Goal: Task Accomplishment & Management: Manage account settings

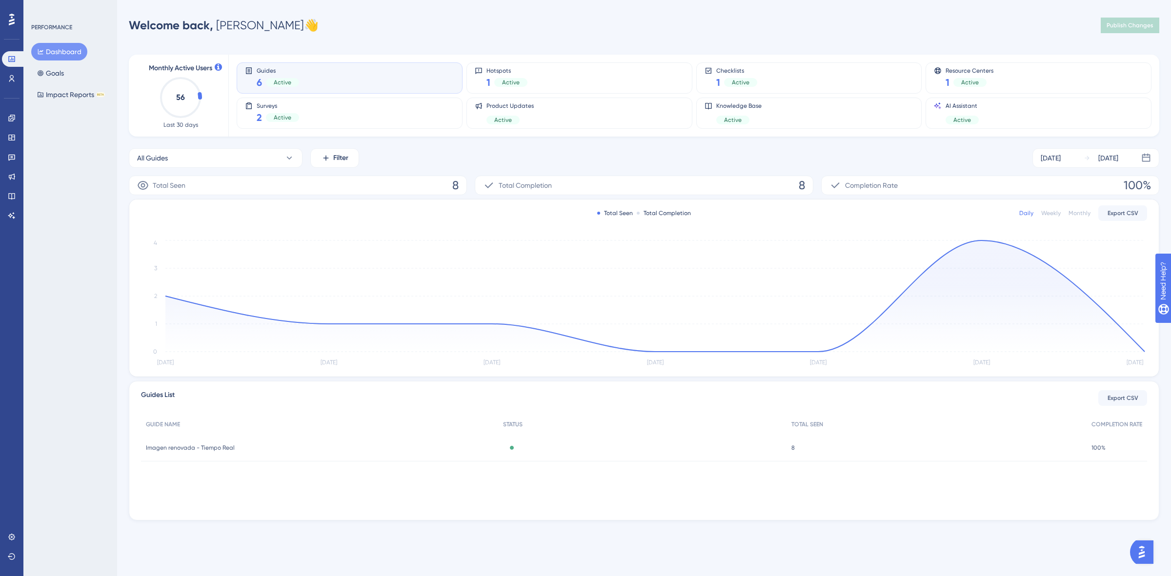
click at [415, 72] on div "Guides 6 Active" at bounding box center [349, 78] width 209 height 22
click at [7, 123] on link at bounding box center [12, 118] width 20 height 16
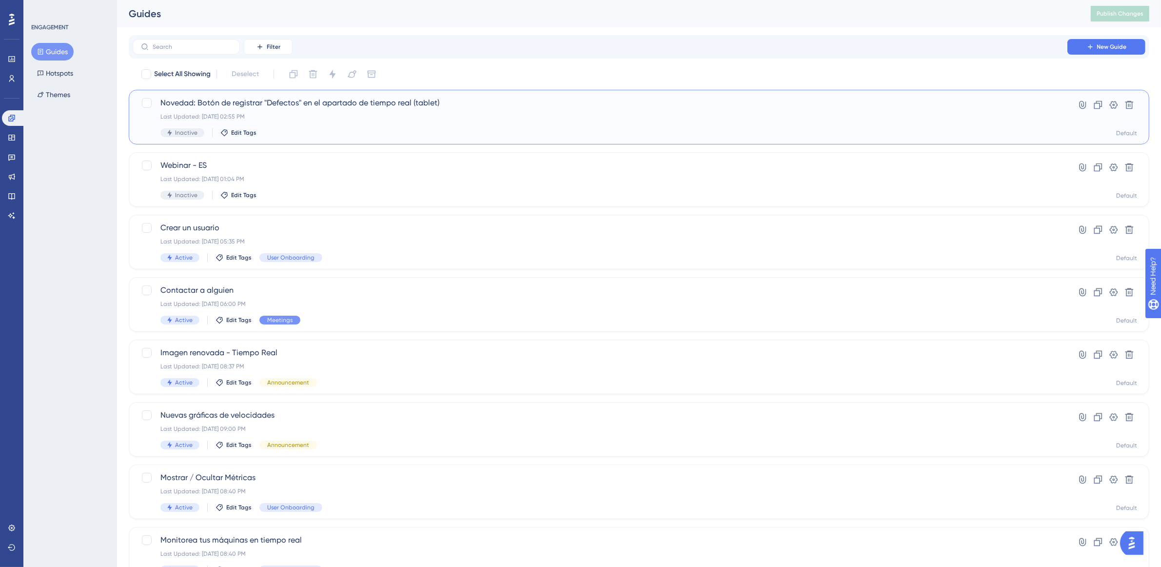
click at [322, 108] on span "Novedad: Botón de registrar "Defectos" en el apartado de tiempo real (tablet)" at bounding box center [599, 103] width 879 height 12
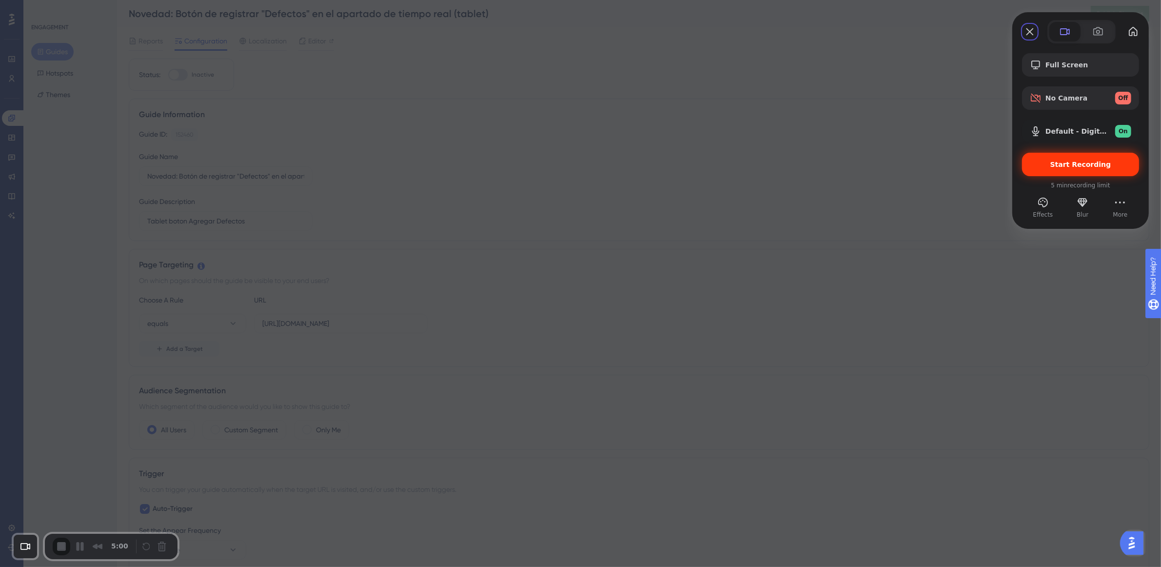
click at [1067, 168] on span "Start Recording" at bounding box center [1081, 164] width 61 height 8
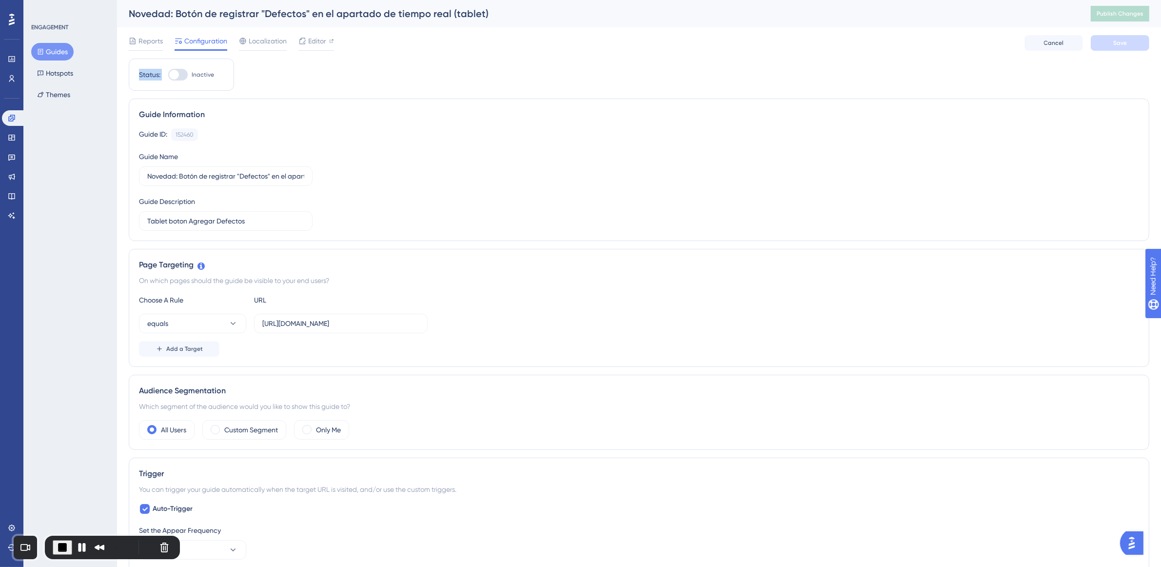
drag, startPoint x: 136, startPoint y: 74, endPoint x: 205, endPoint y: 79, distance: 69.9
click at [205, 79] on div "Status: Inactive" at bounding box center [181, 75] width 105 height 32
click at [180, 73] on div at bounding box center [178, 75] width 20 height 12
click at [168, 75] on input "Inactive" at bounding box center [168, 75] width 0 height 0
checkbox input "true"
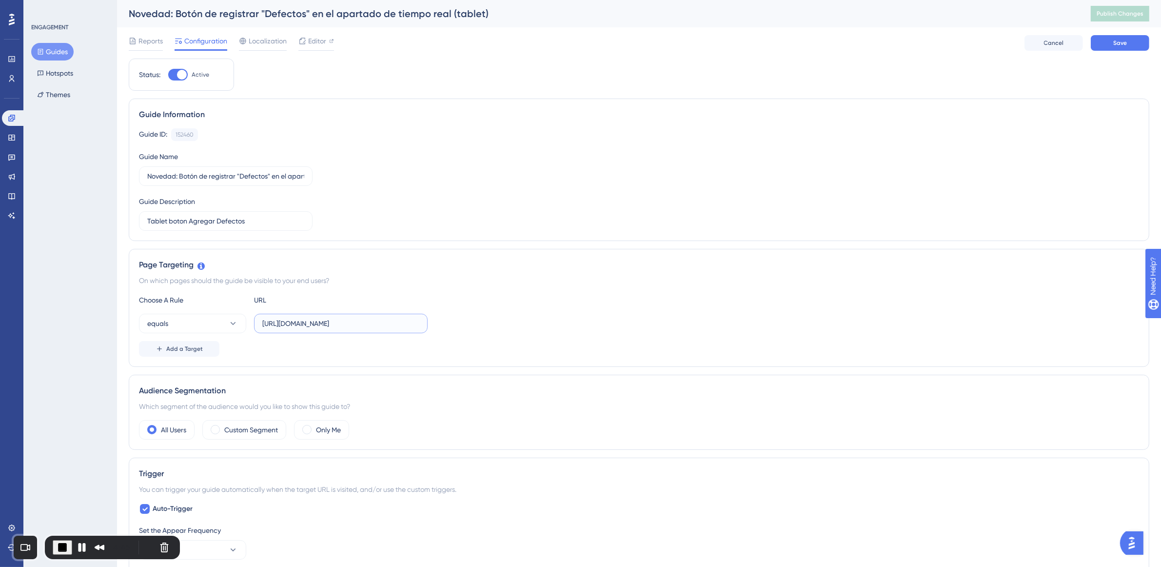
drag, startPoint x: 275, startPoint y: 329, endPoint x: 394, endPoint y: 333, distance: 119.6
click at [394, 333] on label "https://app.dev.pulsarml.com/realtime" at bounding box center [341, 324] width 174 height 20
click at [1103, 48] on button "Save" at bounding box center [1120, 43] width 59 height 16
click at [1125, 14] on span "Publish Changes" at bounding box center [1120, 14] width 47 height 8
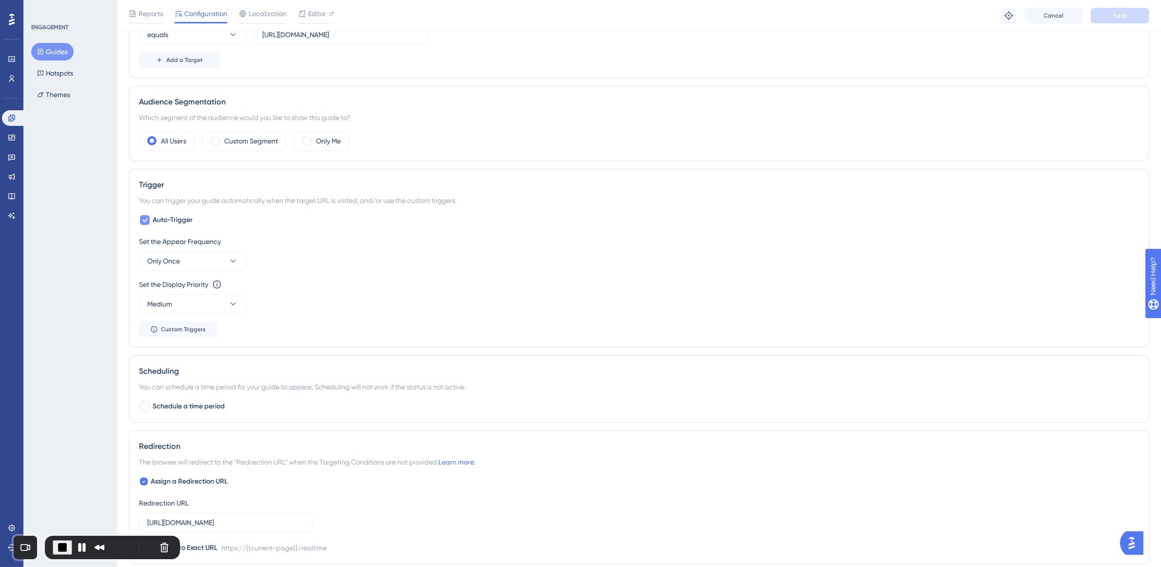
scroll to position [305, 0]
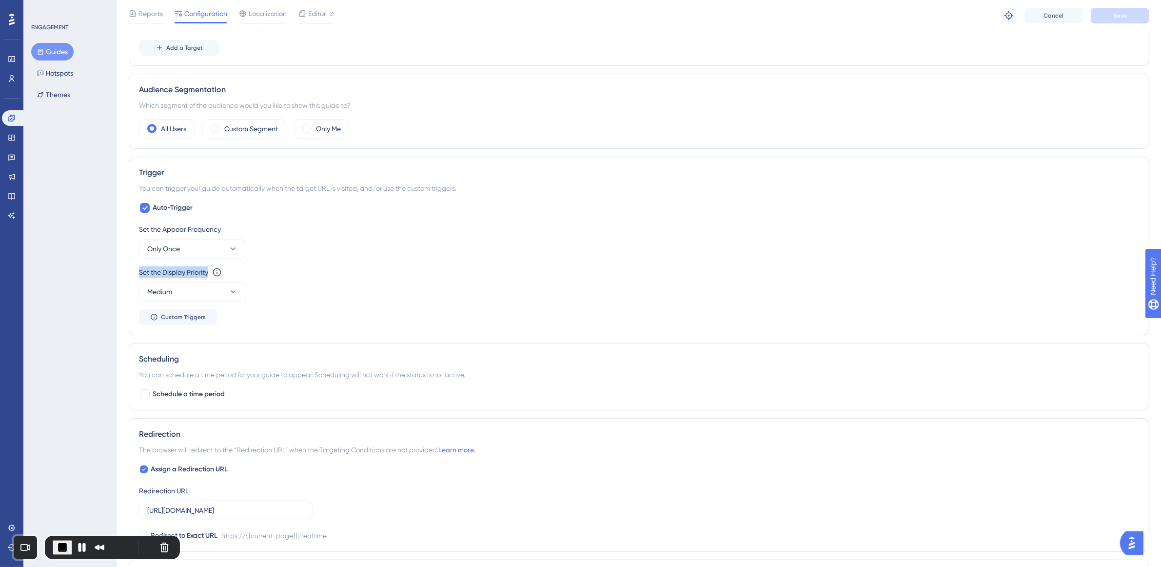
drag, startPoint x: 135, startPoint y: 271, endPoint x: 211, endPoint y: 269, distance: 76.1
click at [211, 269] on div "Trigger You can trigger your guide automatically when the target URL is visited…" at bounding box center [639, 246] width 1021 height 179
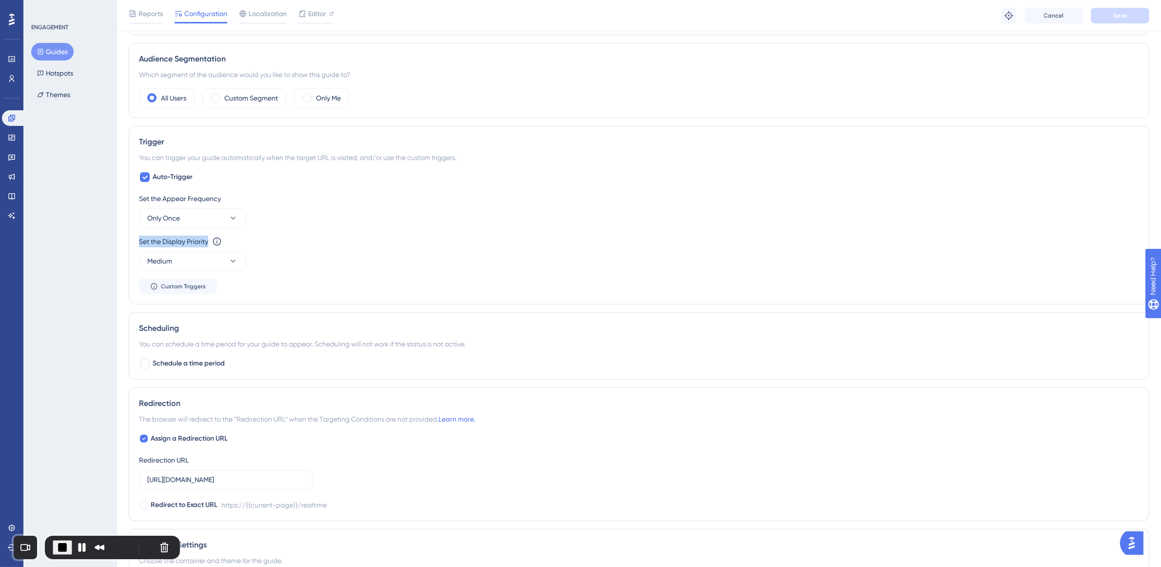
scroll to position [366, 0]
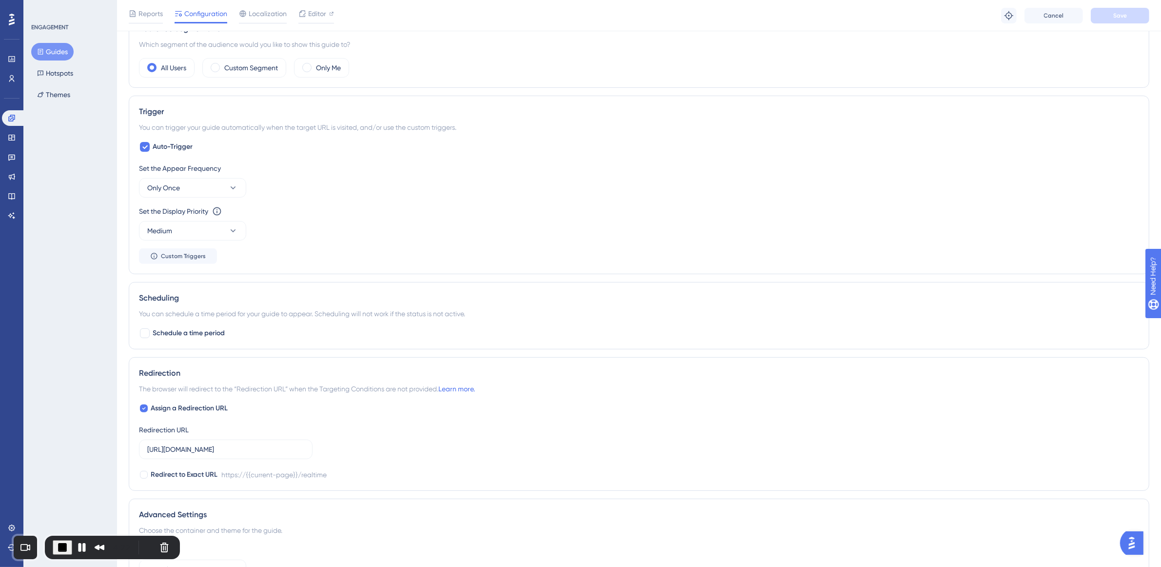
click at [376, 227] on div "Set the Display Priority This option will set the display priority between auto…" at bounding box center [639, 222] width 1000 height 35
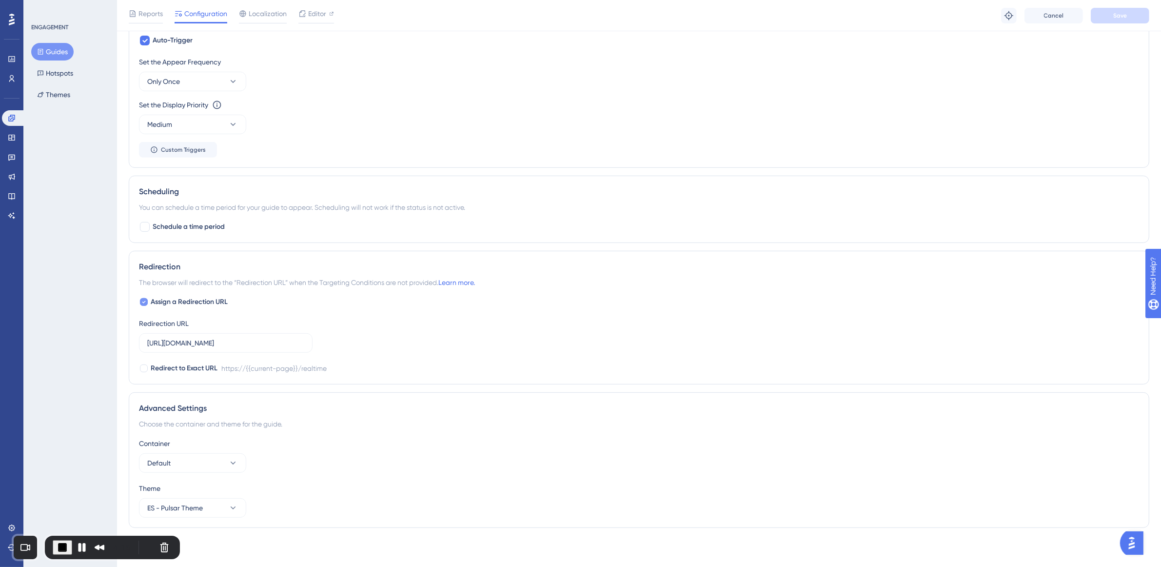
scroll to position [474, 0]
click at [143, 221] on div at bounding box center [145, 227] width 12 height 12
checkbox input "true"
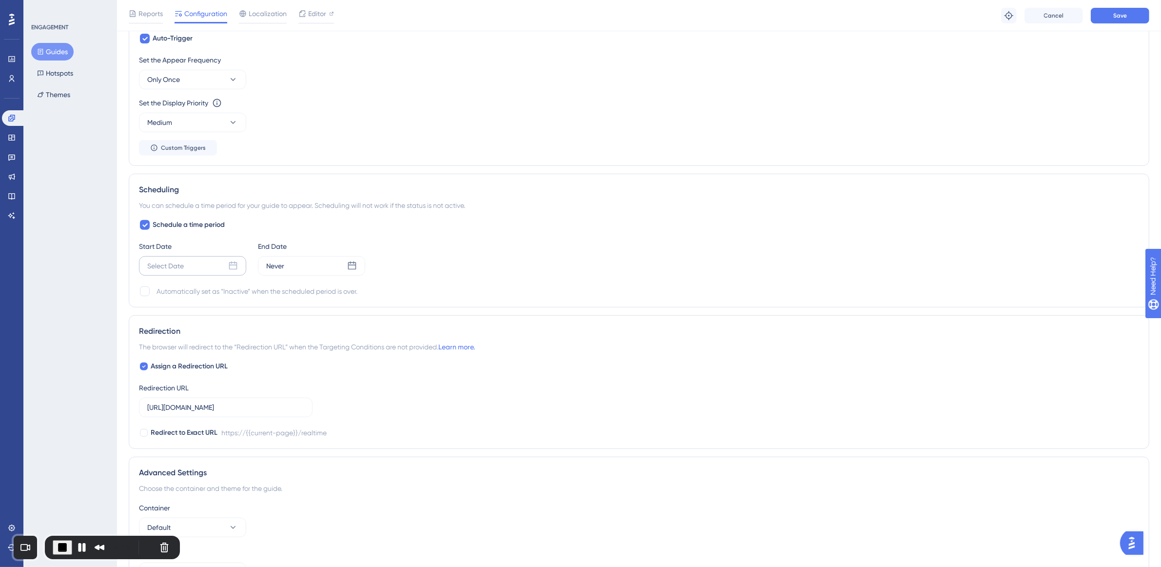
click at [236, 269] on icon at bounding box center [233, 266] width 10 height 10
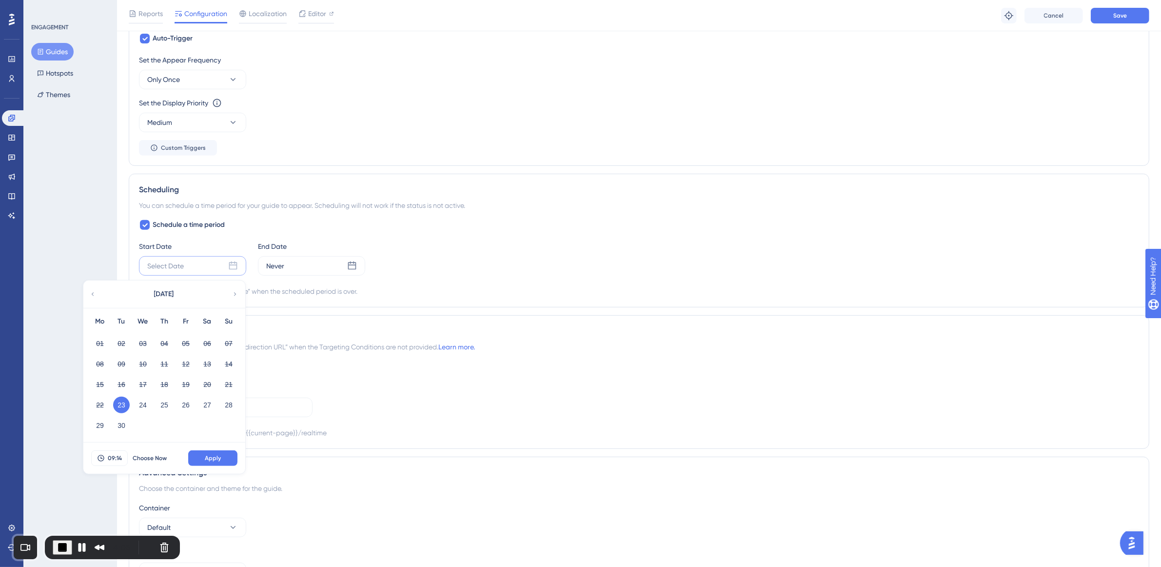
drag, startPoint x: 120, startPoint y: 428, endPoint x: 113, endPoint y: 441, distance: 14.8
click at [120, 428] on button "30" at bounding box center [121, 425] width 17 height 17
click at [122, 406] on button "23" at bounding box center [121, 405] width 17 height 17
click at [205, 465] on button "Apply" at bounding box center [212, 458] width 49 height 16
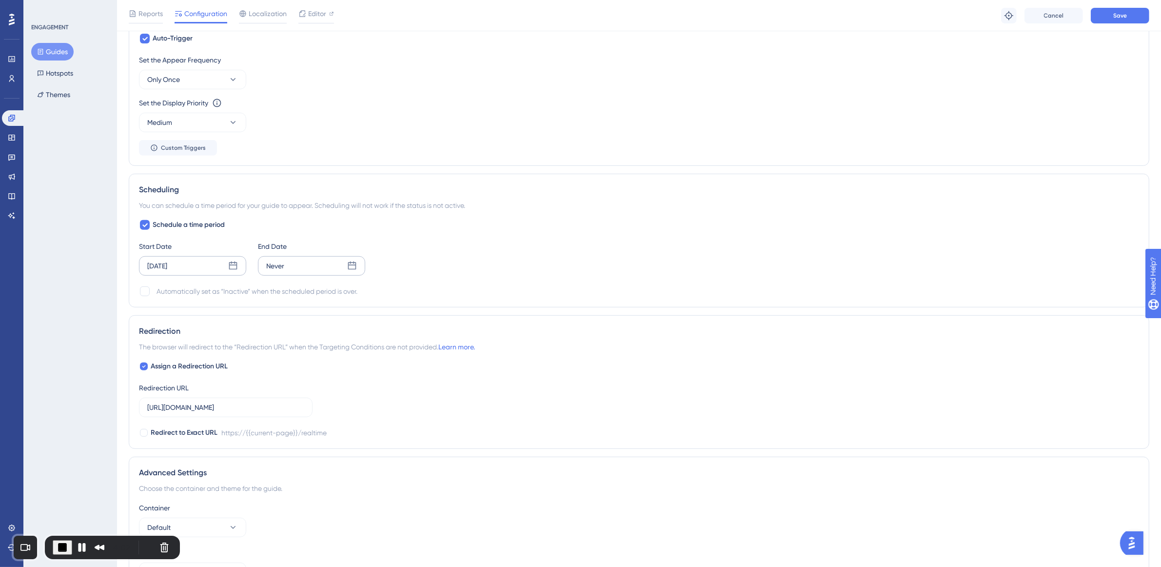
click at [351, 270] on icon at bounding box center [352, 266] width 10 height 10
click at [241, 431] on button "30" at bounding box center [240, 425] width 17 height 17
click at [321, 454] on button "Apply" at bounding box center [331, 458] width 49 height 16
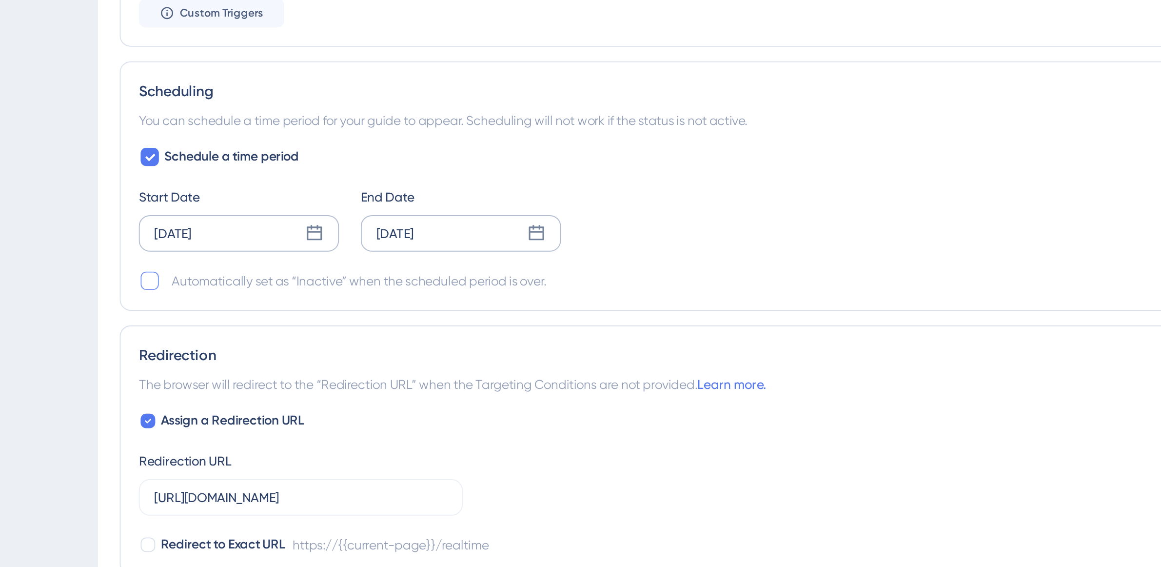
click at [145, 295] on div at bounding box center [145, 291] width 10 height 10
checkbox input "true"
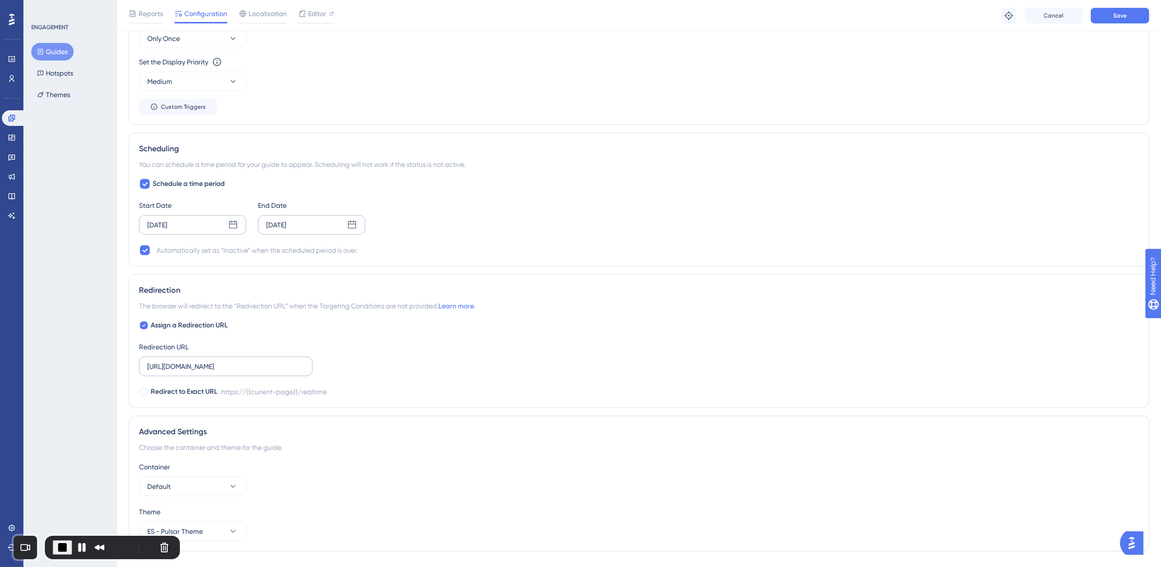
scroll to position [540, 0]
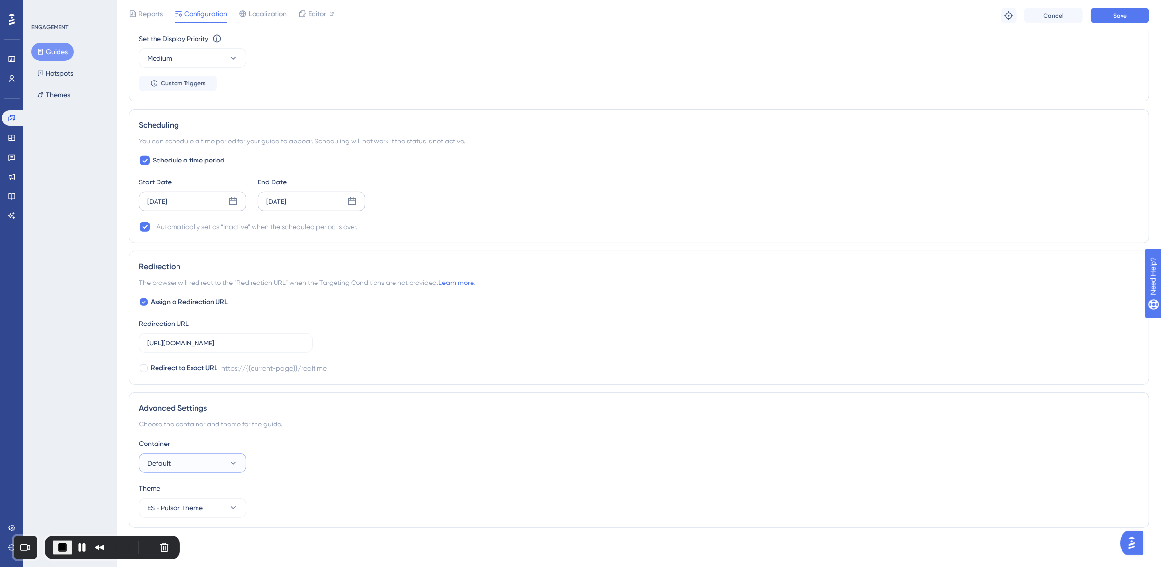
click at [183, 467] on button "Default" at bounding box center [192, 463] width 107 height 20
click at [349, 445] on div "Container" at bounding box center [639, 444] width 1000 height 12
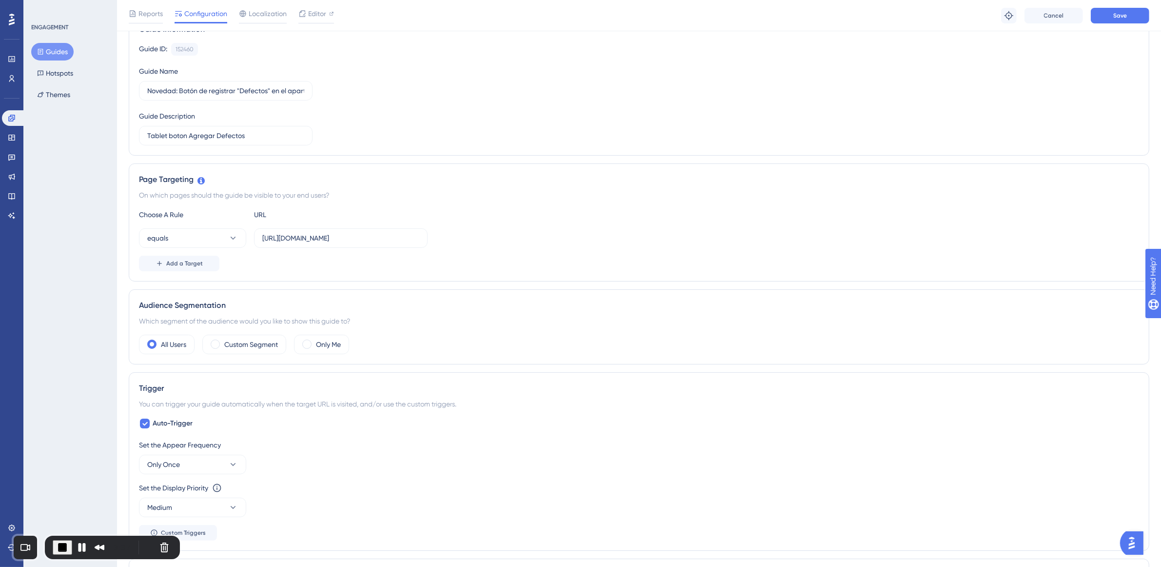
scroll to position [0, 0]
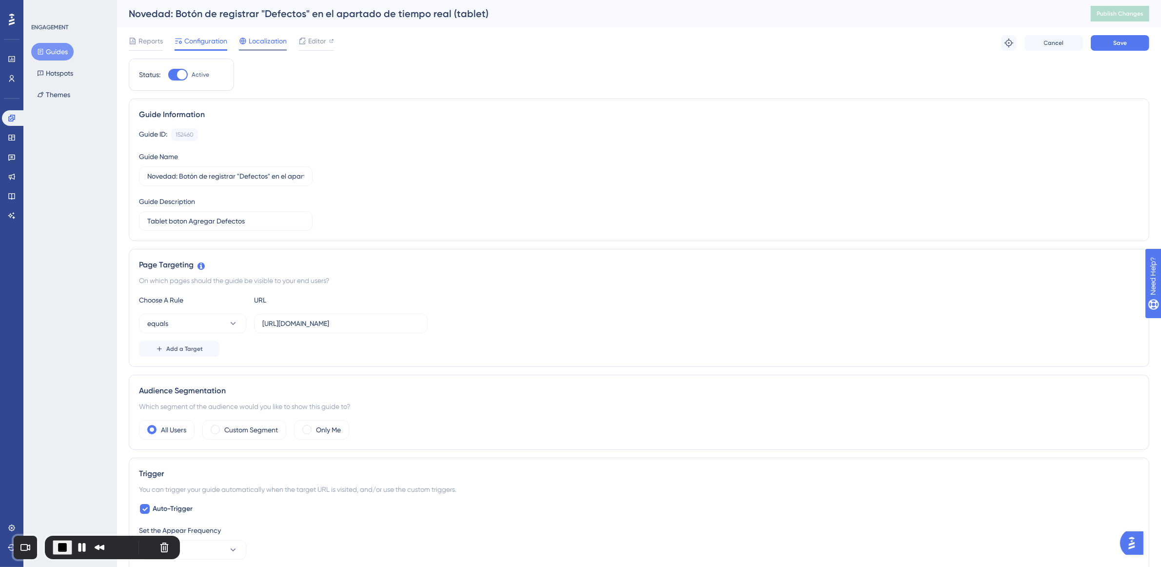
click at [261, 46] on span "Localization" at bounding box center [268, 41] width 38 height 12
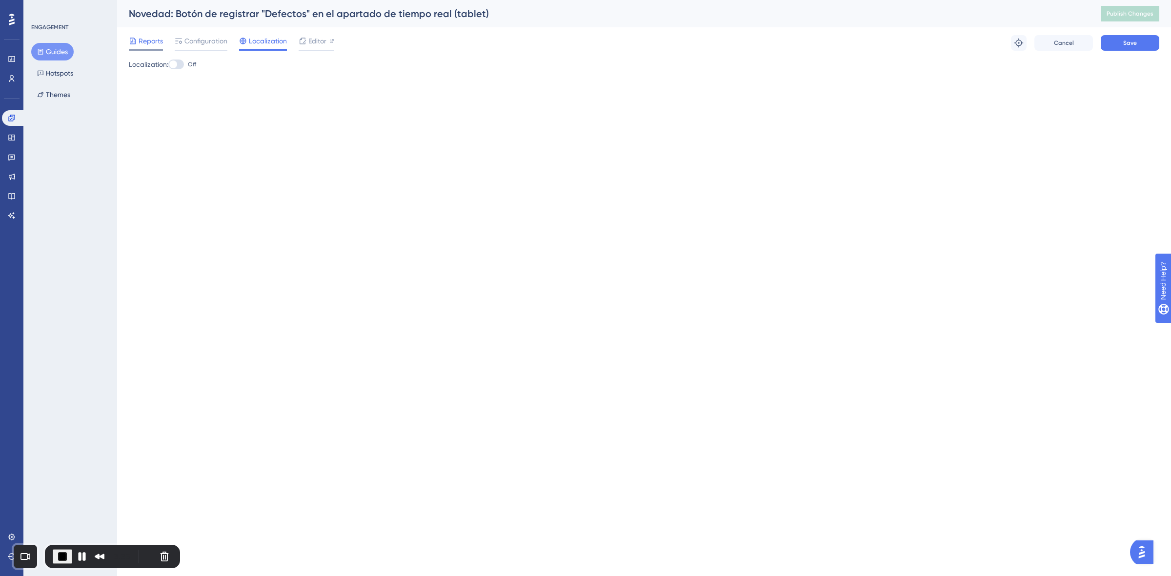
click at [146, 37] on span "Reports" at bounding box center [151, 41] width 24 height 12
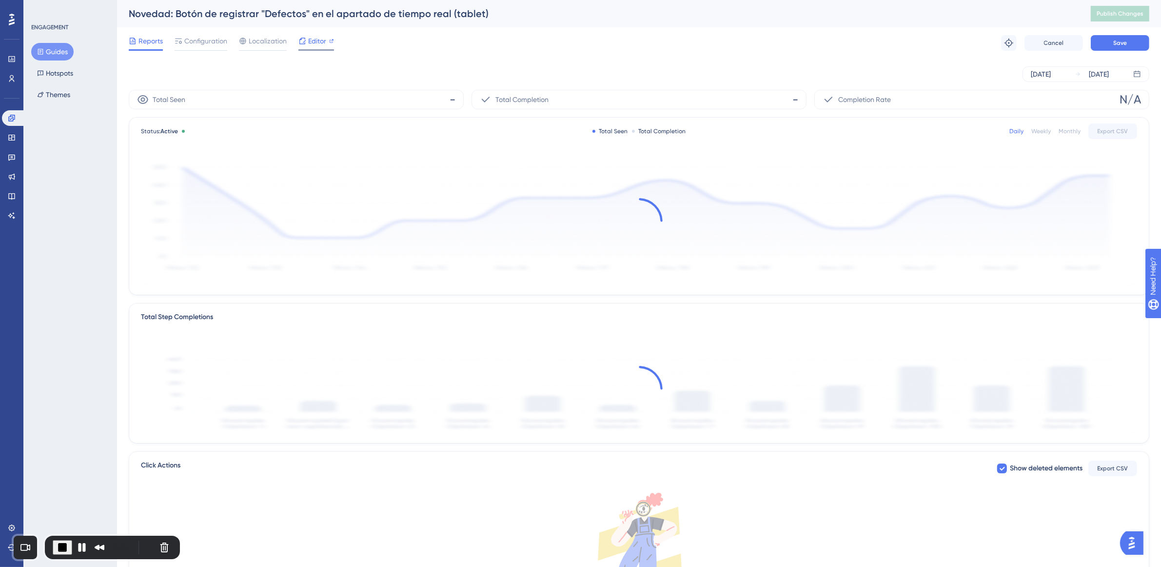
drag, startPoint x: 322, startPoint y: 32, endPoint x: 322, endPoint y: 45, distance: 13.2
click at [322, 38] on div "Reports Configuration Localization Editor Troubleshoot Cancel Save" at bounding box center [639, 42] width 1021 height 31
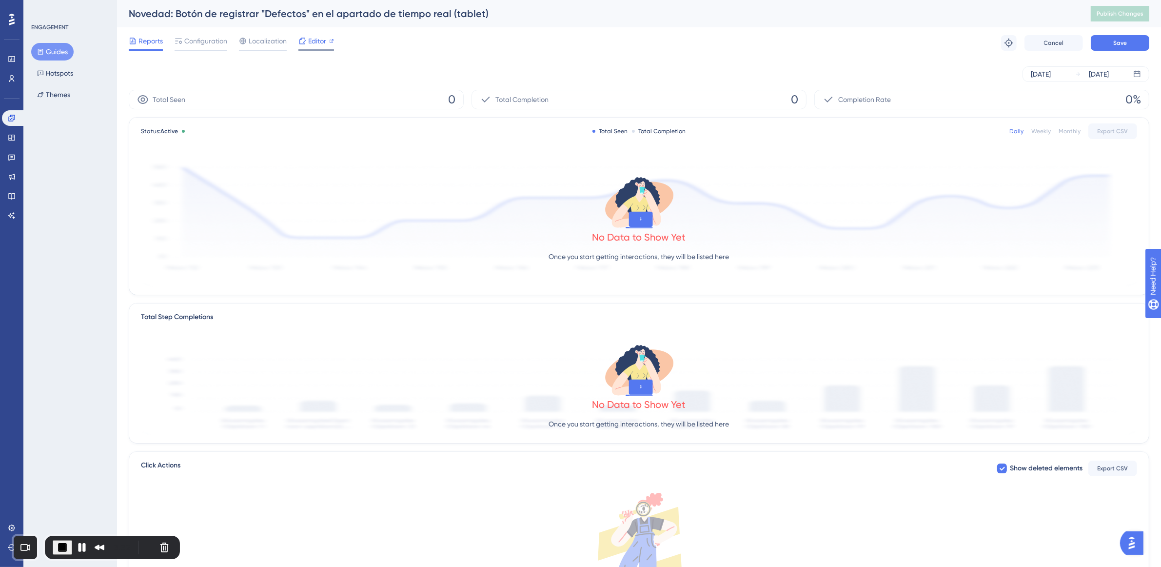
click at [322, 48] on div "Editor" at bounding box center [317, 43] width 36 height 16
click at [77, 550] on button "Pause Recording" at bounding box center [76, 547] width 16 height 16
click at [76, 543] on span "Play Recording" at bounding box center [79, 546] width 12 height 12
click at [329, 46] on div at bounding box center [331, 41] width 5 height 12
click at [79, 542] on button "Pause Recording" at bounding box center [80, 547] width 16 height 16
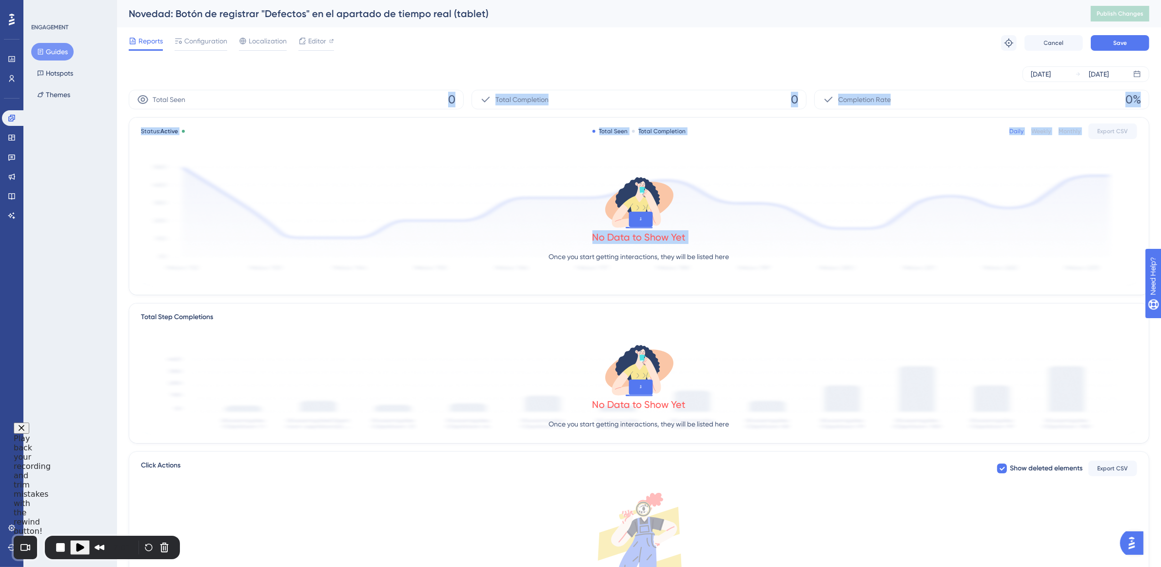
drag, startPoint x: 272, startPoint y: 188, endPoint x: 337, endPoint y: 76, distance: 129.8
click at [334, 80] on div "Sep 22 2025 Sep 23 2025 Total Seen 0 Total Completion 0 Completion Rate 0% Stat…" at bounding box center [639, 356] width 1021 height 595
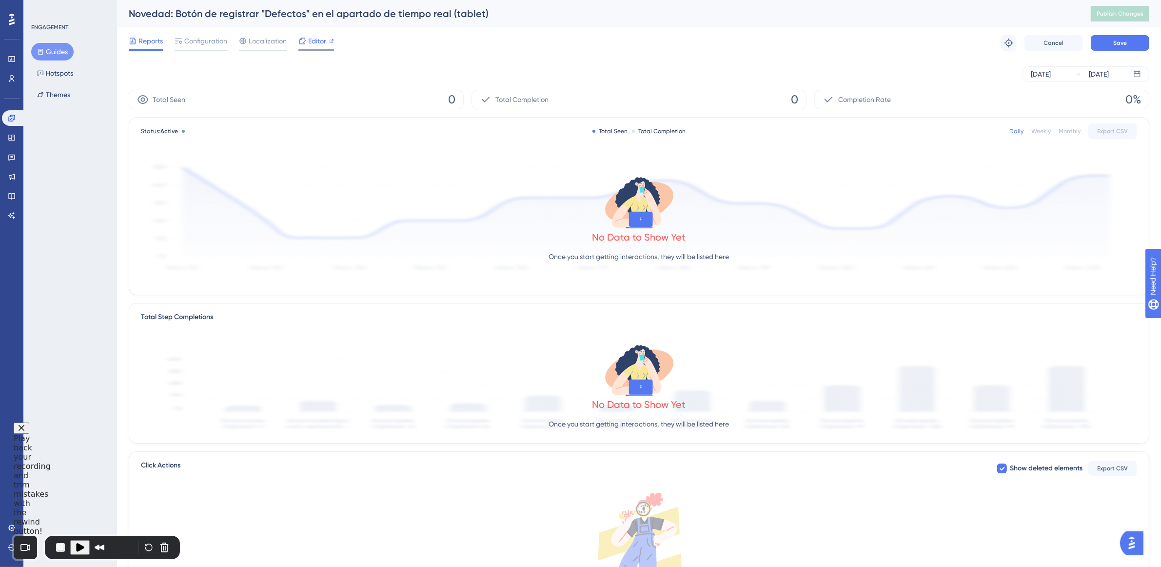
click at [320, 35] on span "Editor" at bounding box center [317, 41] width 18 height 12
click at [212, 45] on span "Configuration" at bounding box center [205, 41] width 43 height 12
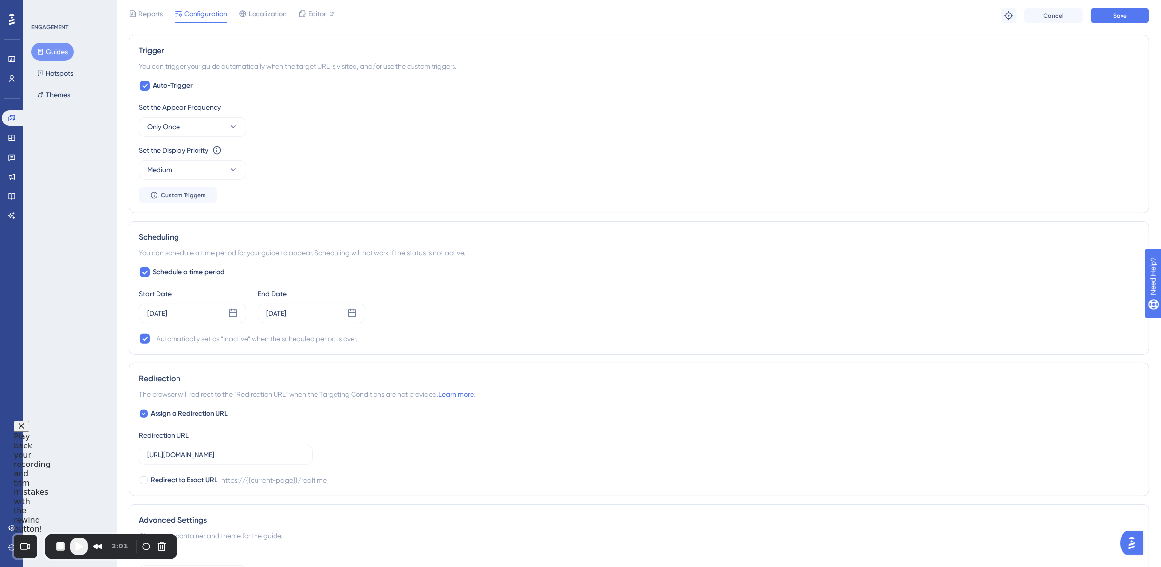
scroll to position [236, 0]
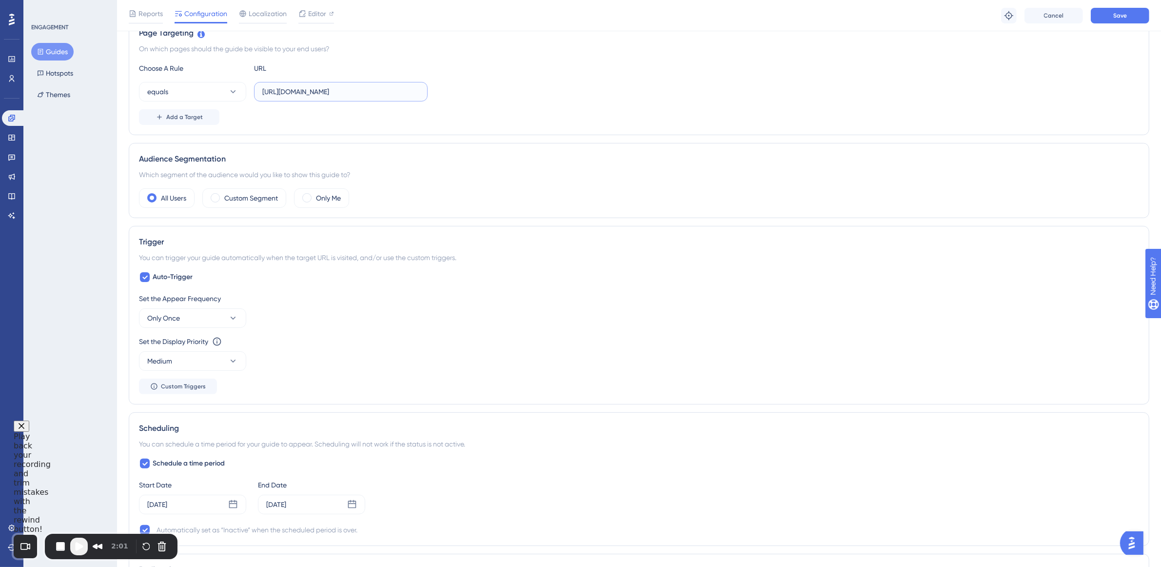
drag, startPoint x: 405, startPoint y: 88, endPoint x: 91, endPoint y: 80, distance: 314.3
click at [117, 80] on div "Performance Users Engagement Widgets Feedback Product Updates Knowledge Base AI…" at bounding box center [639, 309] width 1044 height 1090
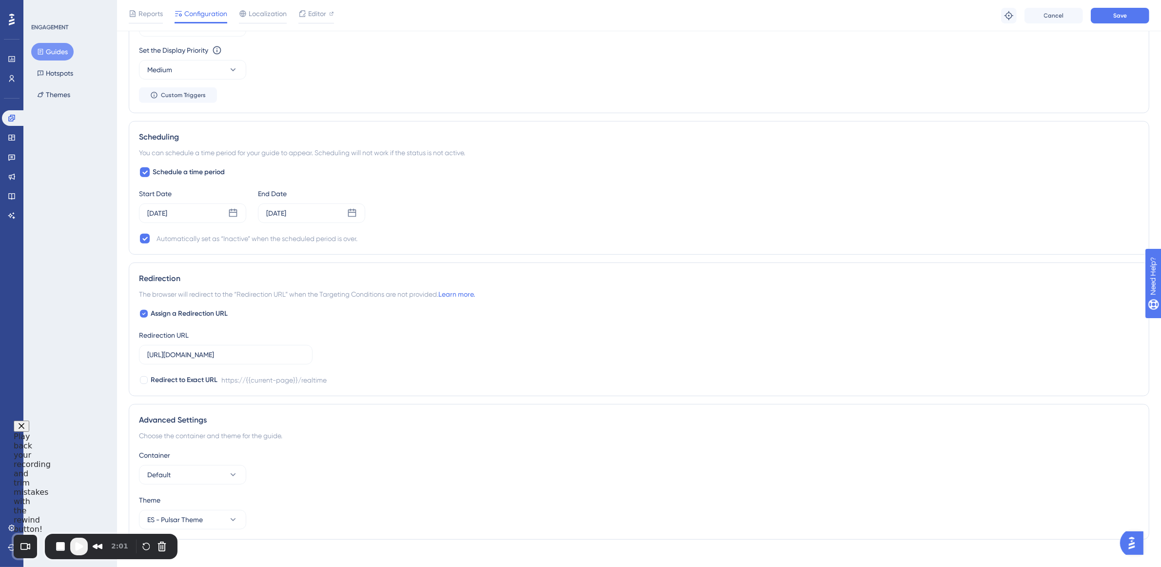
scroll to position [540, 0]
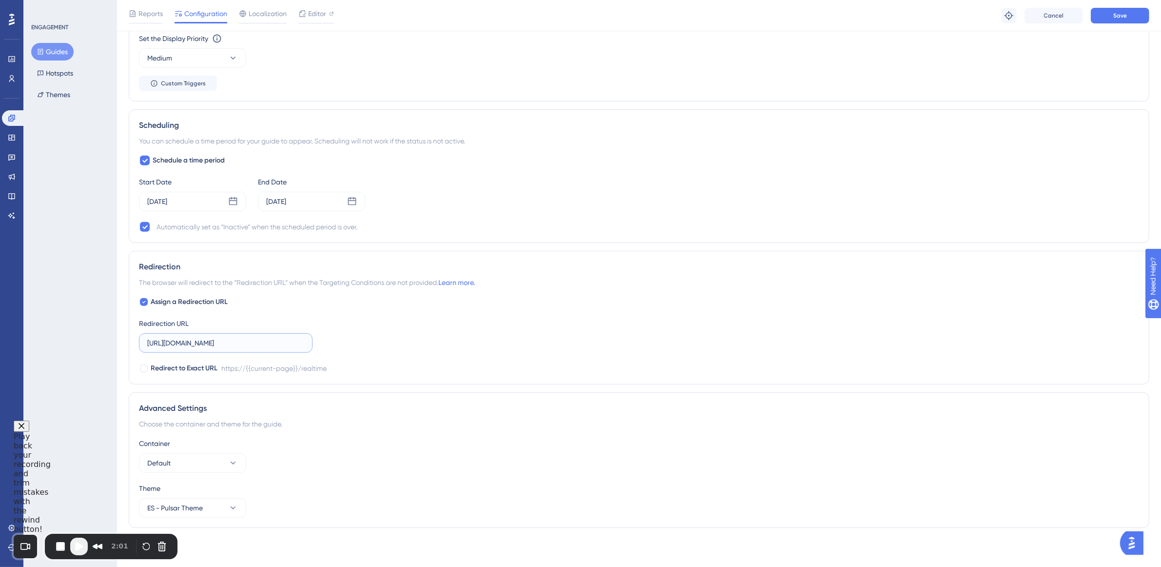
drag, startPoint x: 288, startPoint y: 343, endPoint x: 127, endPoint y: 321, distance: 162.0
click at [127, 321] on div "Performance Users Engagement Widgets Feedback Product Updates Knowledge Base AI…" at bounding box center [639, 6] width 1044 height 1090
click at [1137, 18] on button "Save" at bounding box center [1120, 16] width 59 height 16
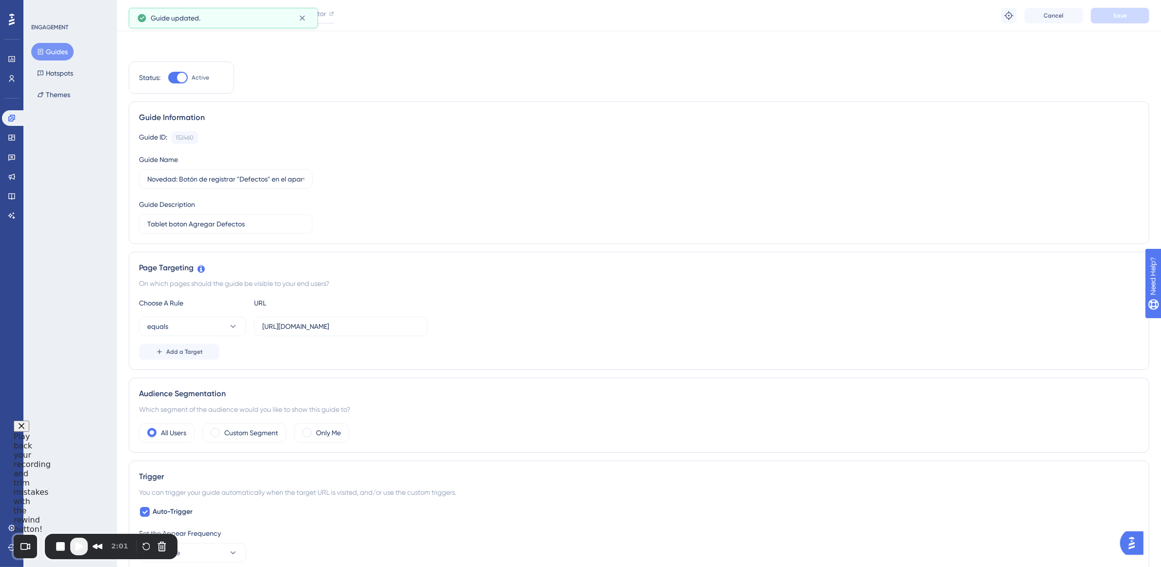
scroll to position [0, 0]
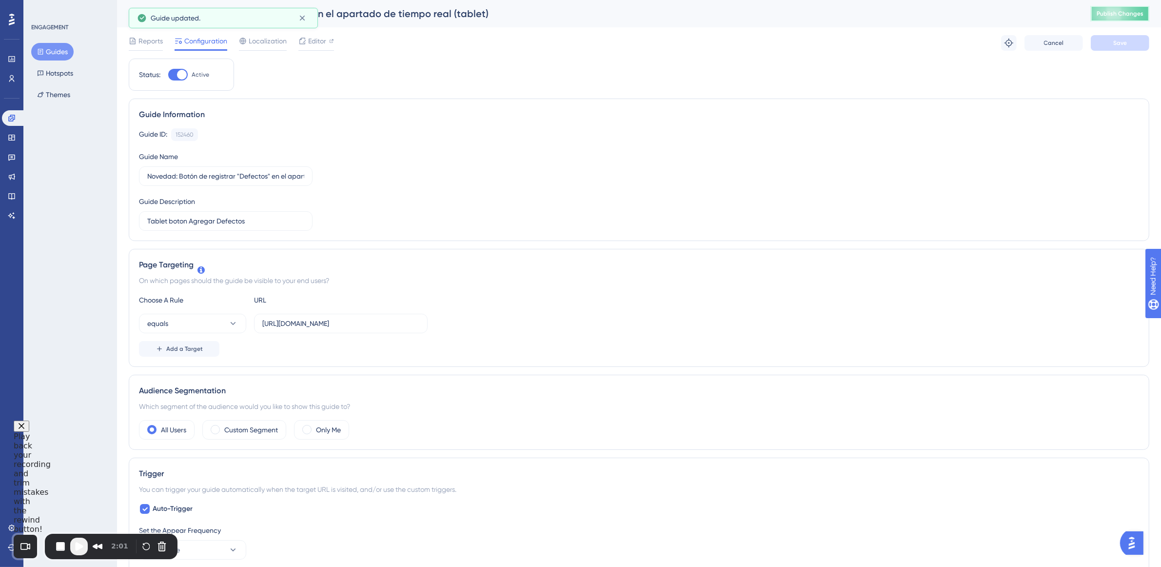
click at [1133, 11] on span "Publish Changes" at bounding box center [1120, 14] width 47 height 8
click at [79, 549] on span "Play Recording" at bounding box center [79, 546] width 12 height 12
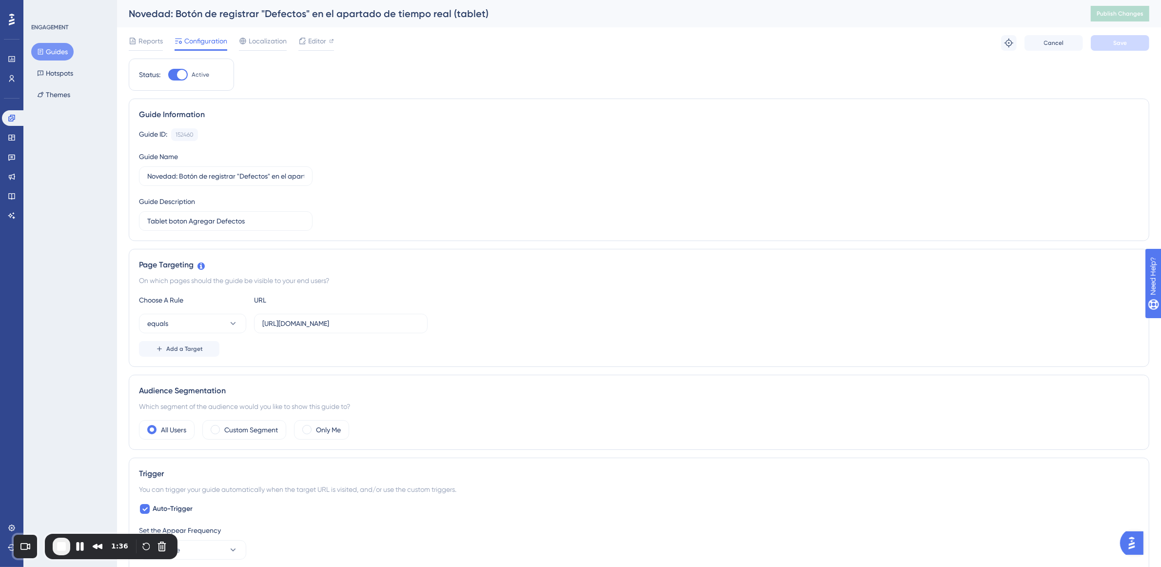
scroll to position [183, 0]
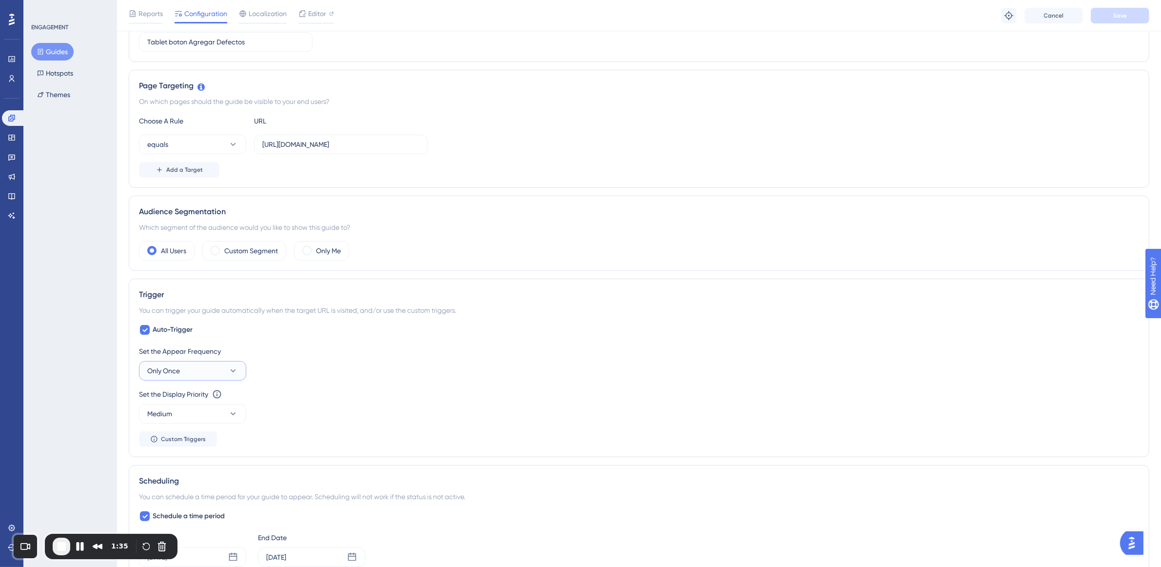
click at [171, 362] on button "Only Once" at bounding box center [192, 371] width 107 height 20
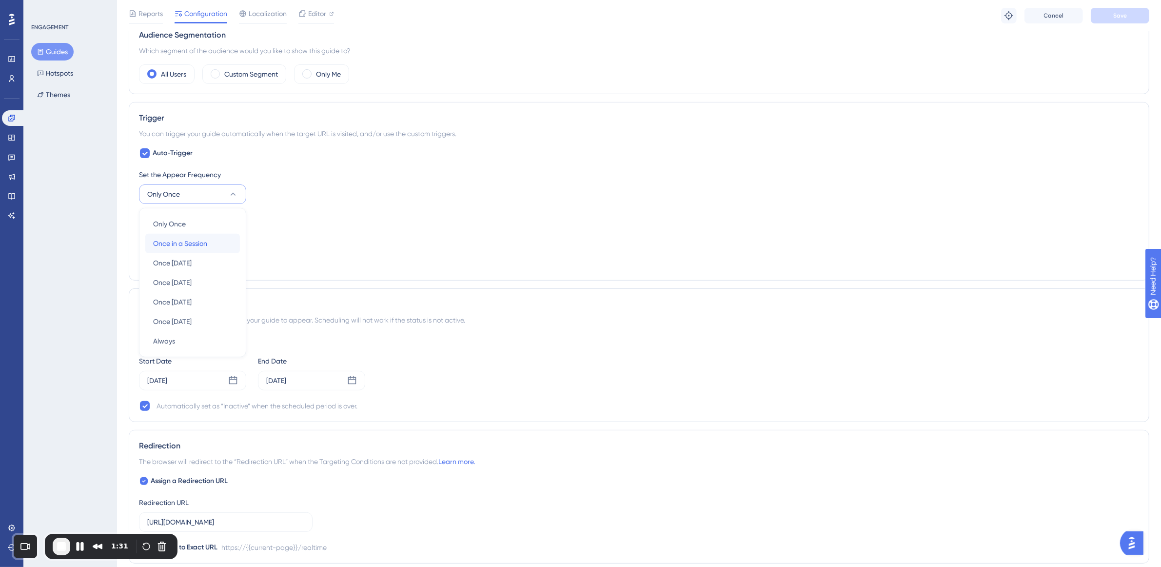
click at [203, 236] on div "Once in a Session Once in a Session" at bounding box center [192, 244] width 79 height 20
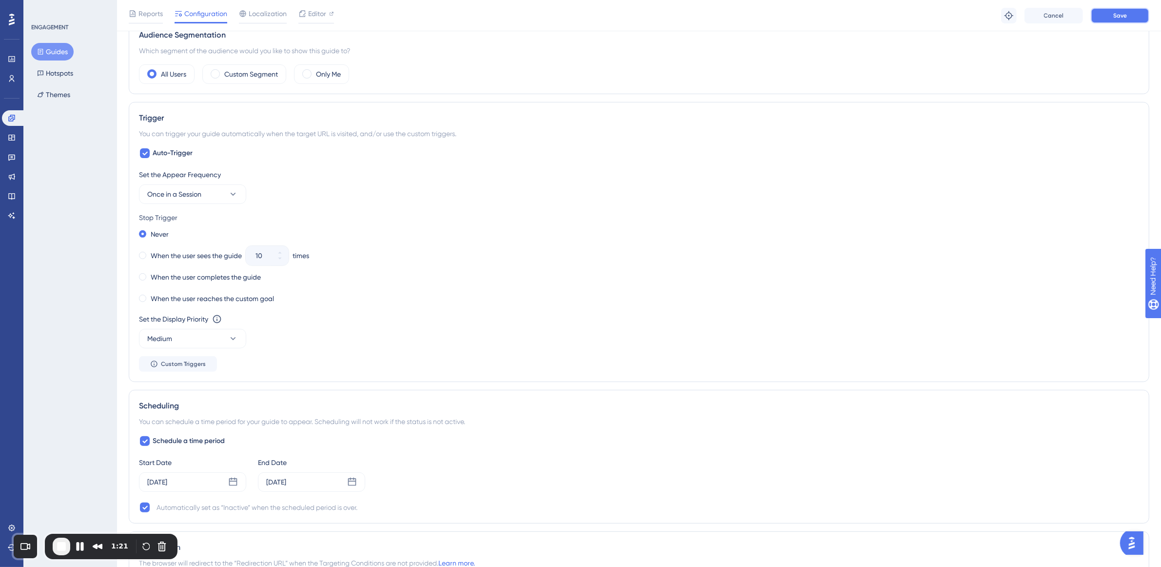
click at [1106, 19] on button "Save" at bounding box center [1120, 16] width 59 height 16
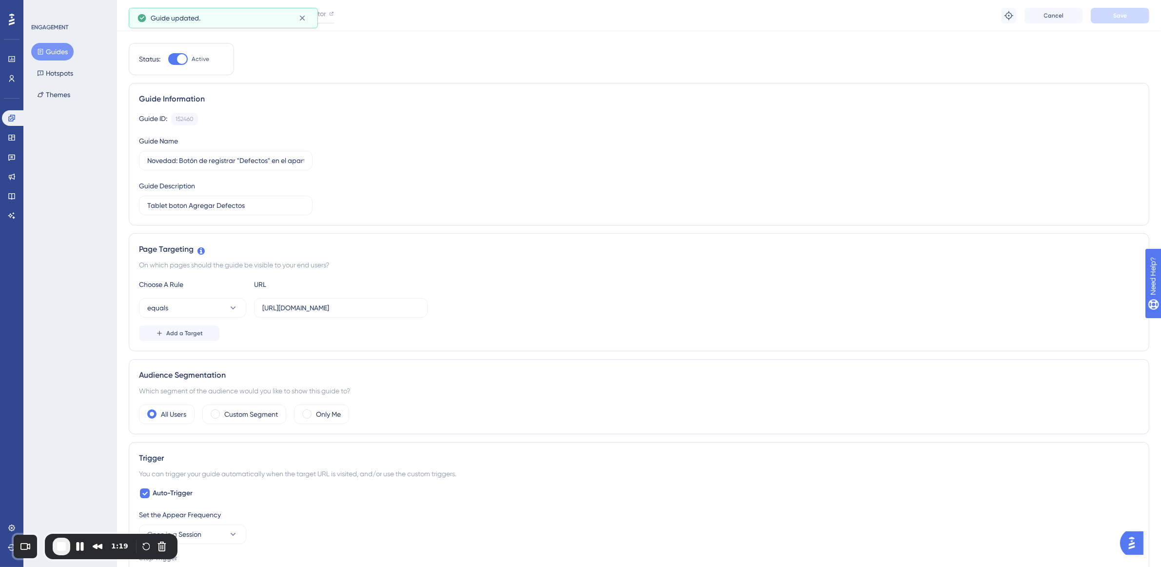
scroll to position [0, 0]
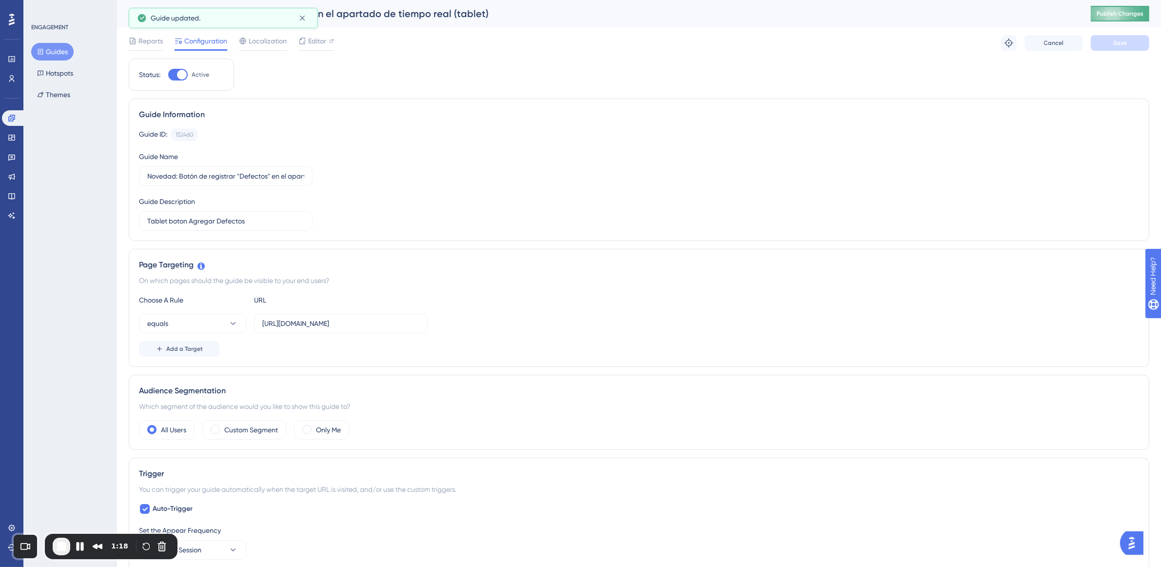
click at [1134, 11] on span "Publish Changes" at bounding box center [1120, 14] width 47 height 8
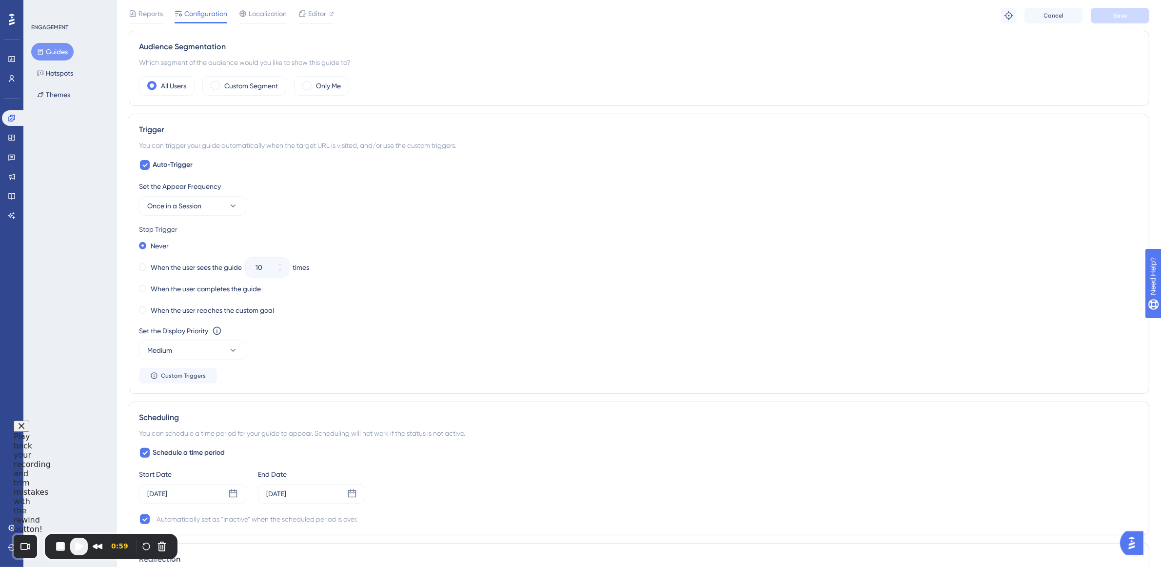
scroll to position [366, 0]
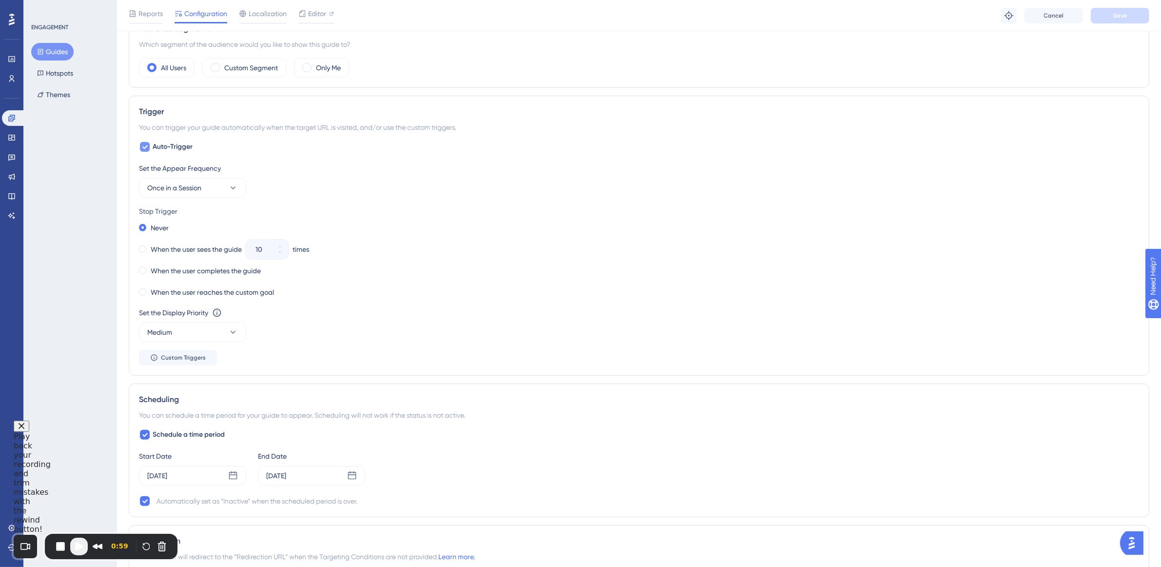
click at [140, 147] on div at bounding box center [145, 147] width 10 height 10
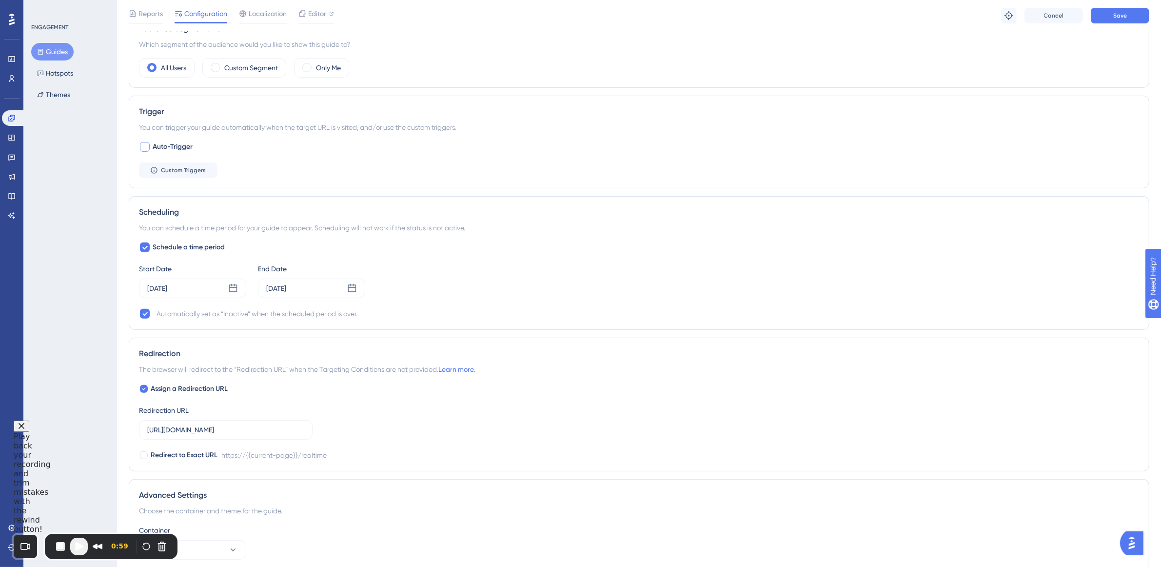
click at [140, 147] on div at bounding box center [145, 147] width 10 height 10
checkbox input "true"
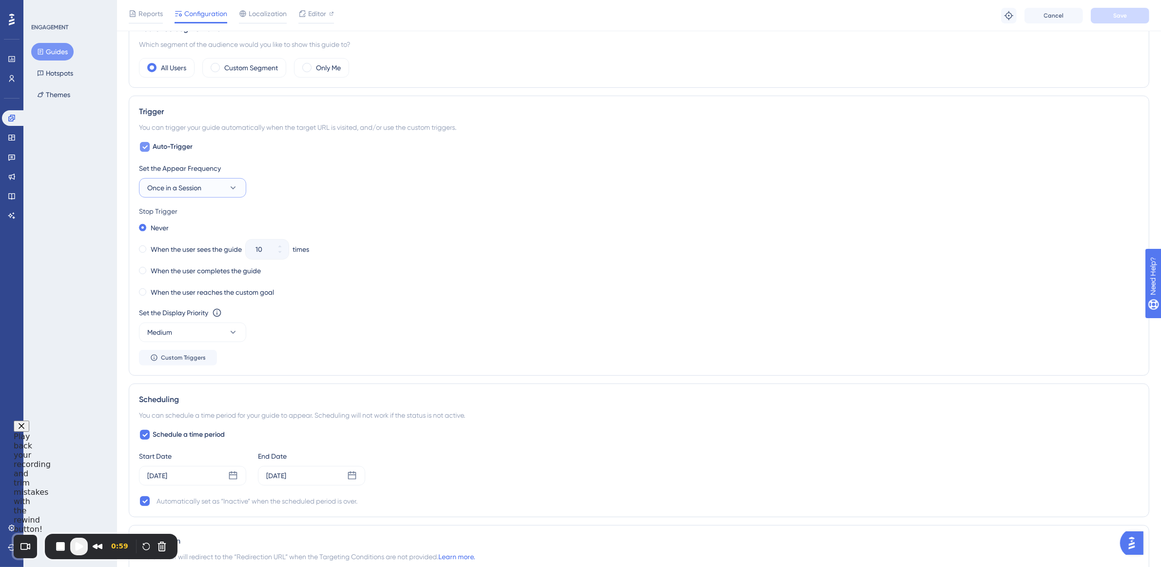
click at [219, 183] on button "Once in a Session" at bounding box center [192, 188] width 107 height 20
click at [184, 339] on div "Always Always" at bounding box center [192, 335] width 79 height 20
click at [373, 200] on div "Set the Appear Frequency Always Stop Trigger Never When the user sees the guide…" at bounding box center [639, 263] width 1000 height 203
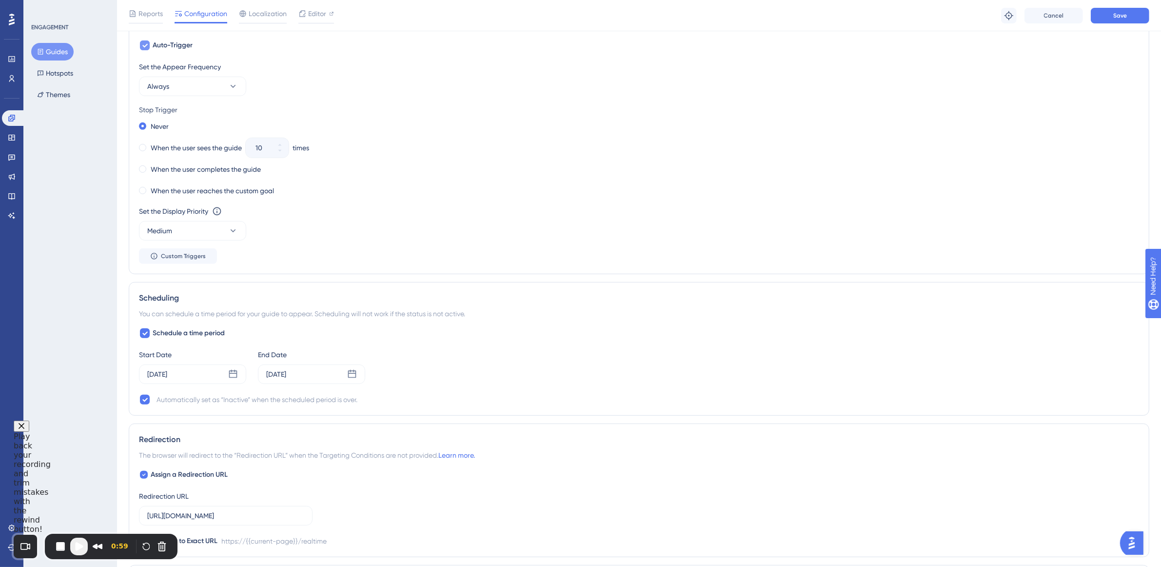
scroll to position [305, 0]
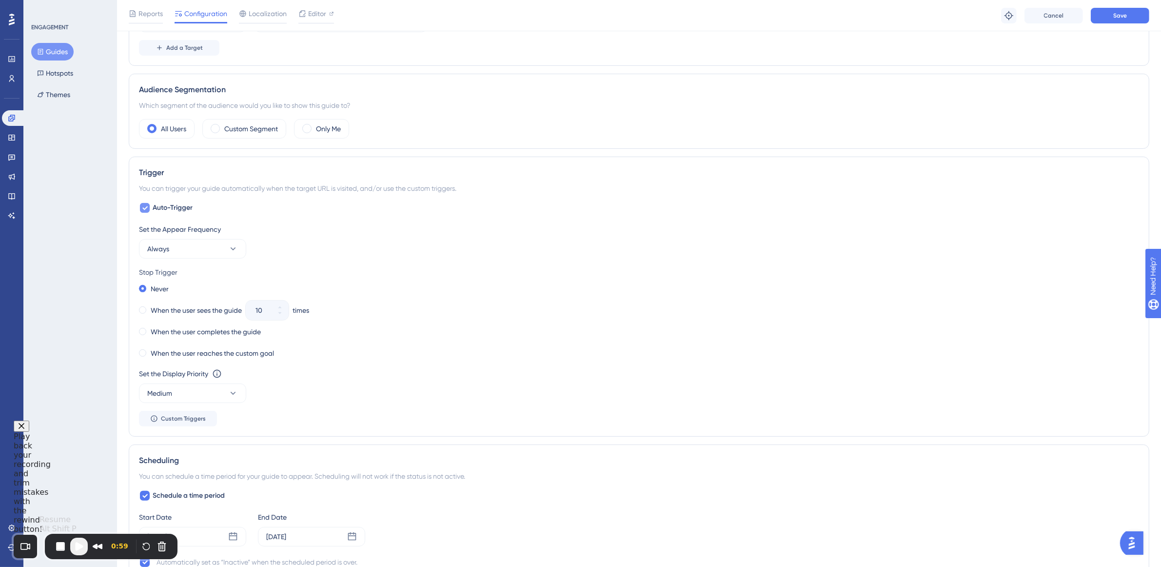
click at [77, 546] on span "Play Recording" at bounding box center [79, 546] width 12 height 12
click at [1099, 16] on button "Save" at bounding box center [1120, 16] width 59 height 16
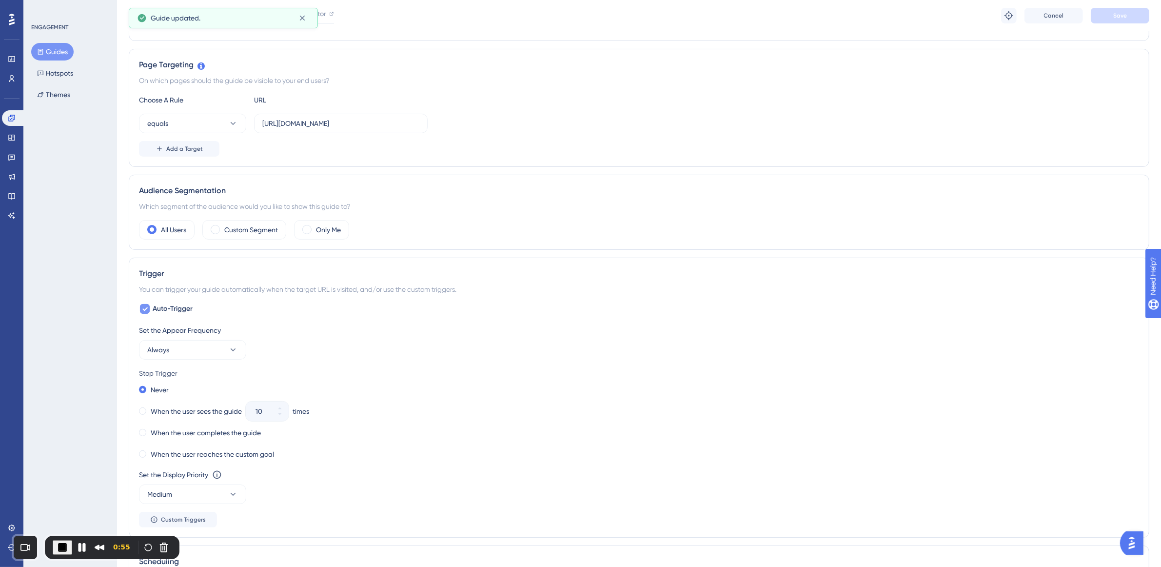
scroll to position [0, 0]
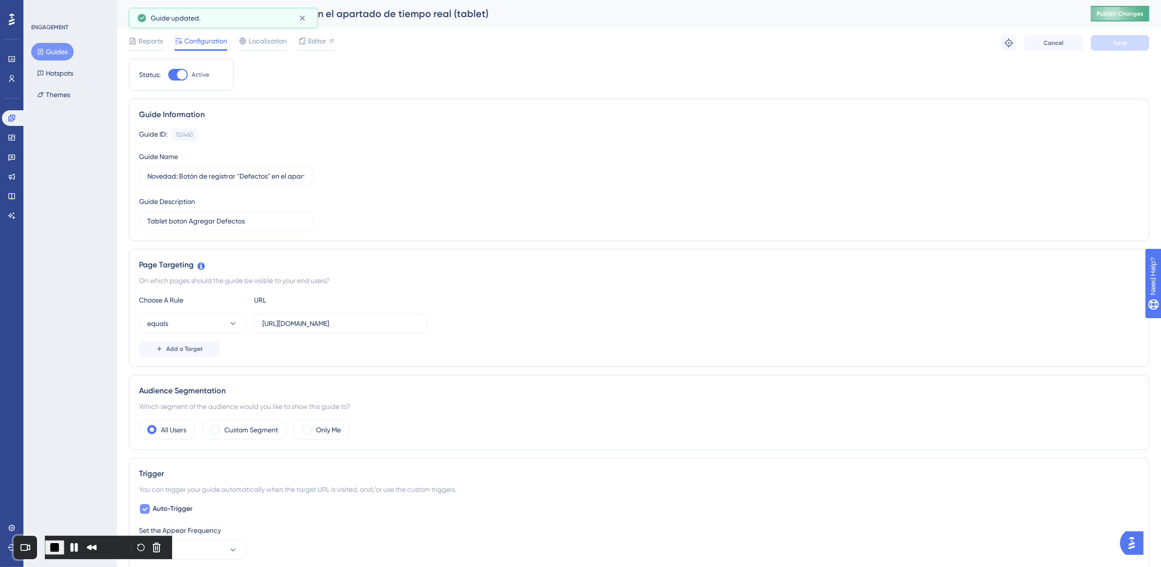
click at [1110, 13] on span "Publish Changes" at bounding box center [1120, 14] width 47 height 8
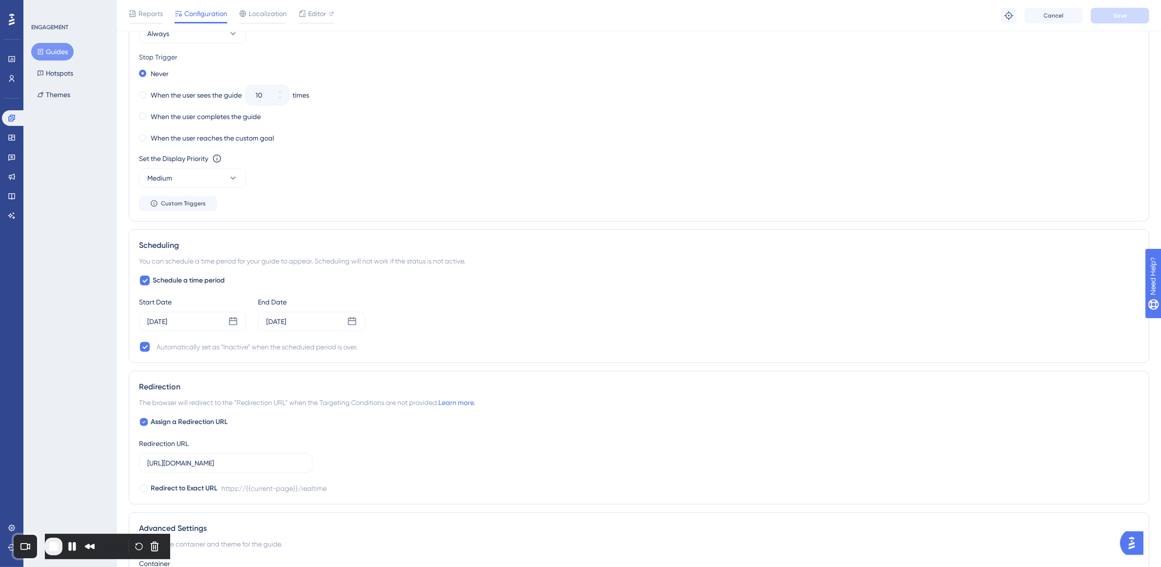
scroll to position [398, 0]
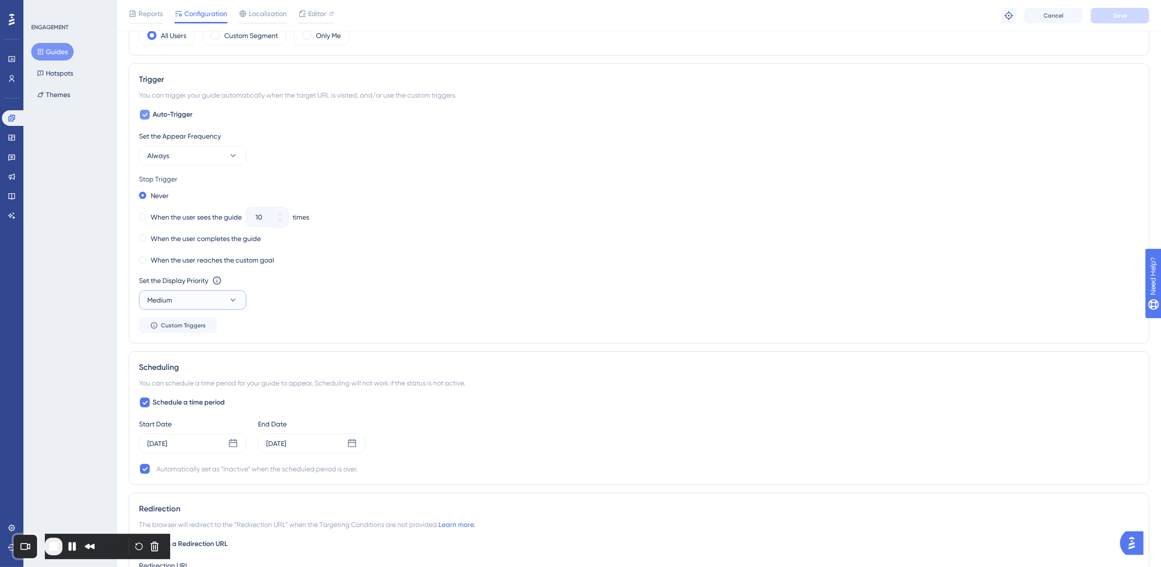
click at [225, 296] on button "Medium" at bounding box center [192, 300] width 107 height 20
click at [187, 394] on div "Highest Highest" at bounding box center [192, 389] width 79 height 20
drag, startPoint x: 447, startPoint y: 249, endPoint x: 435, endPoint y: 261, distance: 17.6
click at [447, 248] on div "Never When the user sees the guide 10 times When the user completes the guide W…" at bounding box center [639, 228] width 1000 height 78
click at [1122, 17] on span "Save" at bounding box center [1121, 16] width 14 height 8
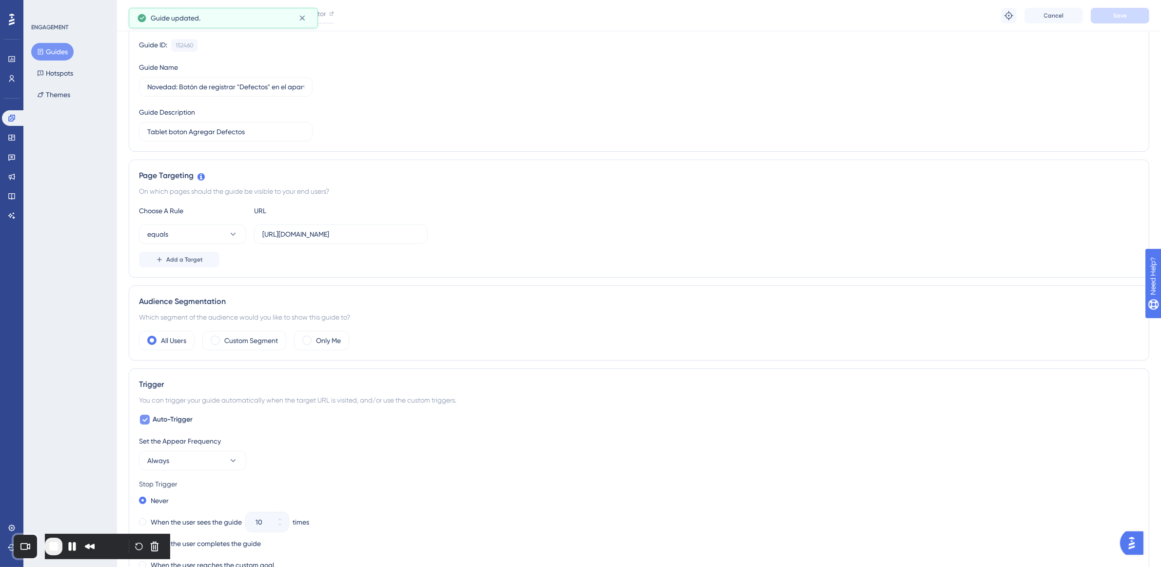
scroll to position [0, 0]
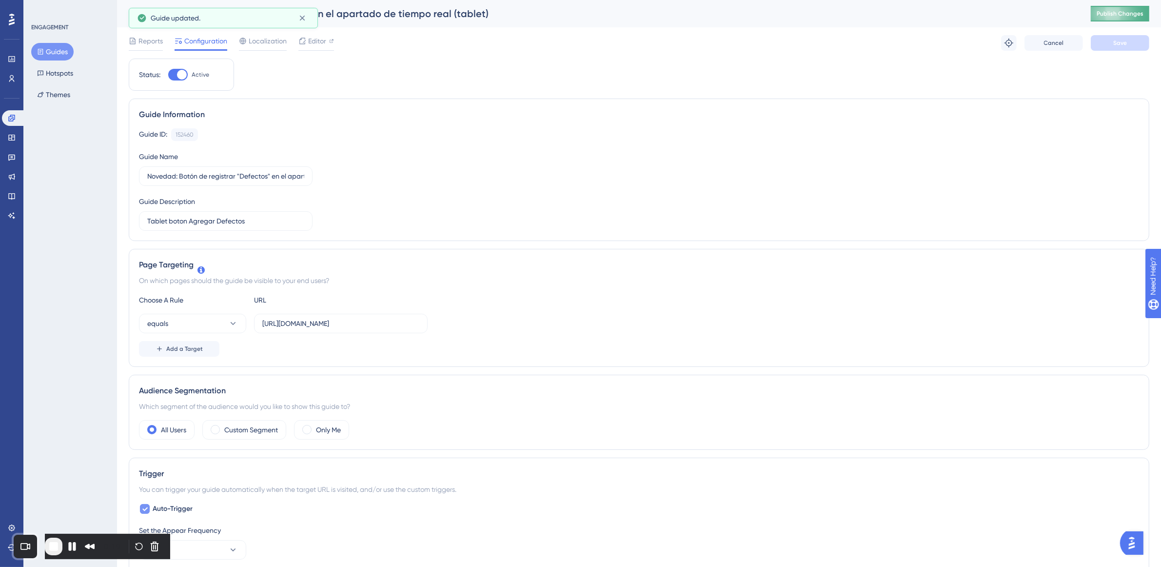
click at [1131, 17] on button "Publish Changes" at bounding box center [1120, 14] width 59 height 16
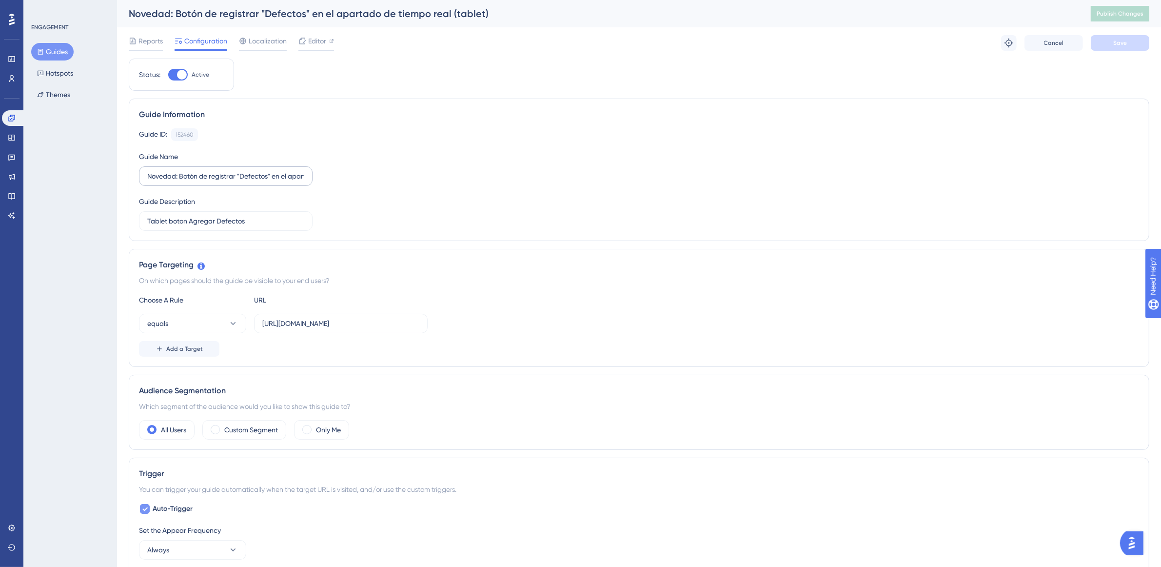
click at [203, 169] on label "Novedad: Botón de registrar "Defectos" en el apartado de tiempo real (tablet)" at bounding box center [226, 176] width 174 height 20
click at [203, 171] on input "Novedad: Botón de registrar "Defectos" en el apartado de tiempo real (tablet)" at bounding box center [225, 176] width 157 height 11
click at [178, 175] on input "Novedad: Botón de registrar "Defectos" en el apartado de tiempo real (tablet)" at bounding box center [225, 176] width 157 height 11
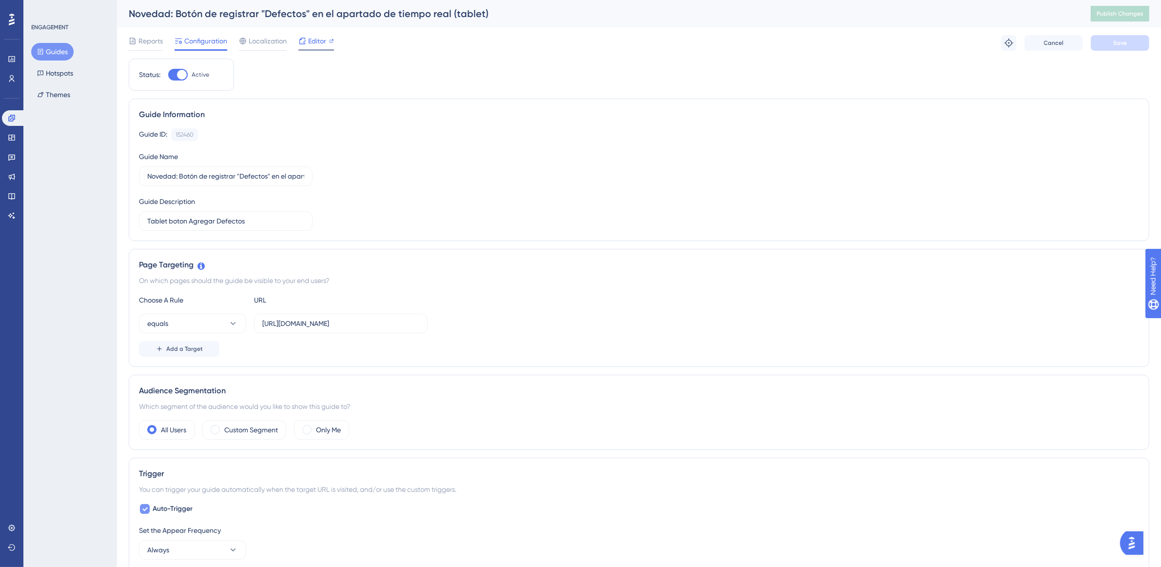
click at [313, 40] on span "Editor" at bounding box center [317, 41] width 18 height 12
click at [60, 52] on button "Guides" at bounding box center [52, 52] width 42 height 18
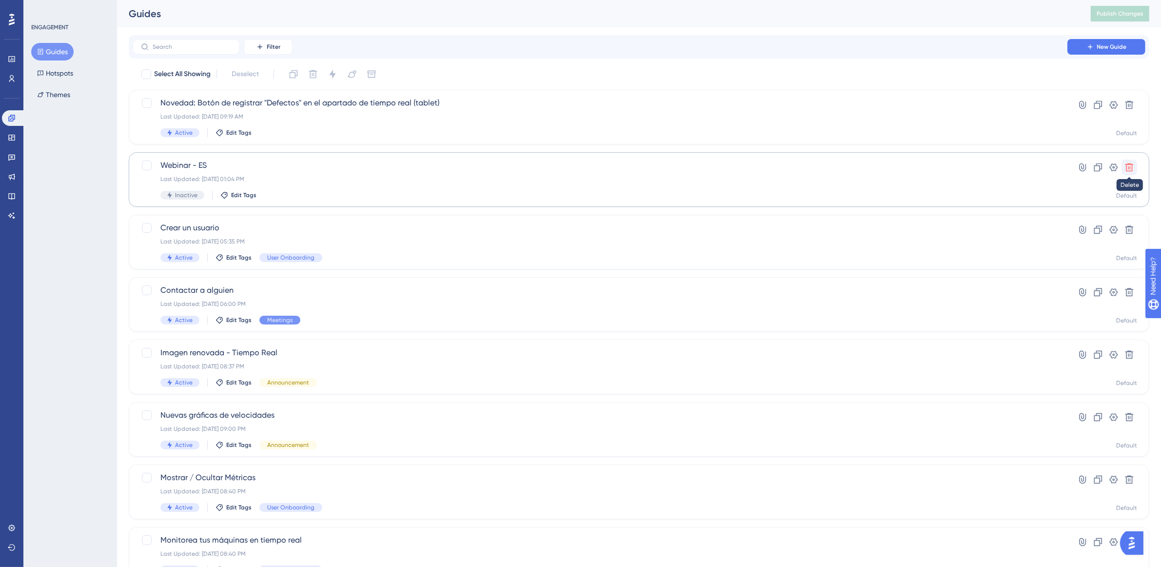
click at [1125, 168] on icon at bounding box center [1130, 167] width 10 height 10
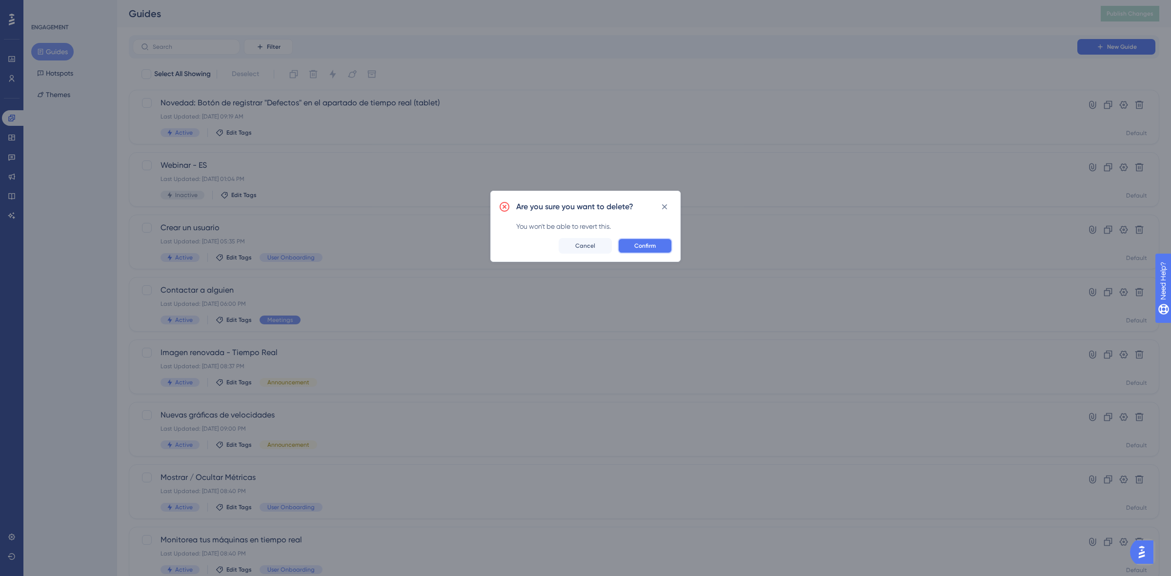
click at [647, 244] on span "Confirm" at bounding box center [644, 246] width 21 height 8
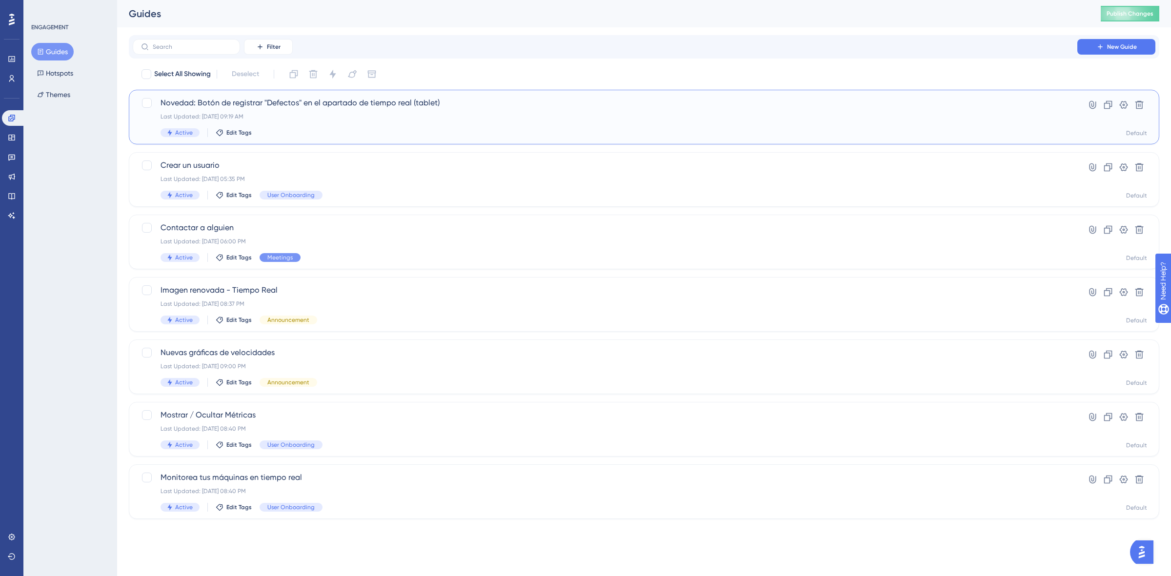
click at [339, 120] on div "Novedad: Botón de registrar "Defectos" en el apartado de tiempo real (tablet) L…" at bounding box center [604, 117] width 889 height 40
click at [1110, 101] on icon at bounding box center [1108, 105] width 8 height 8
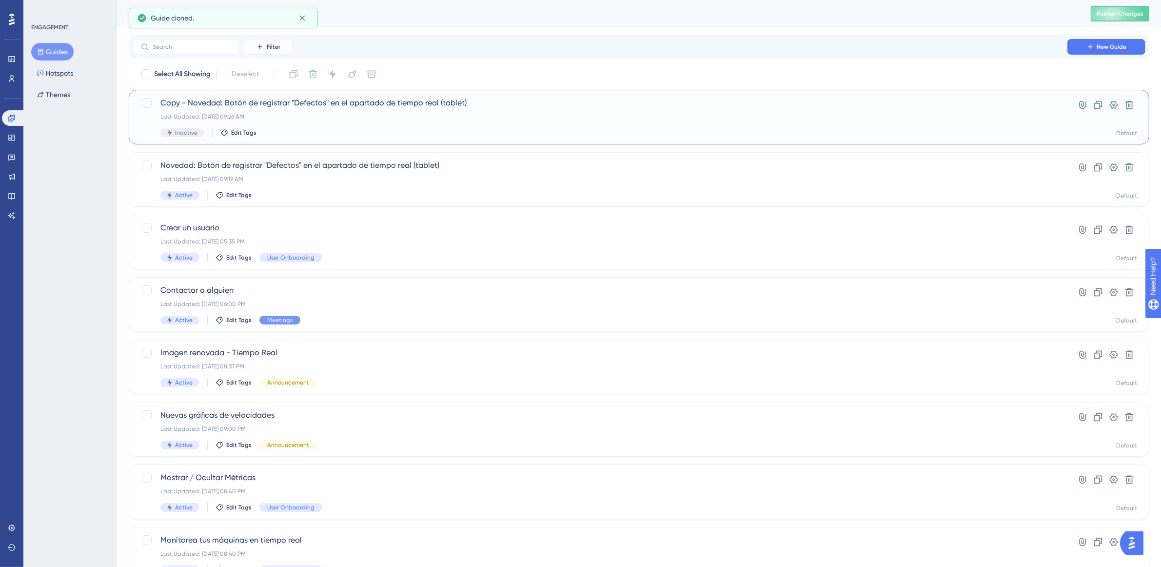
click at [454, 105] on span "Copy - Novedad: Botón de registrar "Defectos" en el apartado de tiempo real (ta…" at bounding box center [599, 103] width 879 height 12
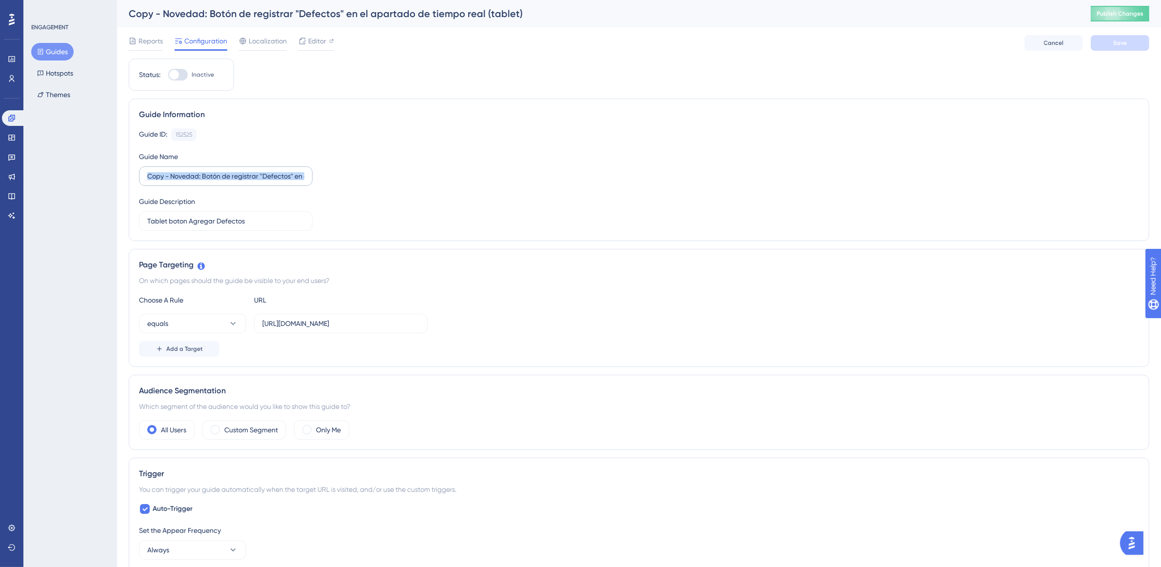
drag, startPoint x: 145, startPoint y: 176, endPoint x: 310, endPoint y: 173, distance: 164.9
click at [310, 173] on label "Copy - Novedad: Botón de registrar "Defectos" en el apartado de tiempo real (ta…" at bounding box center [226, 176] width 174 height 20
click at [310, 174] on label "Copy - Novedad: Botón de registrar "Defectos" en el apartado de tiempo real (ta…" at bounding box center [226, 176] width 174 height 20
click at [304, 174] on input "Copy - Novedad: Botón de registrar "Defectos" en el apartado de tiempo real (ta…" at bounding box center [225, 176] width 157 height 11
click at [311, 179] on label "Copy - Novedad: Botón de registrar "Defectos" en el apartado de tiempo real (ta…" at bounding box center [226, 176] width 174 height 20
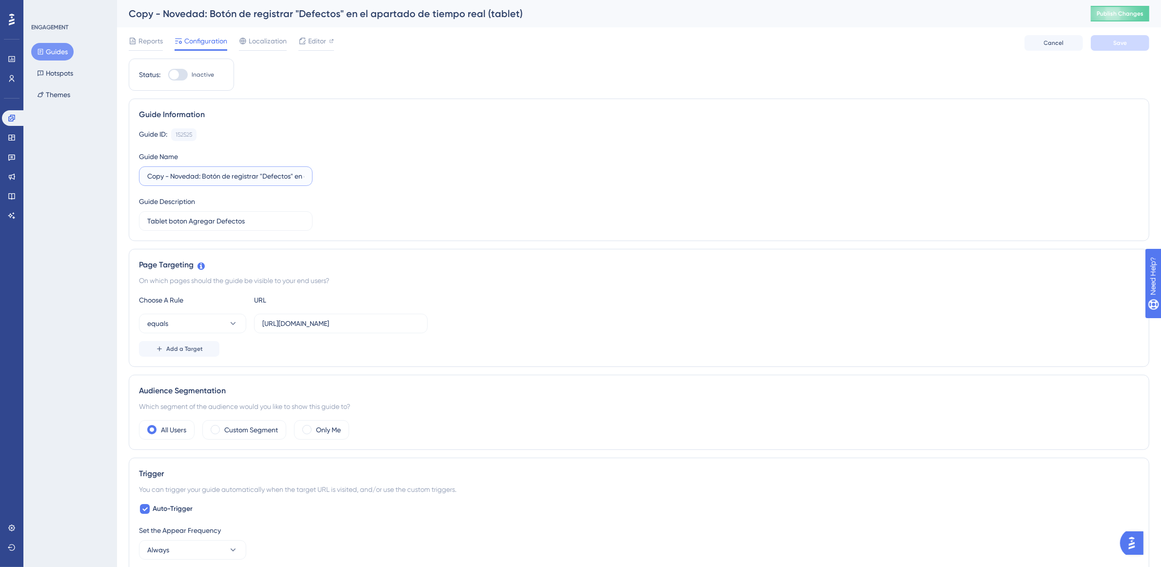
click at [304, 179] on input "Copy - Novedad: Botón de registrar "Defectos" en el apartado de tiempo real (ta…" at bounding box center [225, 176] width 157 height 11
drag, startPoint x: 149, startPoint y: 180, endPoint x: 416, endPoint y: 216, distance: 269.7
click at [406, 208] on div "Guide ID: 152525 Copy Guide Name Copy - Novedad: Botón de registrar "Defectos" …" at bounding box center [639, 179] width 1000 height 102
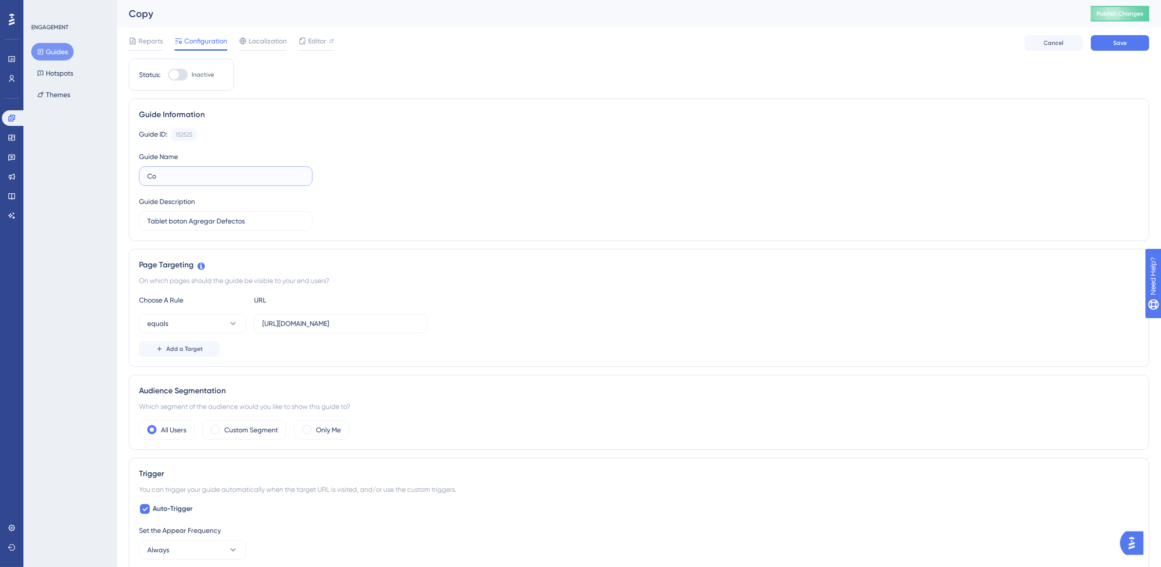
type input "C"
type input "N"
drag, startPoint x: 276, startPoint y: 223, endPoint x: 102, endPoint y: 196, distance: 175.2
click at [200, 174] on input "New feature - Add defects (Mobile)" at bounding box center [225, 176] width 157 height 11
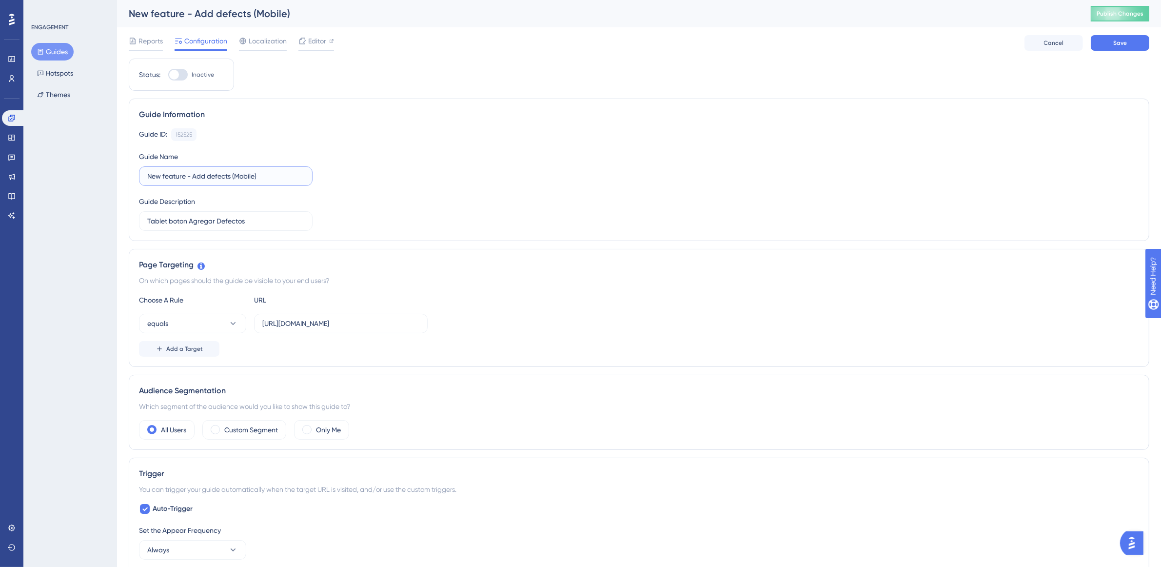
drag, startPoint x: 231, startPoint y: 174, endPoint x: 272, endPoint y: 189, distance: 44.3
click at [232, 174] on input "New feature - Add defects (Mobile)" at bounding box center [225, 176] width 157 height 11
paste input "button"
drag, startPoint x: 254, startPoint y: 176, endPoint x: 191, endPoint y: 170, distance: 63.7
click at [191, 170] on label "New feature - Add defects button (Mobile)" at bounding box center [226, 176] width 174 height 20
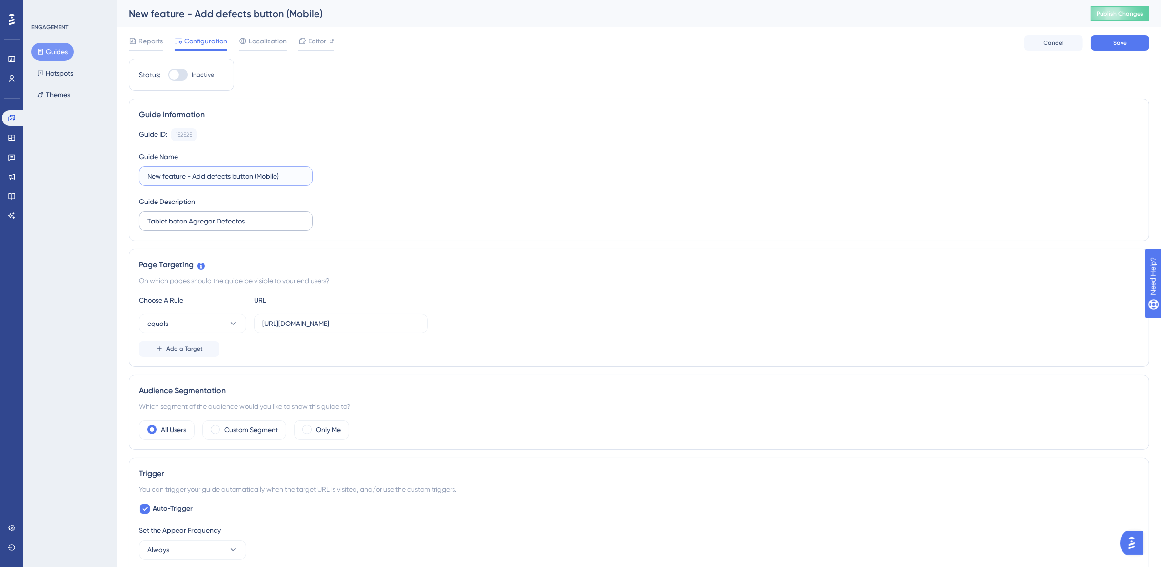
type input "New feature - Add defects button (Mobile)"
drag, startPoint x: 266, startPoint y: 222, endPoint x: 45, endPoint y: 199, distance: 222.3
paste input "Add defects button"
type input "Add defects button"
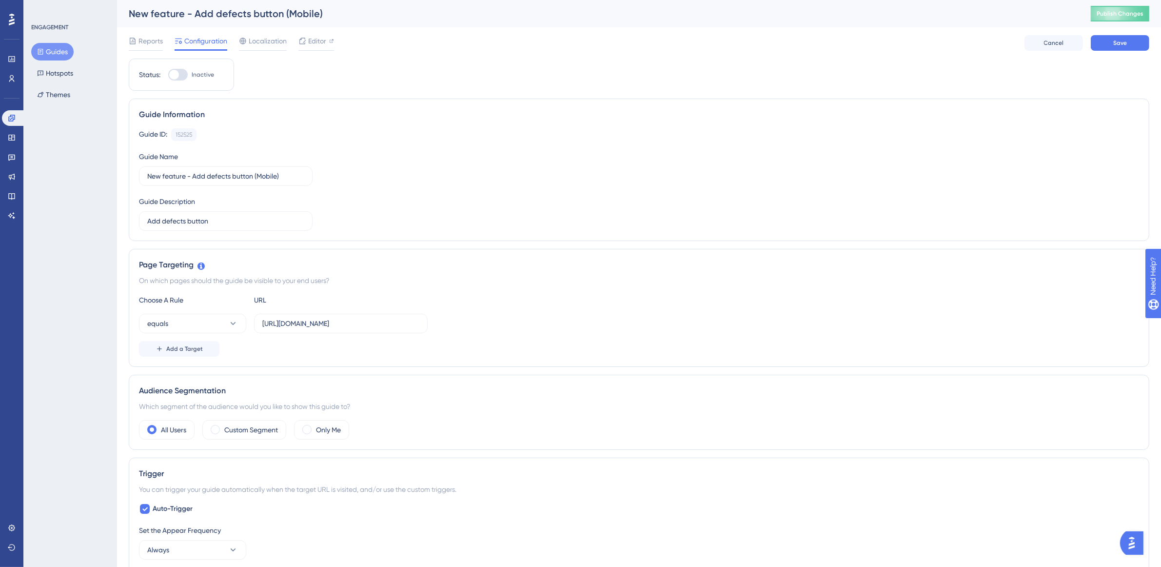
click at [427, 211] on div "Guide ID: 152525 Copy Guide Name New feature - Add defects button (Mobile) Guid…" at bounding box center [639, 179] width 1000 height 102
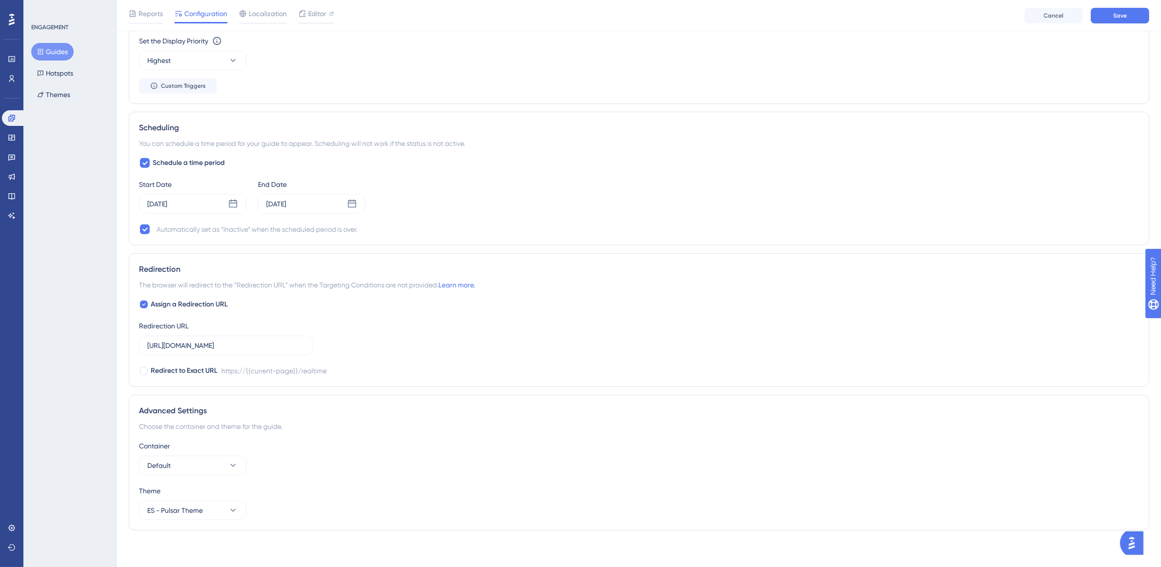
scroll to position [642, 0]
click at [176, 510] on span "ES - Pulsar Theme" at bounding box center [175, 508] width 56 height 12
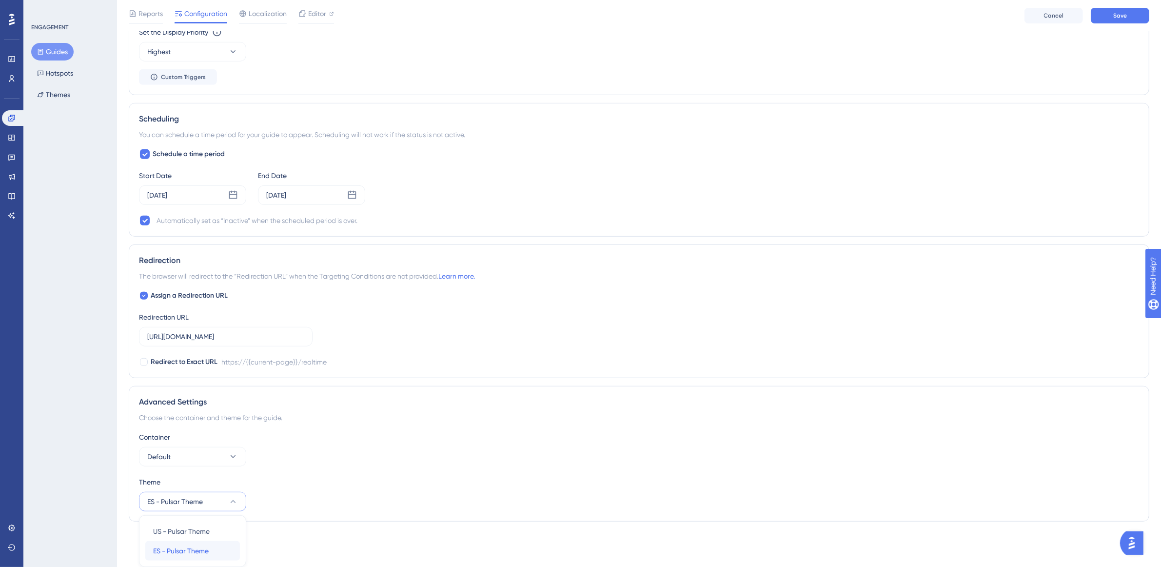
click at [175, 545] on span "ES - Pulsar Theme" at bounding box center [181, 551] width 56 height 12
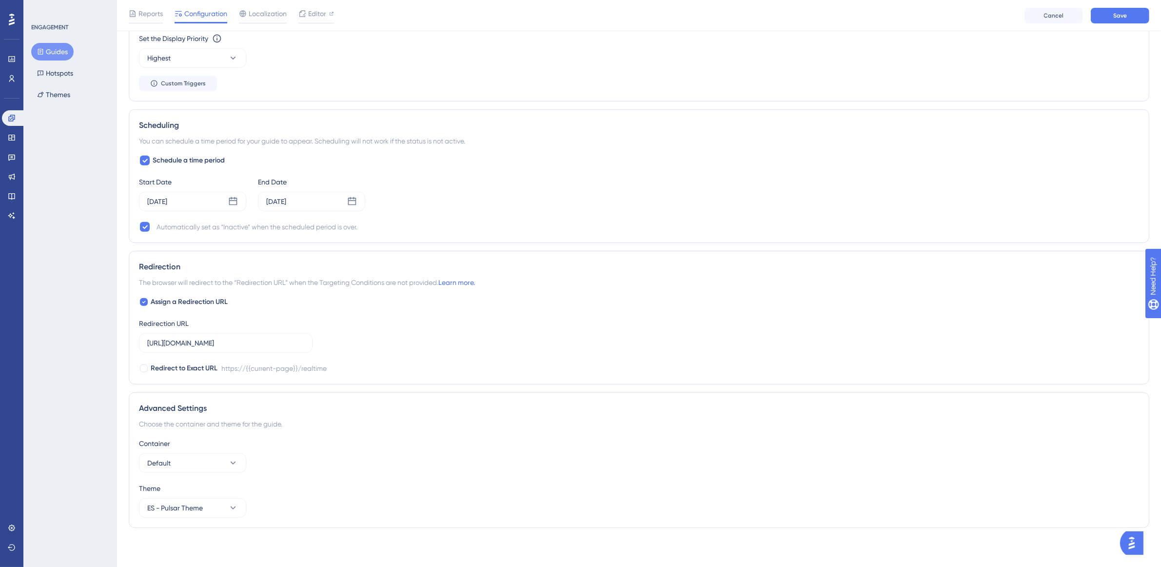
click at [302, 489] on div "Theme" at bounding box center [639, 488] width 1000 height 12
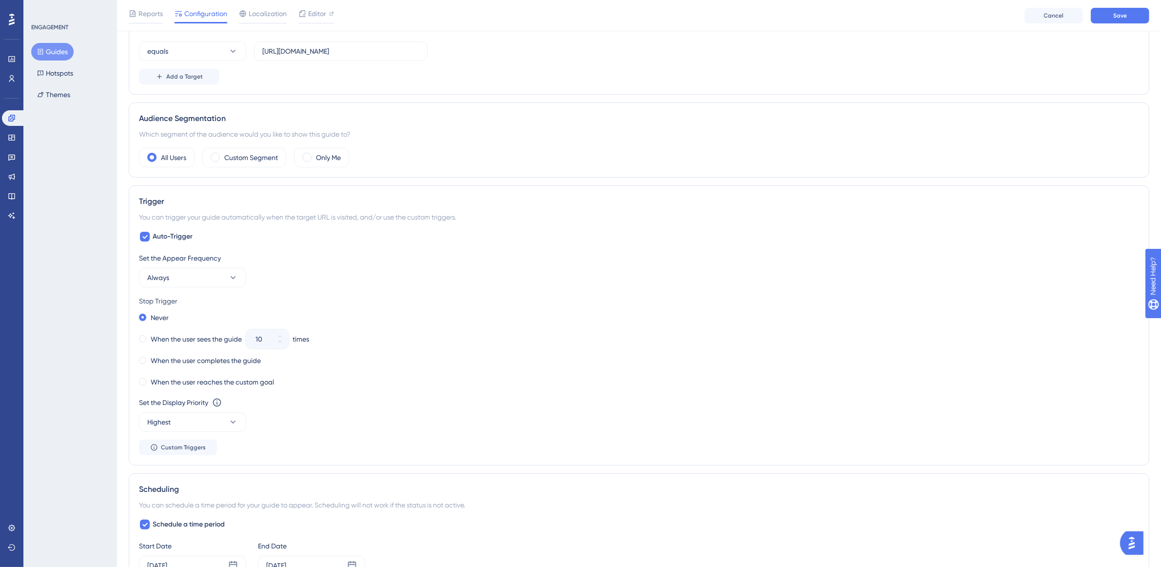
scroll to position [0, 0]
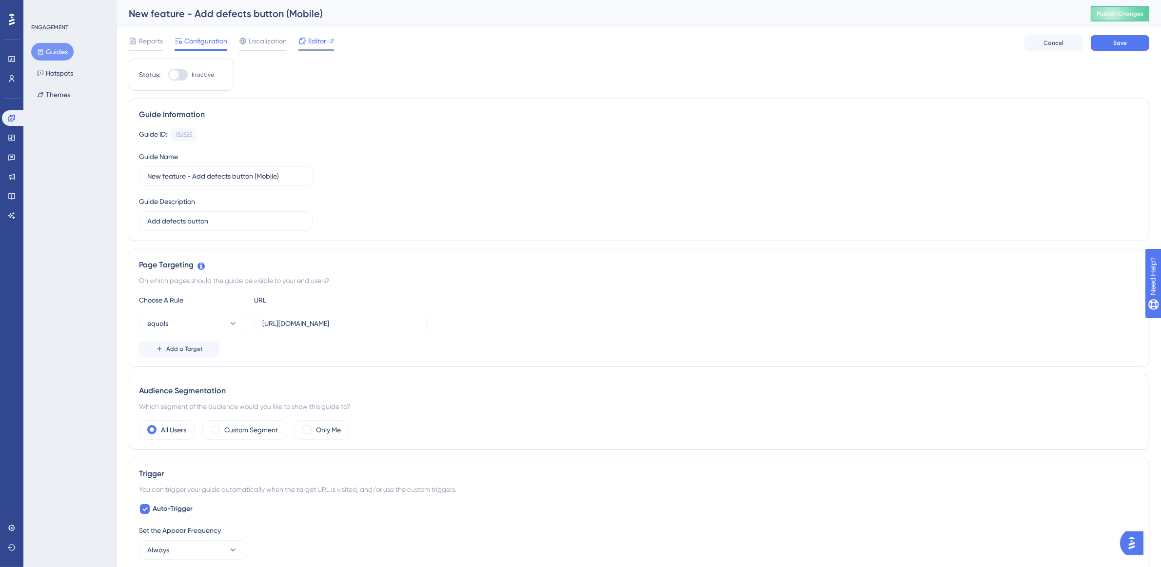
click at [330, 39] on icon at bounding box center [331, 41] width 5 height 5
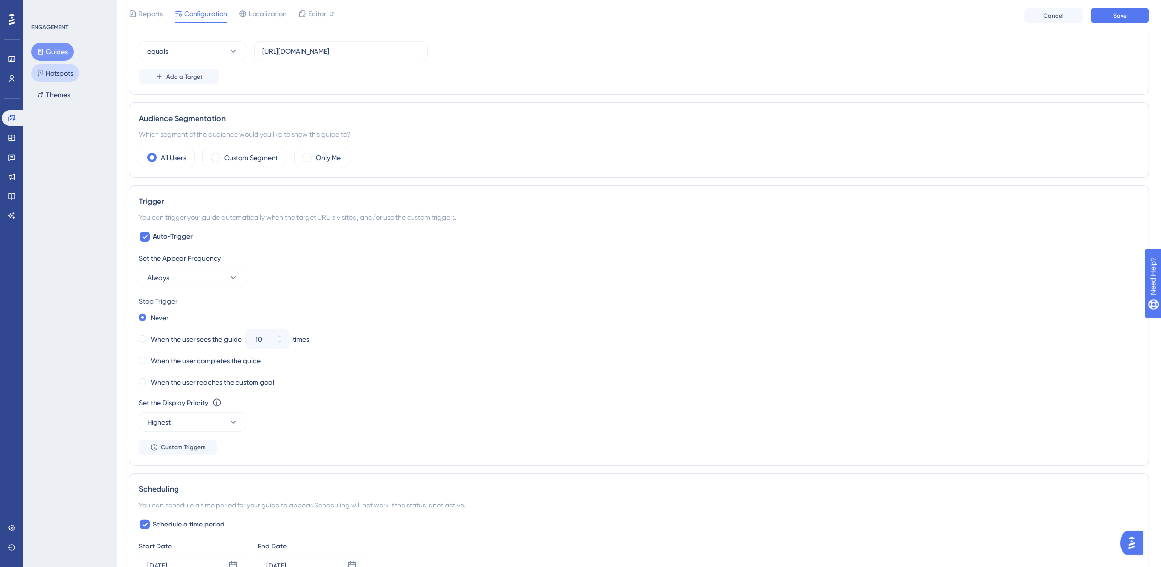
scroll to position [32, 0]
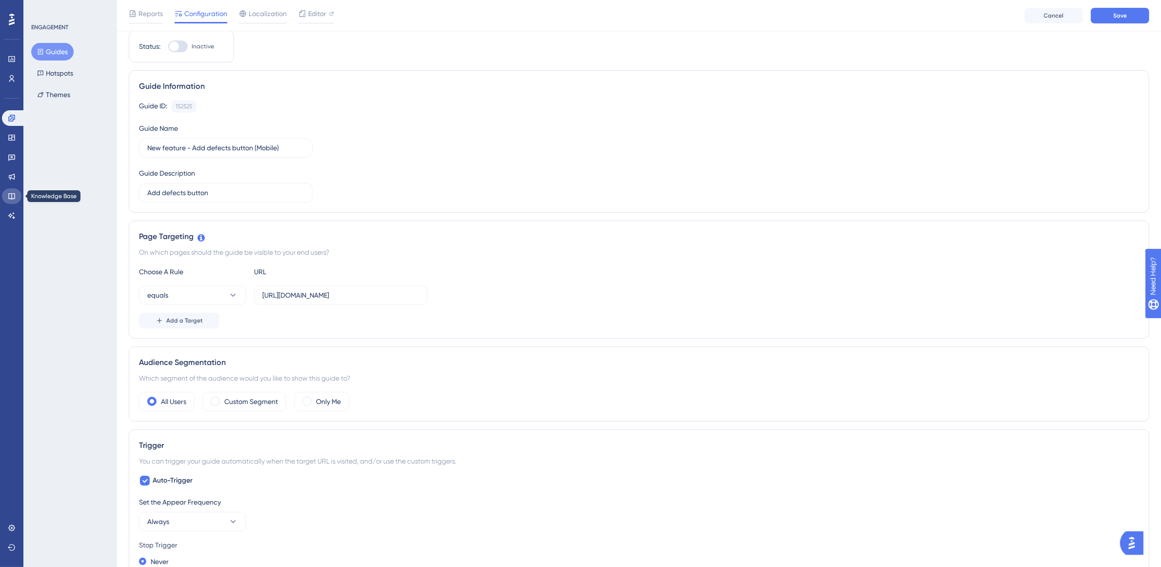
click at [16, 191] on link at bounding box center [12, 196] width 20 height 16
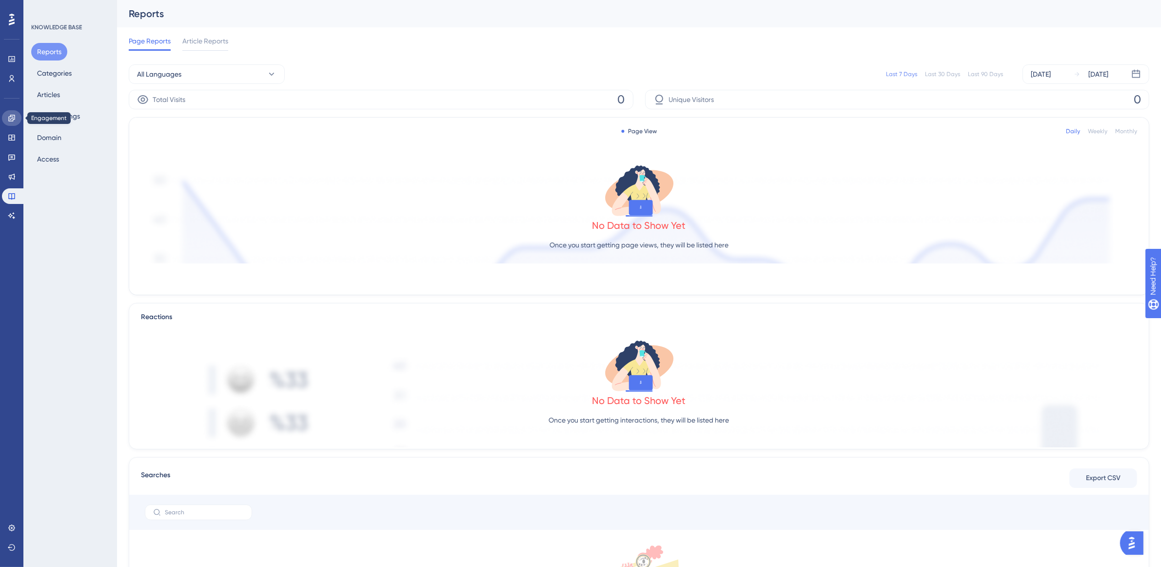
click at [19, 118] on link at bounding box center [12, 118] width 20 height 16
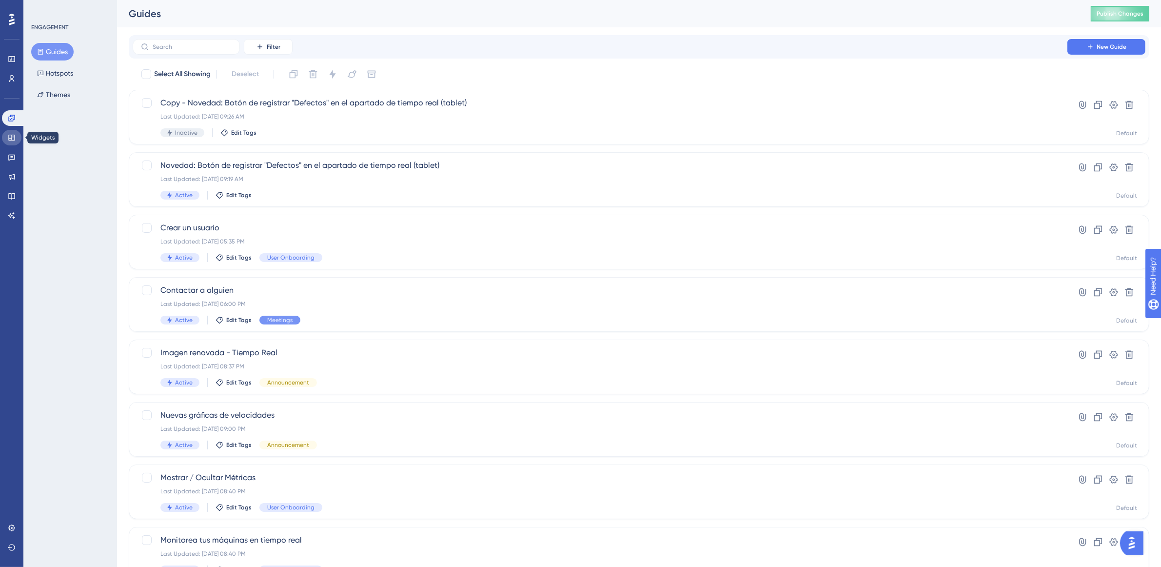
click at [12, 135] on icon at bounding box center [12, 138] width 8 height 8
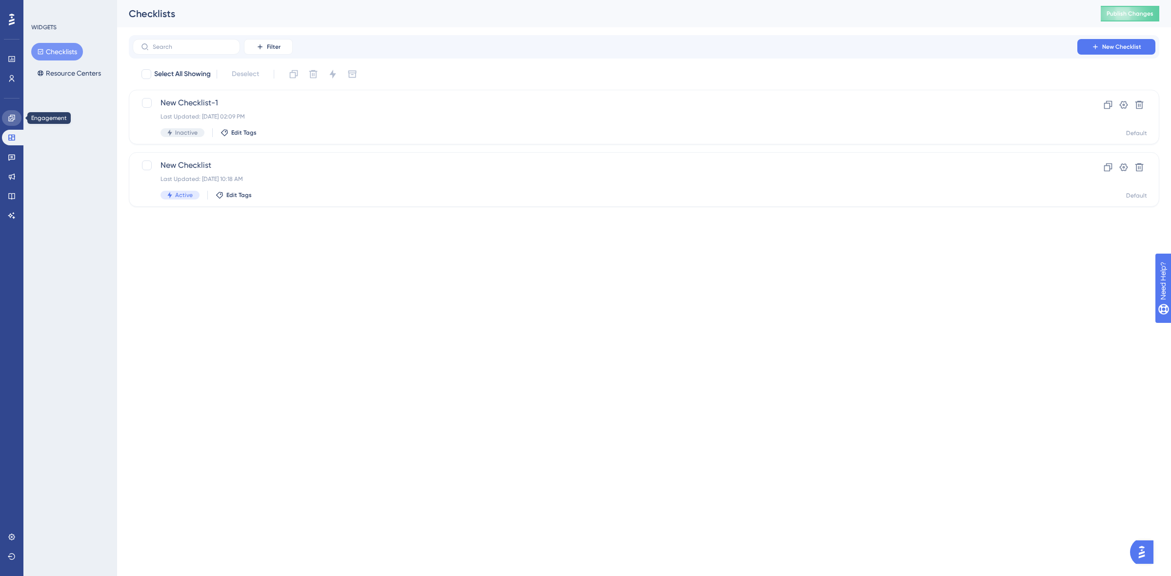
click at [11, 118] on icon at bounding box center [12, 118] width 8 height 8
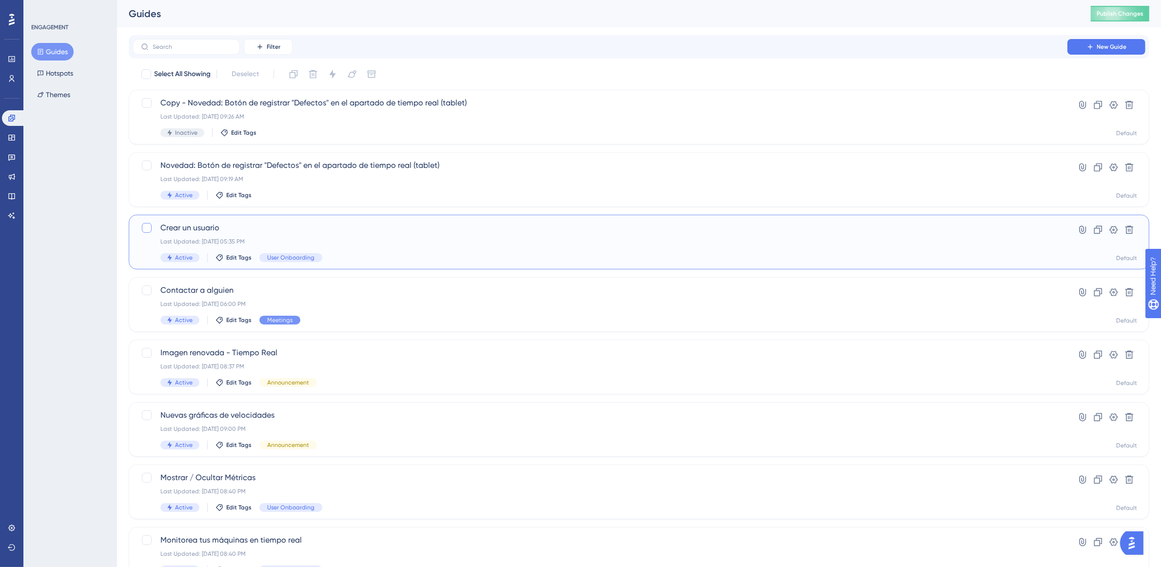
click at [148, 226] on div at bounding box center [147, 228] width 10 height 10
checkbox input "true"
click at [144, 288] on div at bounding box center [147, 290] width 10 height 10
checkbox input "true"
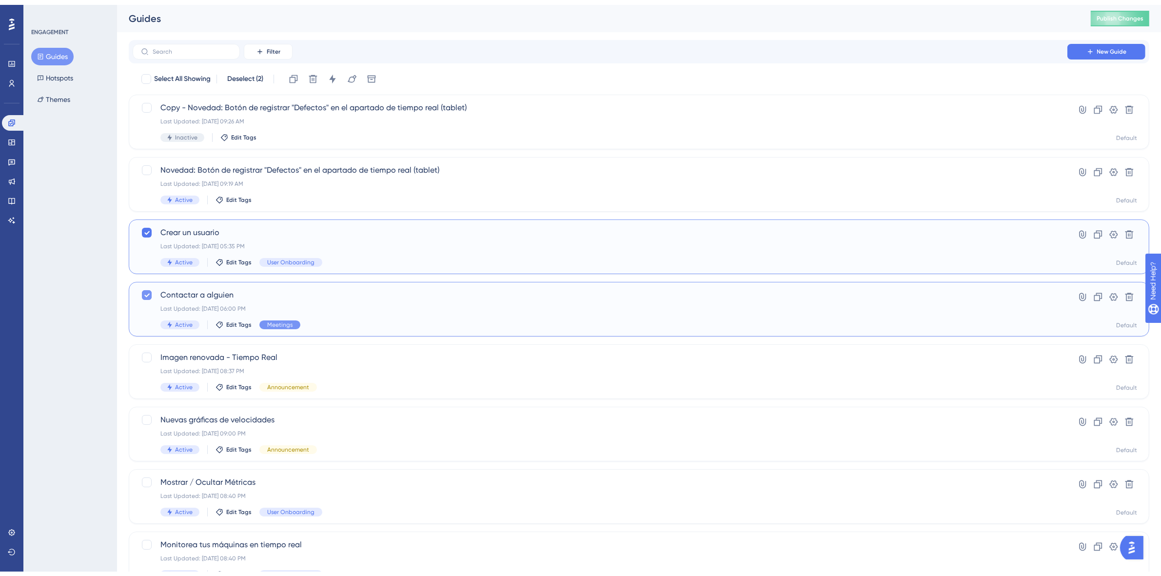
scroll to position [37, 0]
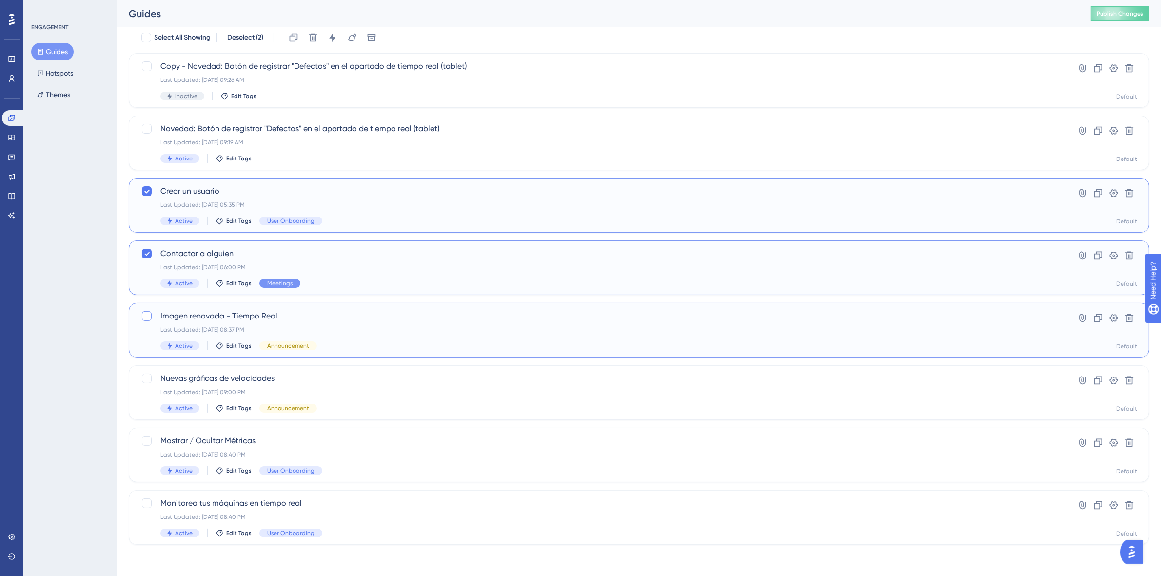
click at [145, 316] on div at bounding box center [147, 316] width 10 height 10
checkbox input "true"
click at [147, 377] on div at bounding box center [147, 379] width 10 height 10
checkbox input "true"
click at [145, 438] on div at bounding box center [147, 441] width 10 height 10
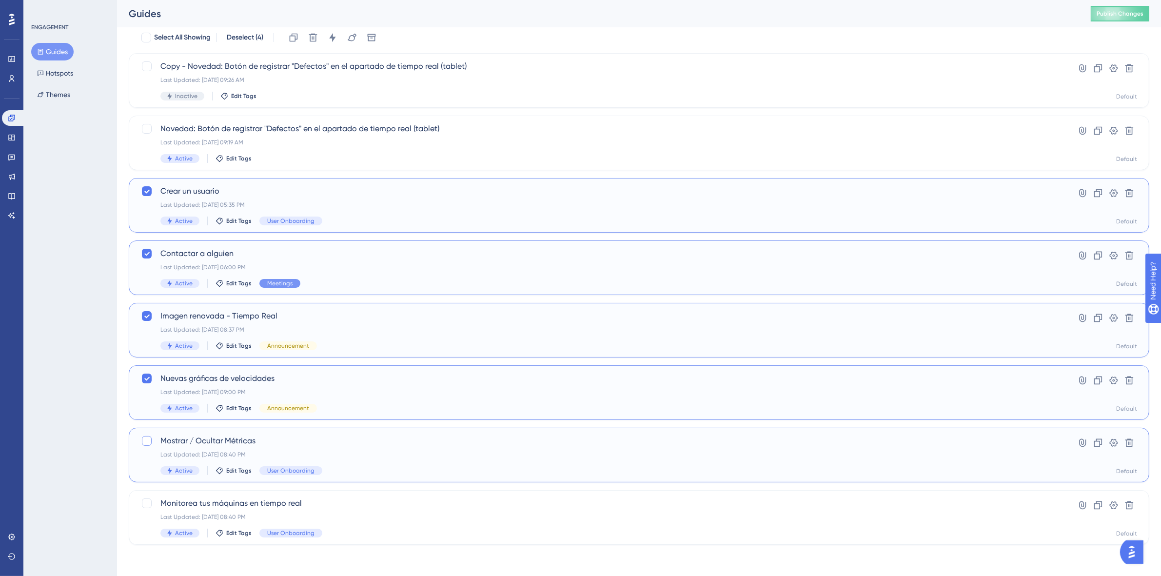
checkbox input "true"
click at [143, 501] on div at bounding box center [147, 504] width 10 height 10
checkbox input "true"
click at [318, 39] on icon at bounding box center [313, 38] width 10 height 10
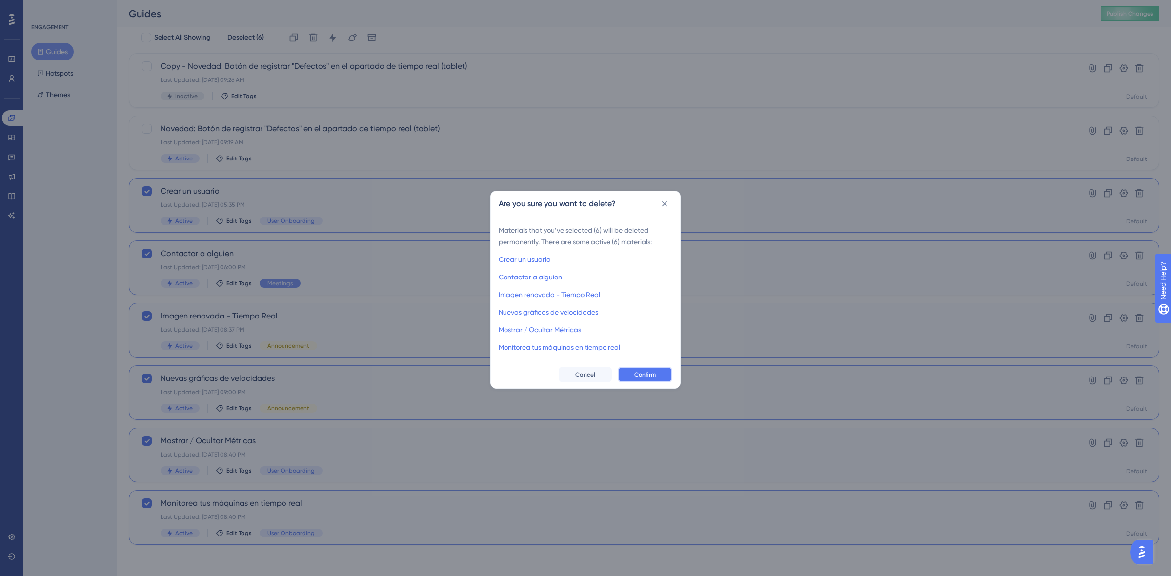
click at [647, 373] on span "Confirm" at bounding box center [644, 375] width 21 height 8
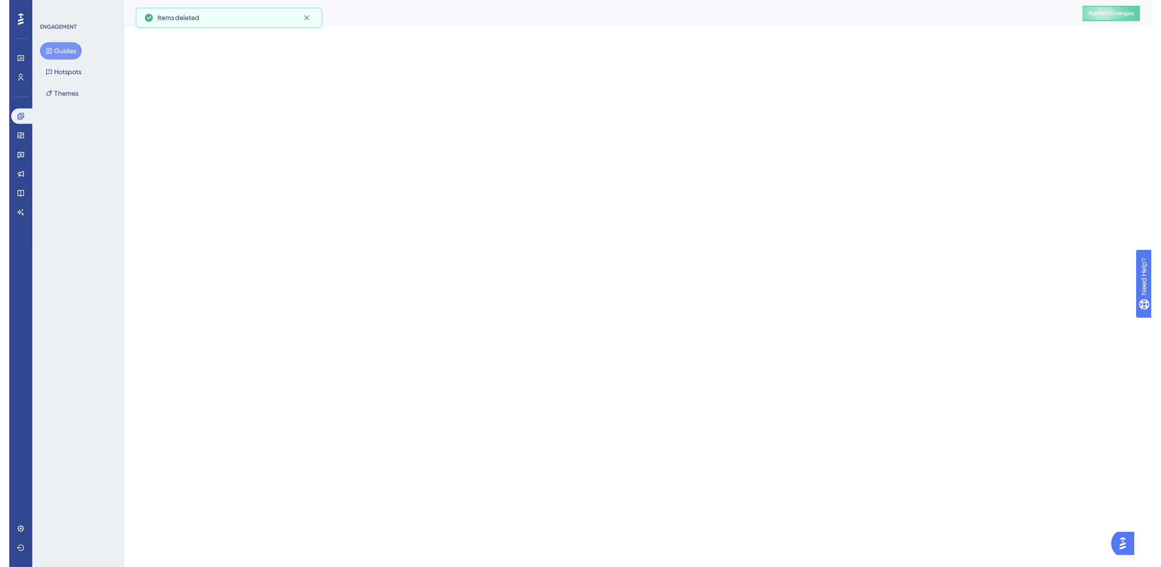
scroll to position [0, 0]
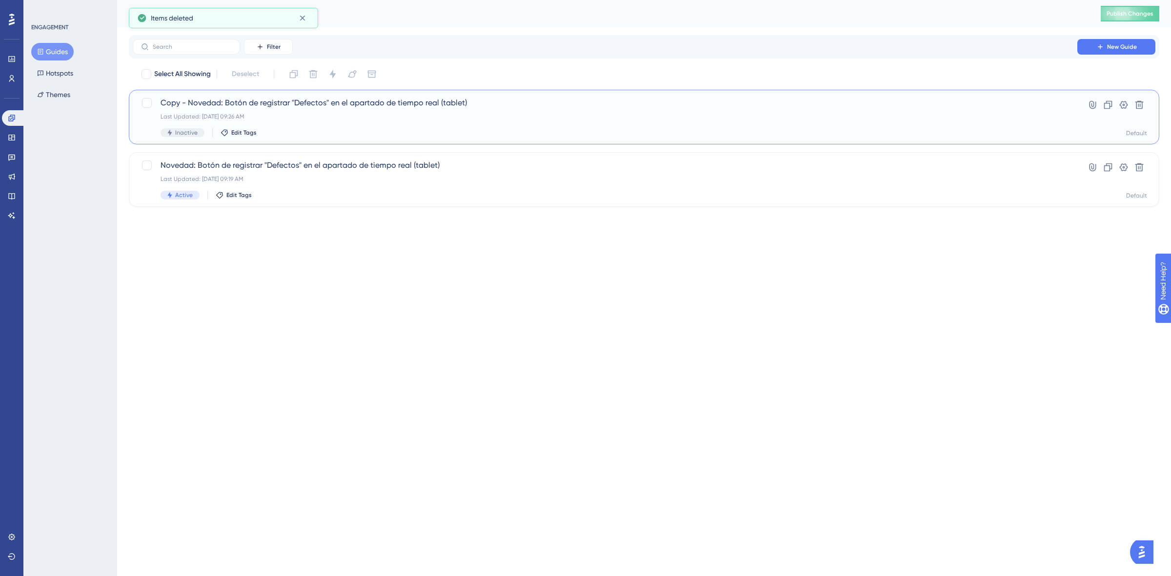
click at [306, 131] on div "Inactive Edit Tags" at bounding box center [604, 132] width 889 height 9
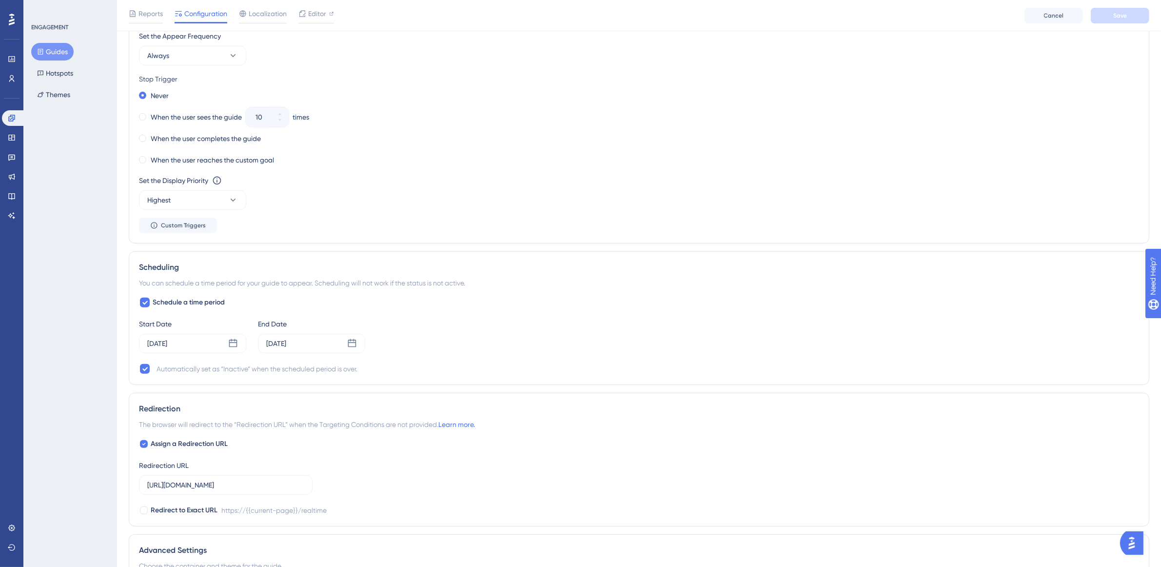
scroll to position [610, 0]
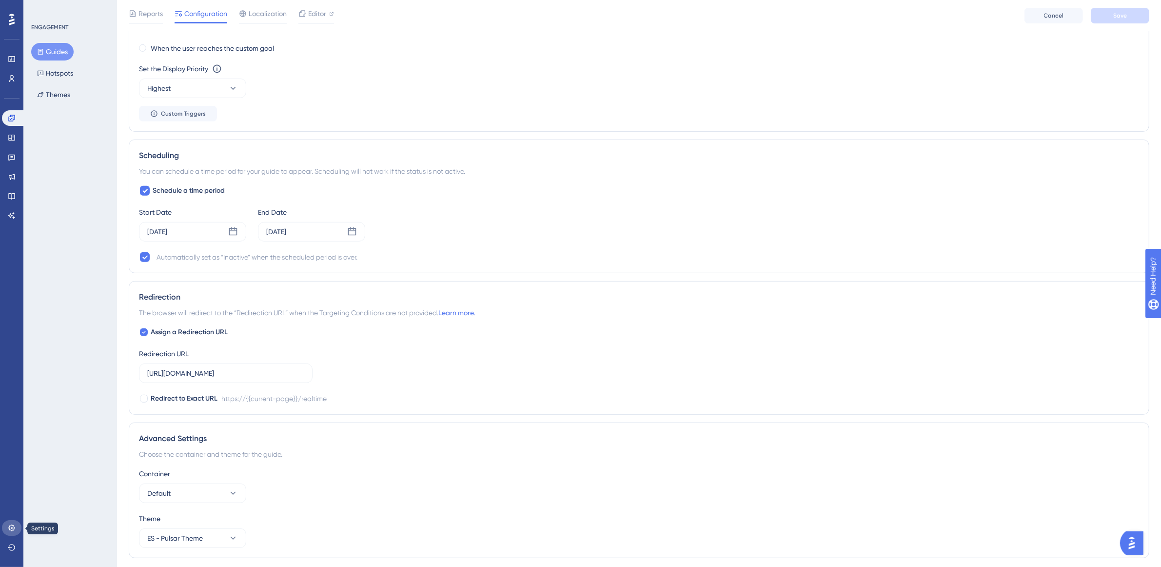
click at [13, 530] on icon at bounding box center [12, 528] width 8 height 8
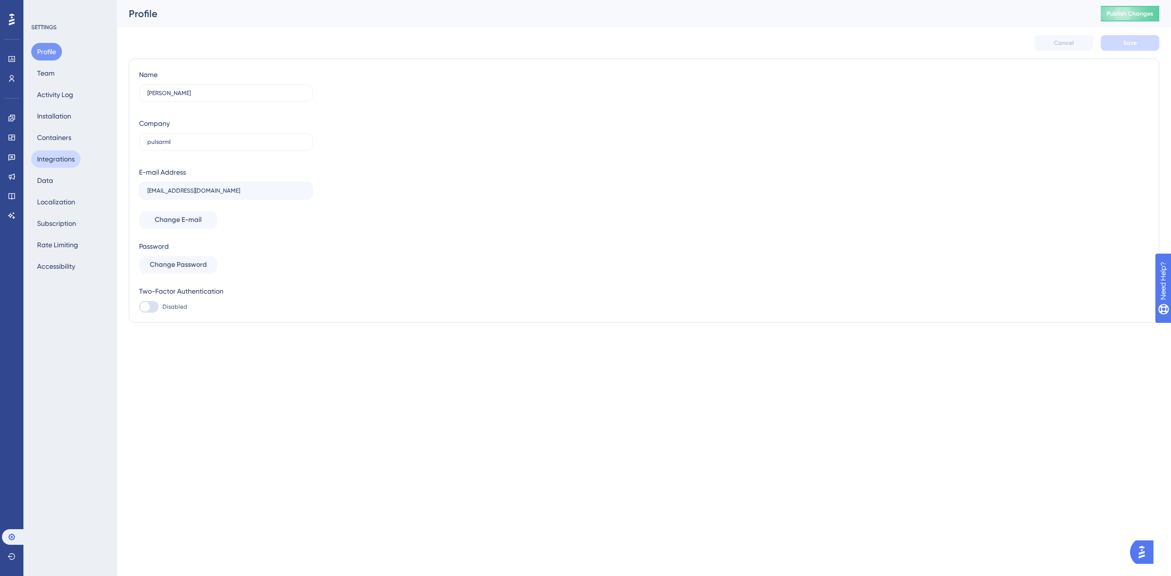
click at [59, 157] on button "Integrations" at bounding box center [55, 159] width 49 height 18
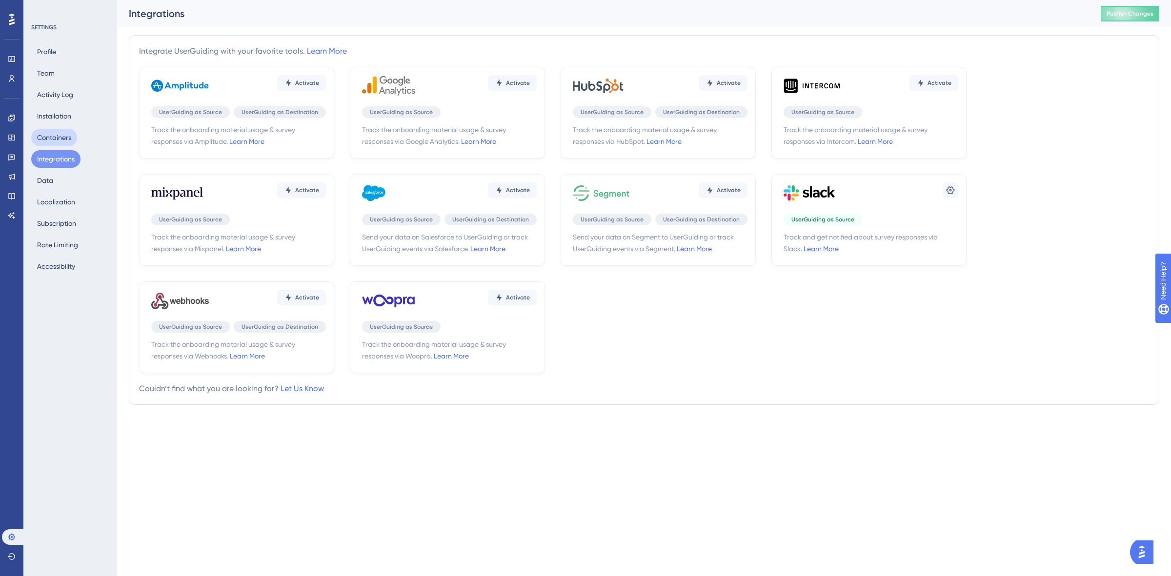
click at [59, 132] on button "Containers" at bounding box center [54, 138] width 46 height 18
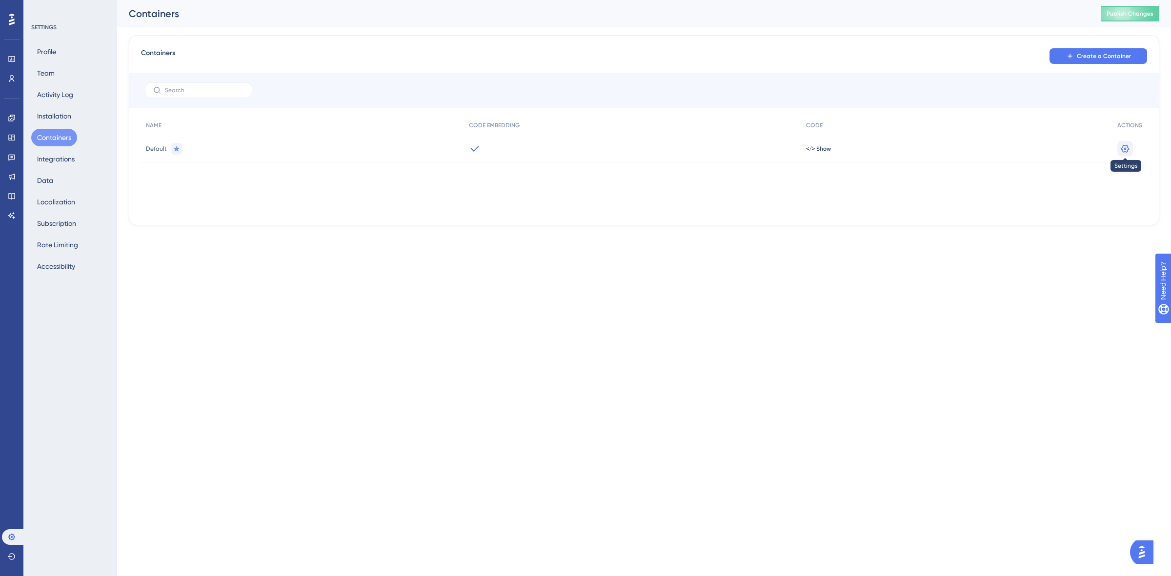
click at [1127, 146] on icon at bounding box center [1125, 149] width 10 height 10
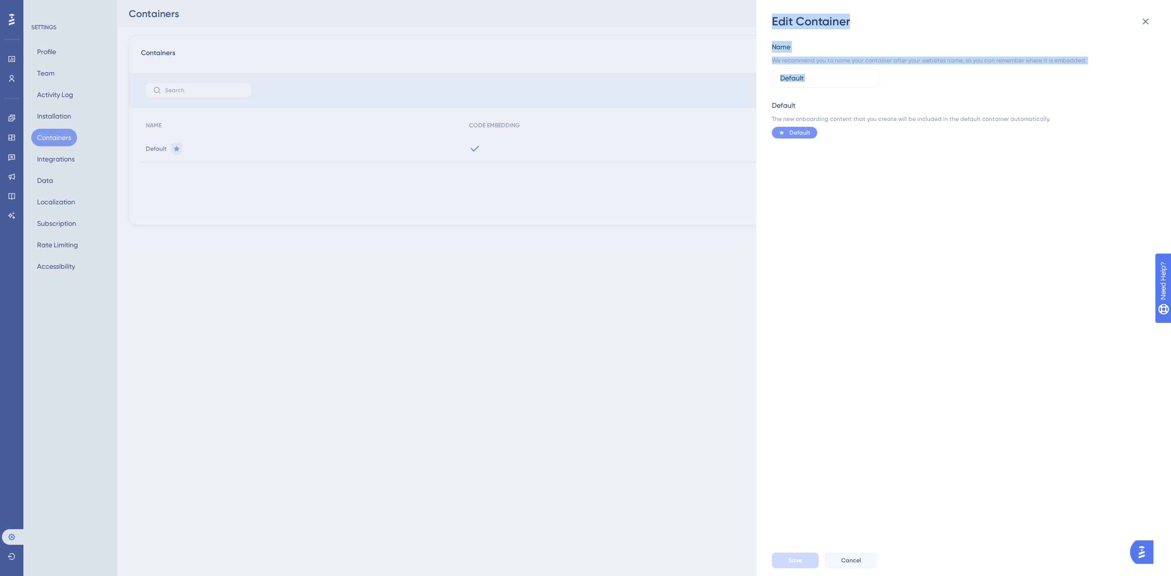
drag, startPoint x: 848, startPoint y: 71, endPoint x: 633, endPoint y: 40, distance: 216.8
click at [633, 41] on div "Edit Container Name We recommend you to name your container after your websites…" at bounding box center [585, 288] width 1171 height 576
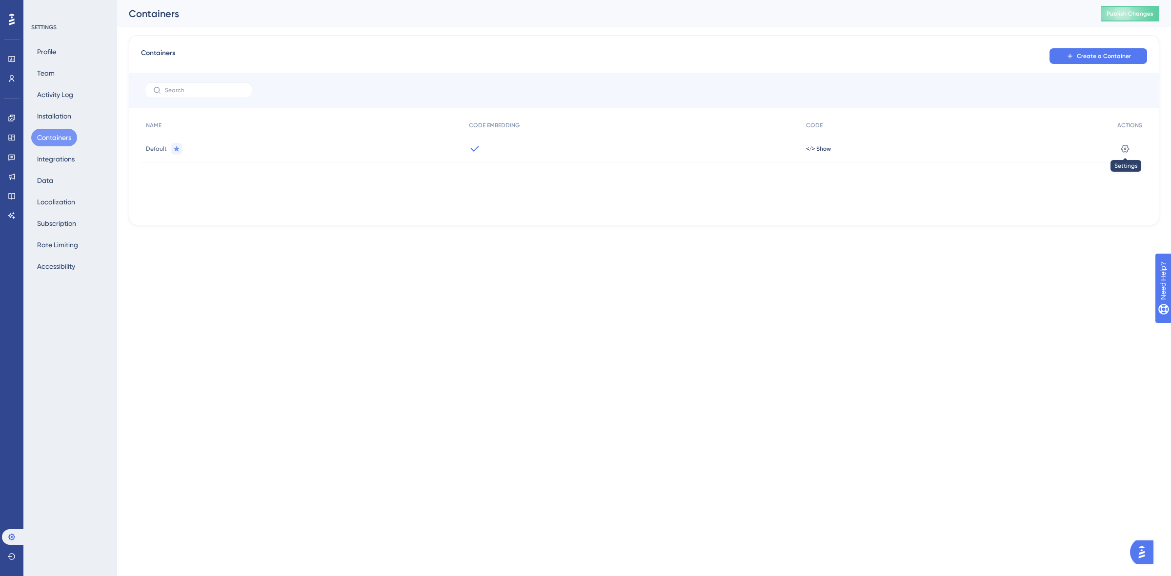
click at [1125, 145] on icon at bounding box center [1125, 148] width 8 height 8
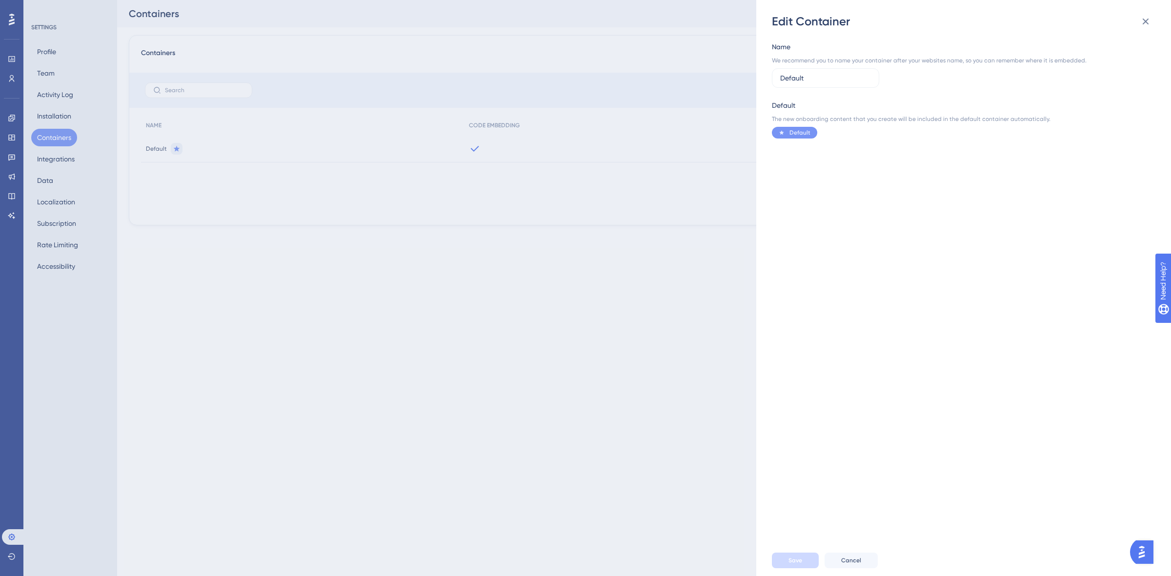
drag, startPoint x: 840, startPoint y: 73, endPoint x: 724, endPoint y: 66, distance: 115.8
click at [724, 66] on div "Edit Container Name We recommend you to name your container after your websites…" at bounding box center [585, 288] width 1171 height 576
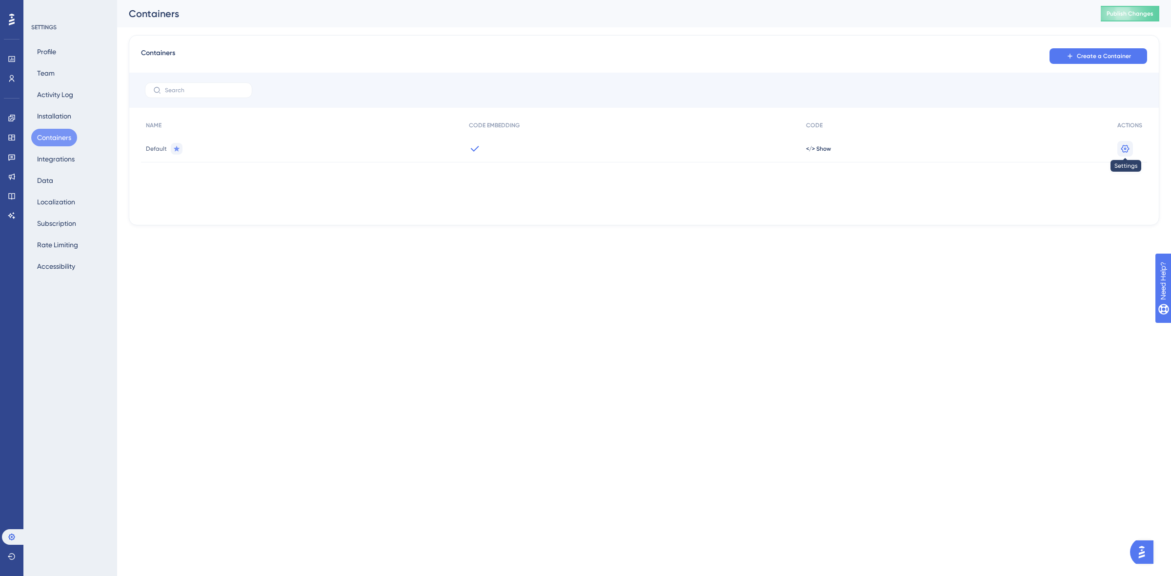
click at [1126, 148] on icon at bounding box center [1125, 149] width 10 height 10
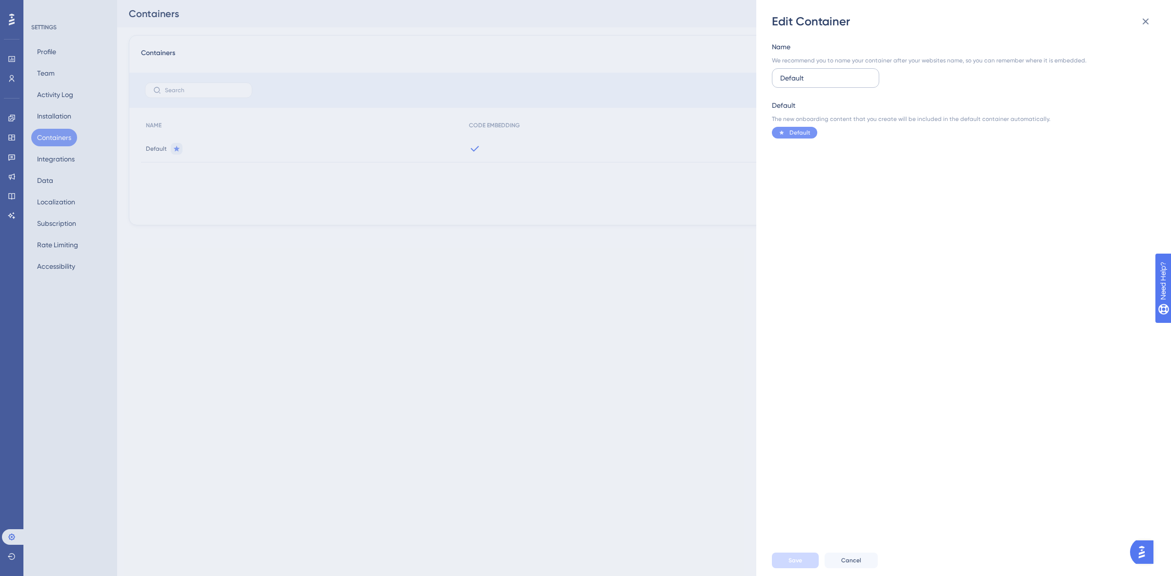
click at [859, 80] on input "Default" at bounding box center [825, 78] width 91 height 11
type input "D"
type input "APP DEV"
click at [782, 559] on button "Save" at bounding box center [795, 561] width 47 height 16
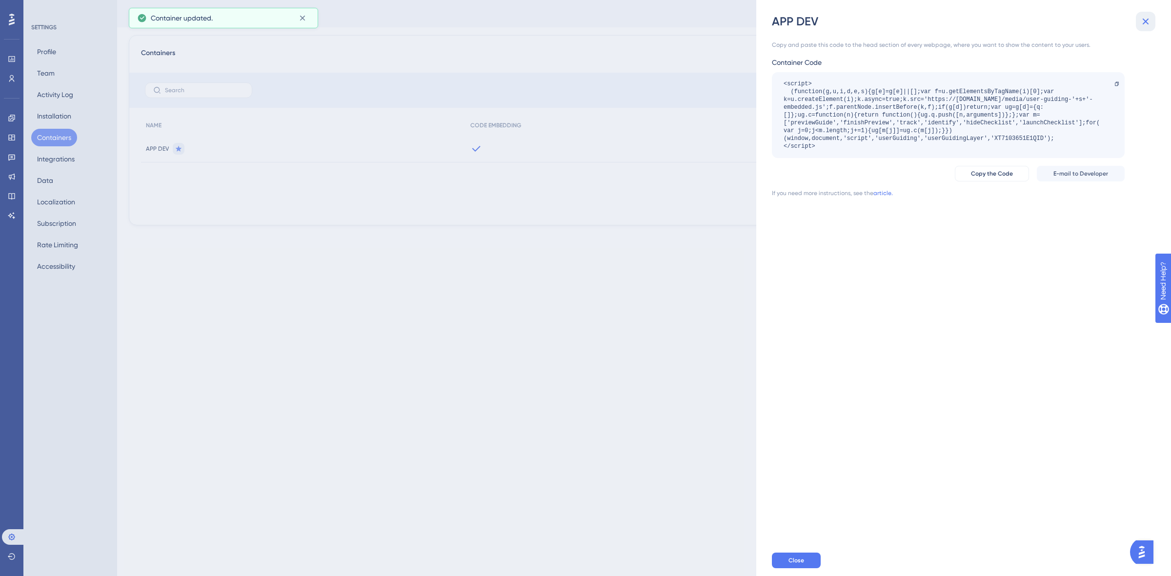
click at [1140, 25] on icon at bounding box center [1145, 22] width 12 height 12
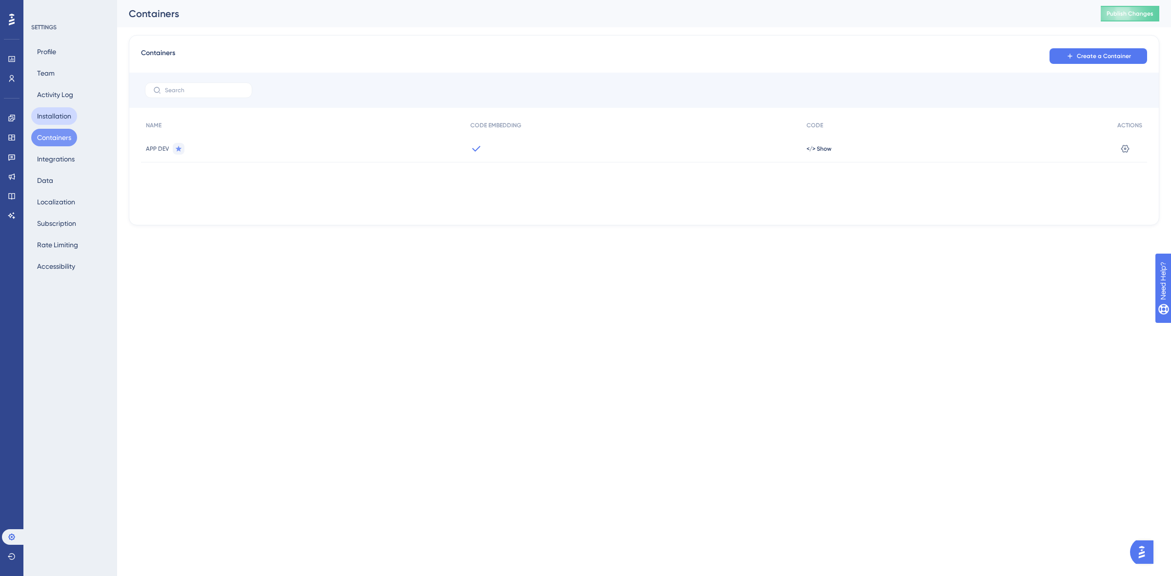
click at [71, 110] on button "Installation" at bounding box center [54, 116] width 46 height 18
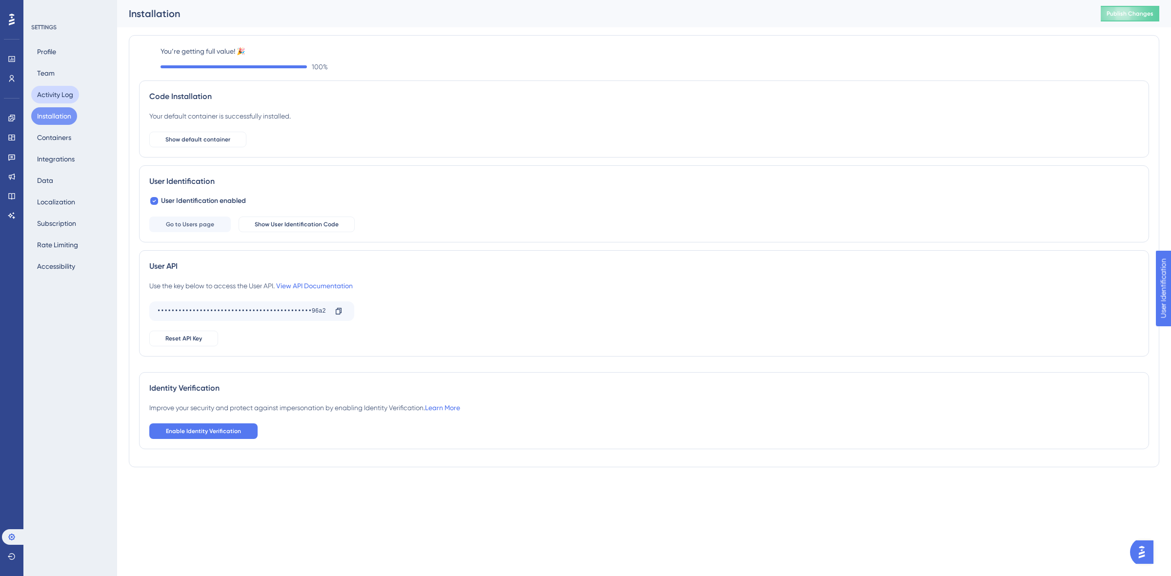
click at [59, 98] on button "Activity Log" at bounding box center [55, 95] width 48 height 18
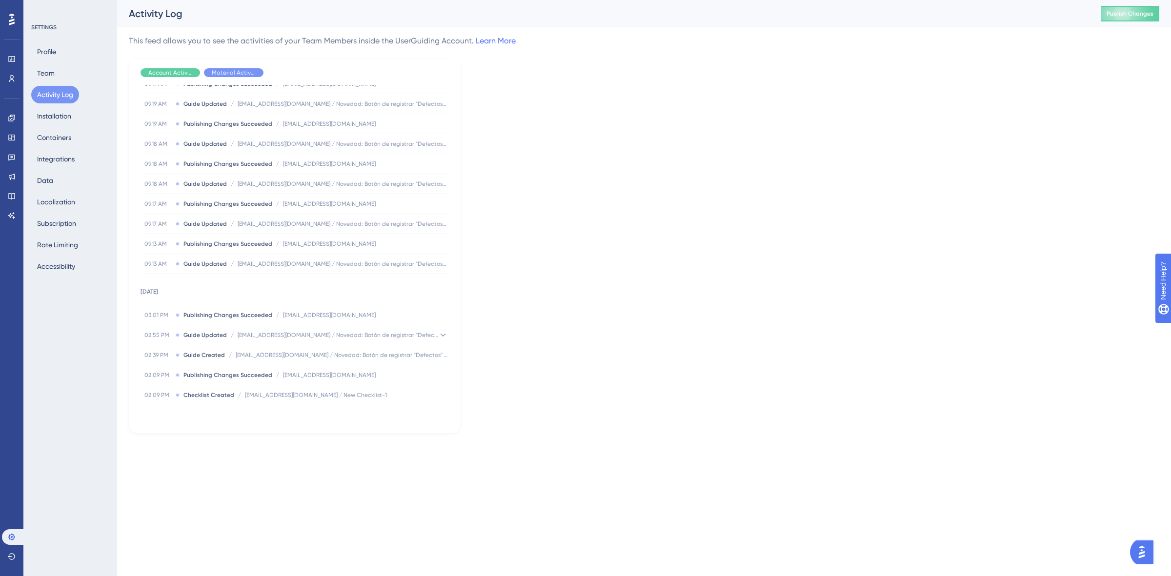
scroll to position [244, 0]
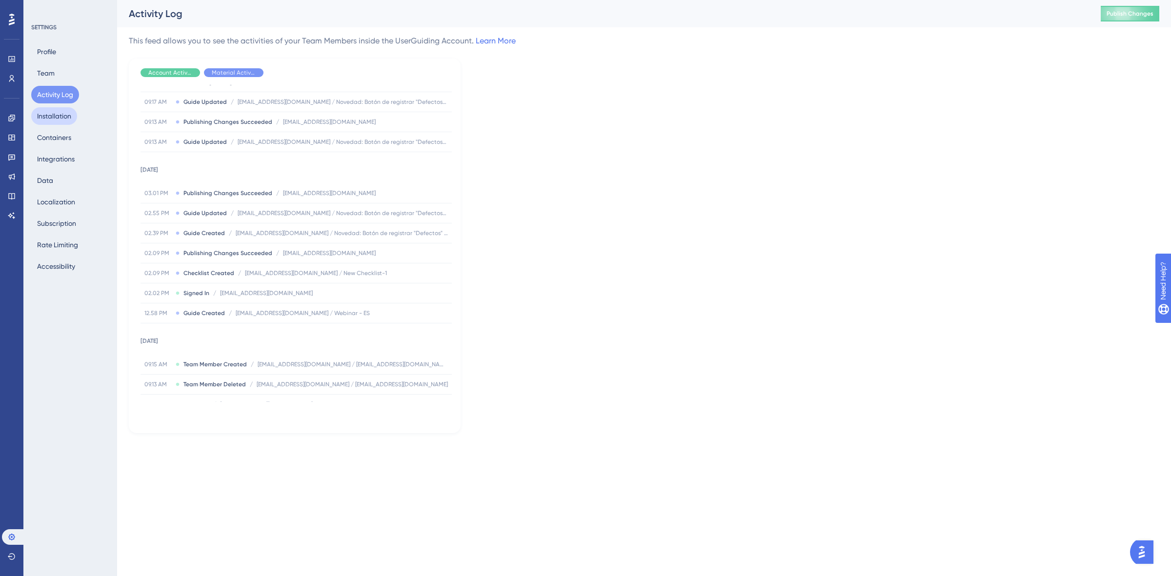
click at [68, 120] on button "Installation" at bounding box center [54, 116] width 46 height 18
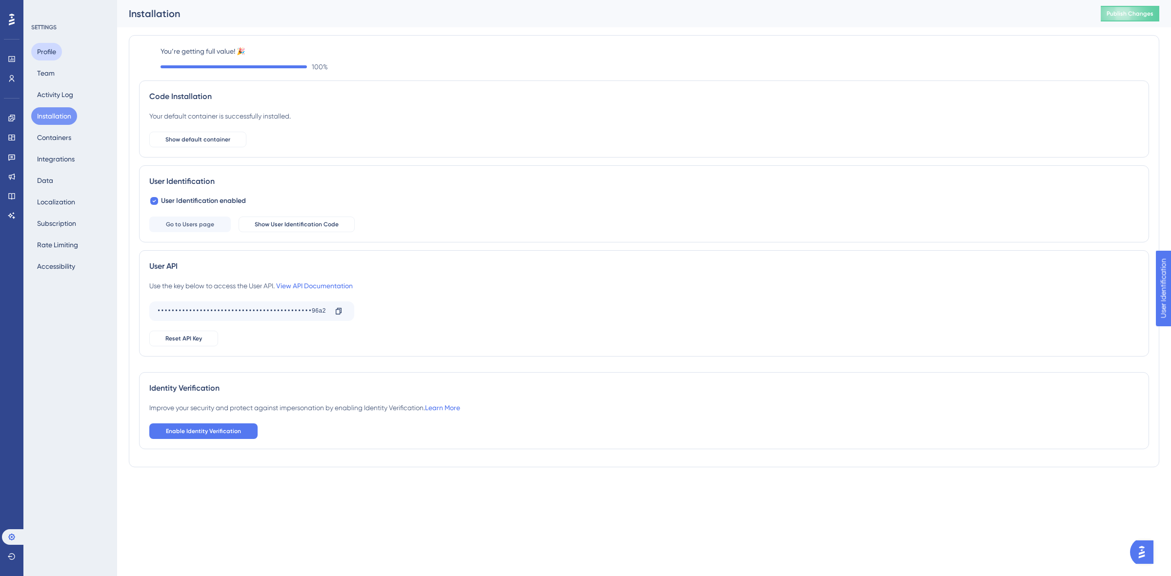
click at [39, 52] on button "Profile" at bounding box center [46, 52] width 31 height 18
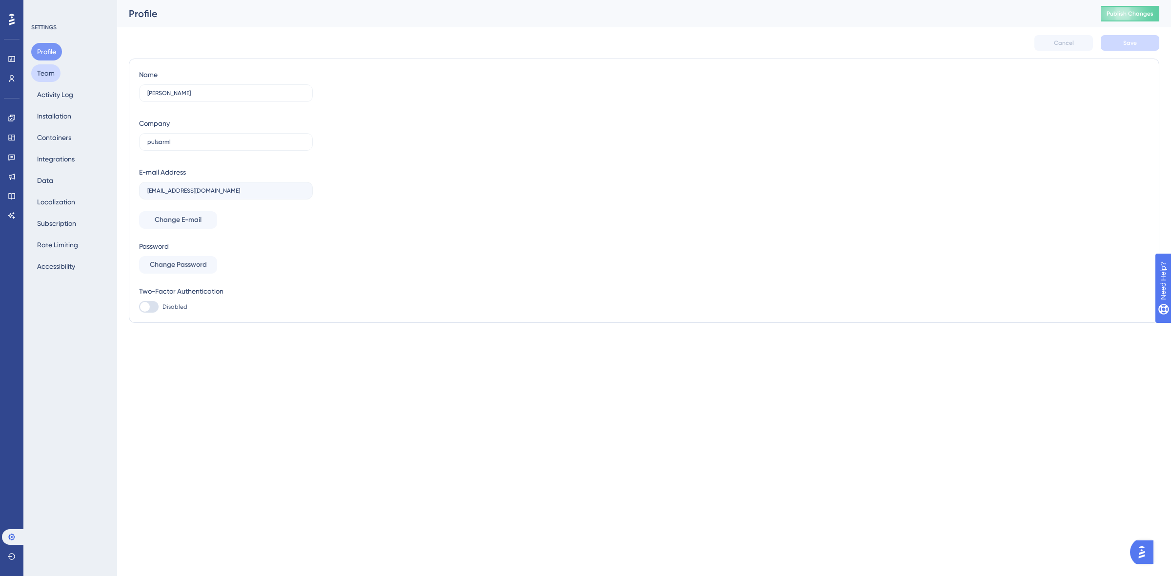
click at [47, 64] on button "Team" at bounding box center [45, 73] width 29 height 18
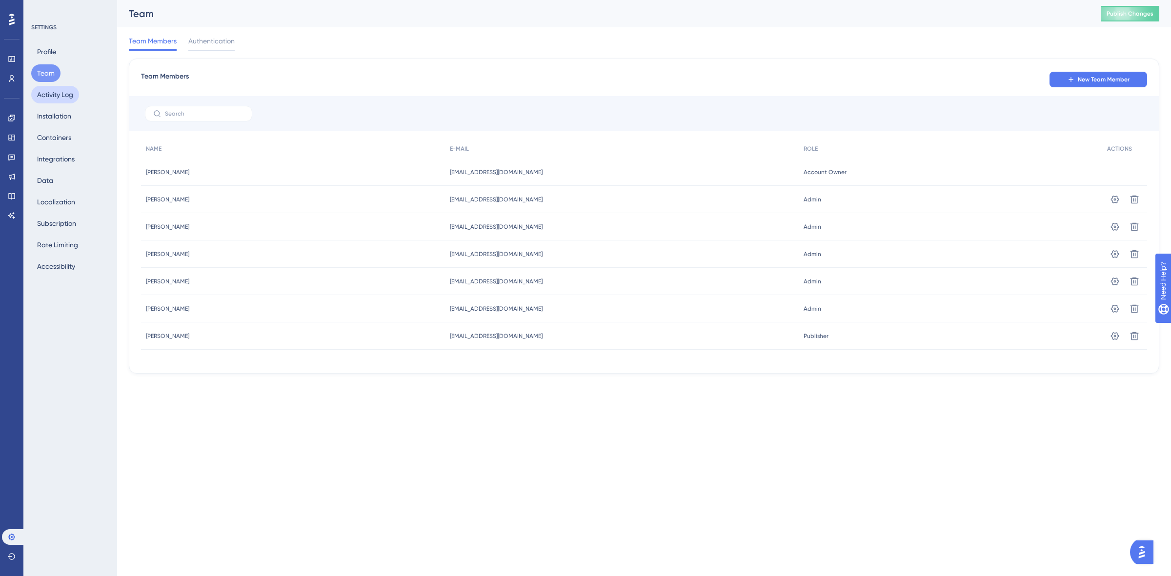
click at [56, 98] on button "Activity Log" at bounding box center [55, 95] width 48 height 18
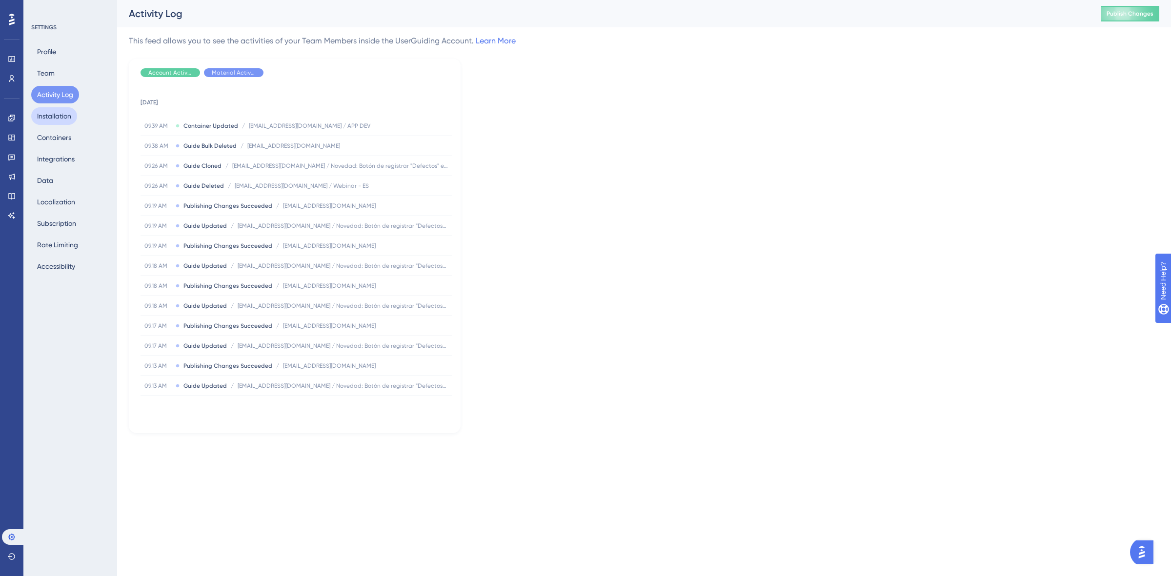
click at [55, 116] on button "Installation" at bounding box center [54, 116] width 46 height 18
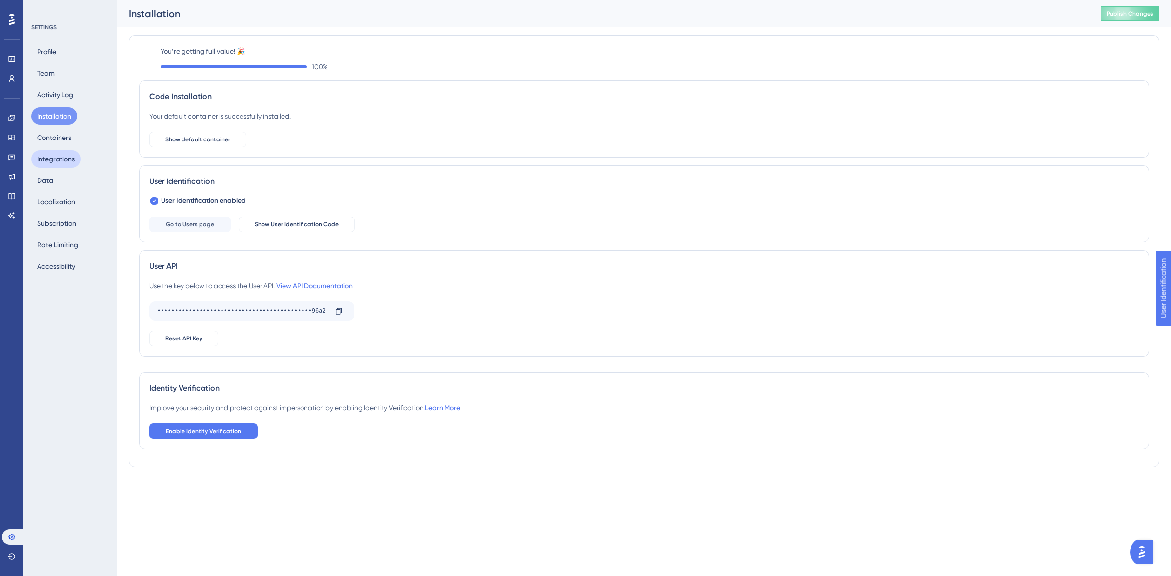
click at [57, 152] on button "Integrations" at bounding box center [55, 159] width 49 height 18
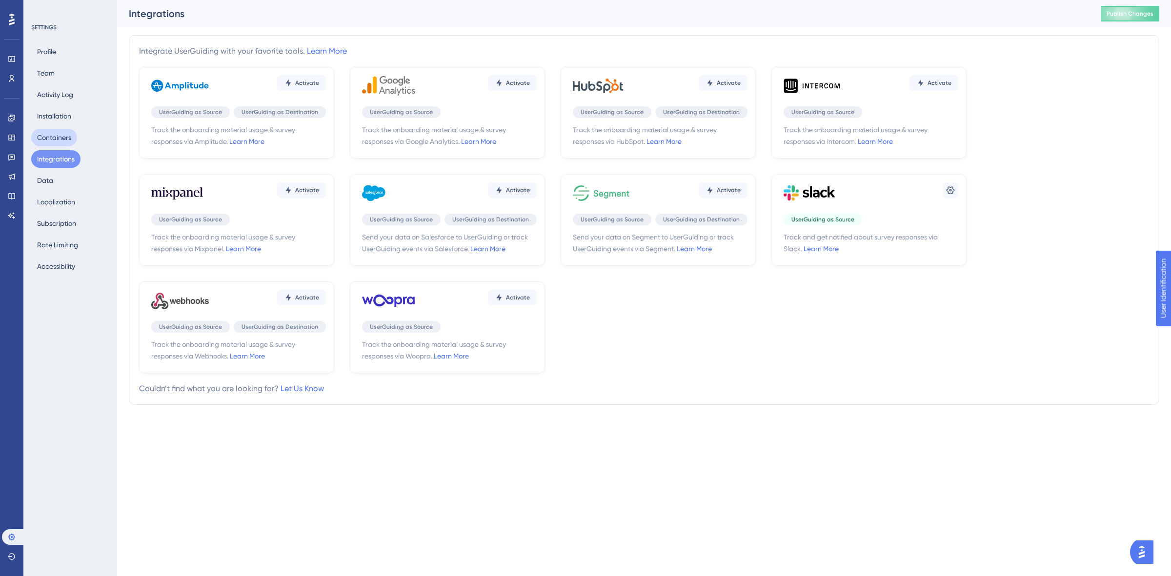
click at [56, 139] on button "Containers" at bounding box center [54, 138] width 46 height 18
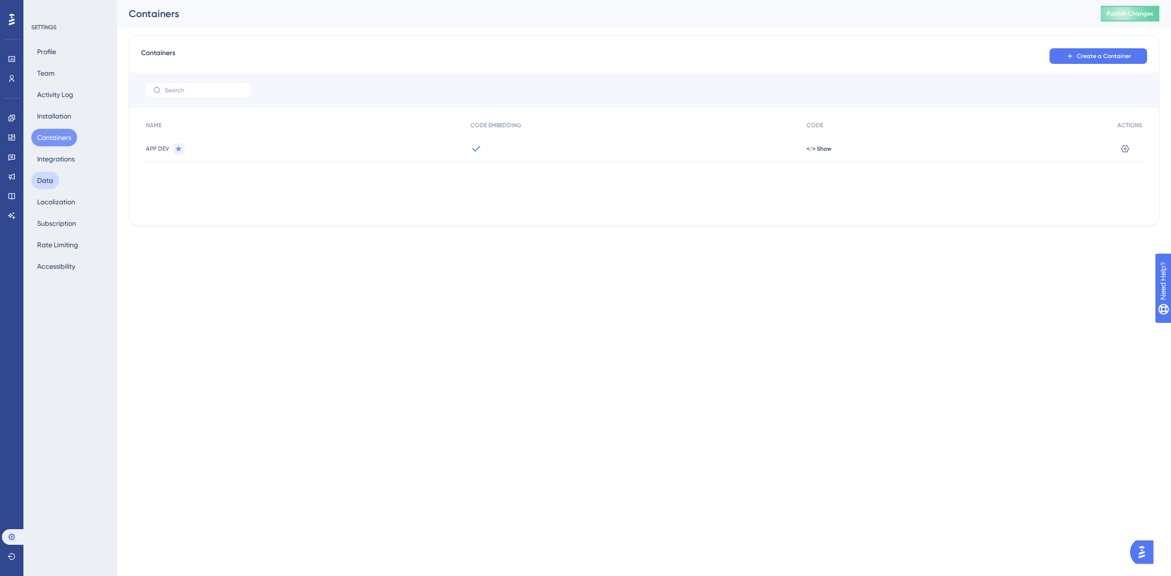
click at [56, 182] on button "Data" at bounding box center [45, 181] width 28 height 18
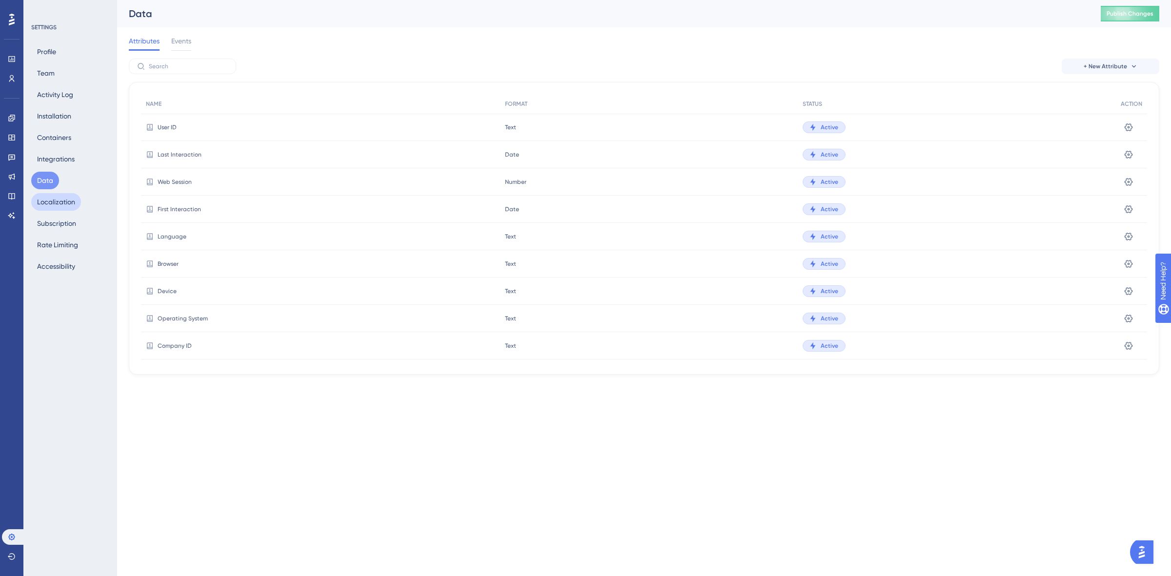
click at [46, 200] on button "Localization" at bounding box center [56, 202] width 50 height 18
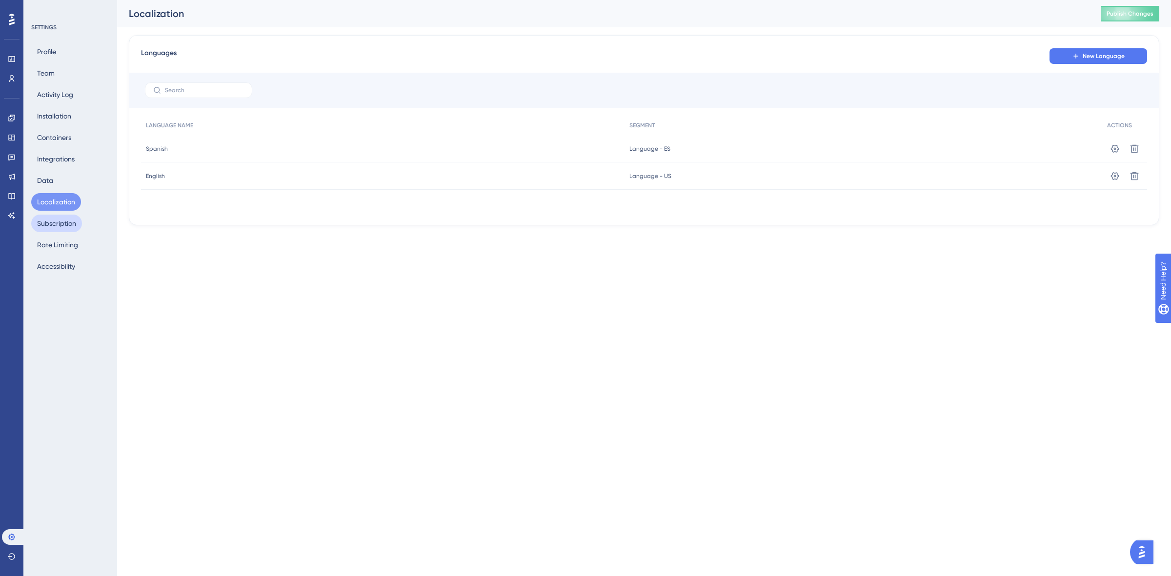
click at [64, 223] on button "Subscription" at bounding box center [56, 224] width 51 height 18
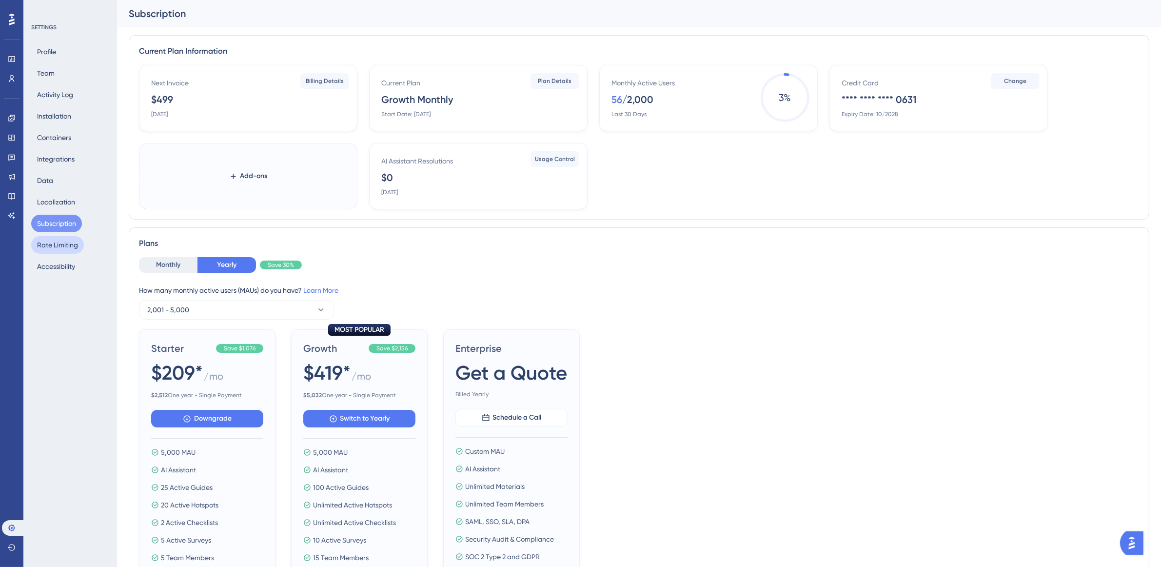
click at [61, 242] on button "Rate Limiting" at bounding box center [57, 245] width 53 height 18
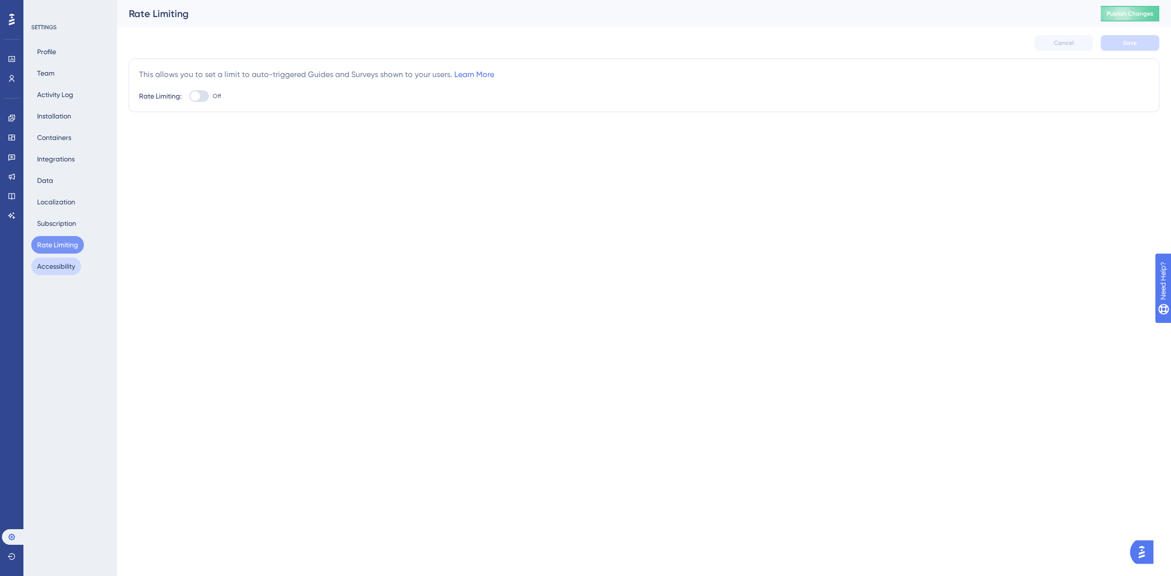
click at [59, 262] on button "Accessibility" at bounding box center [56, 267] width 50 height 18
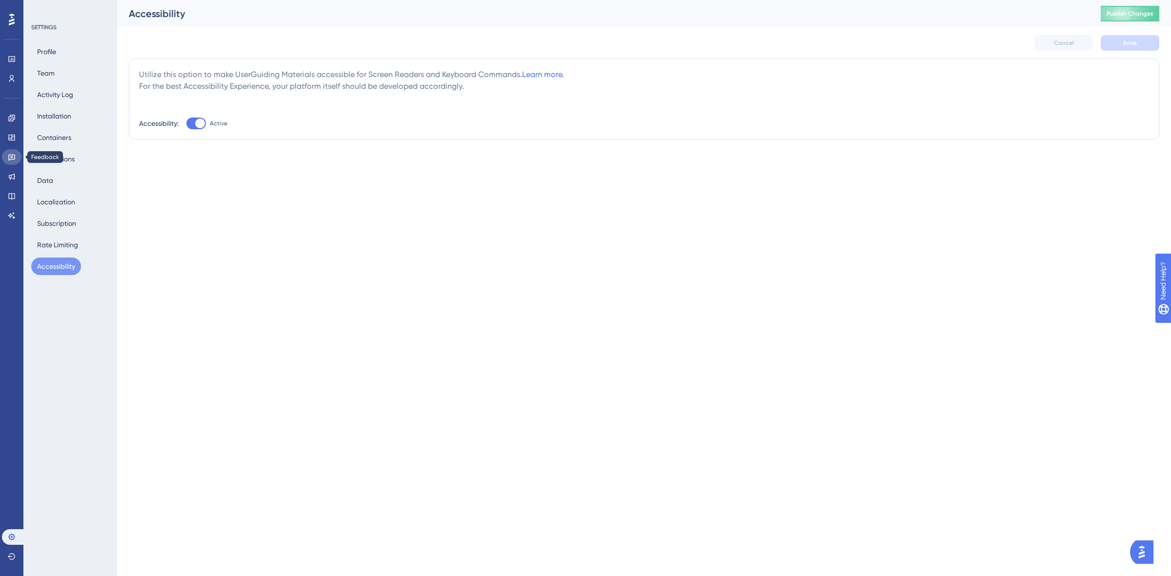
click at [8, 154] on icon at bounding box center [12, 157] width 8 height 8
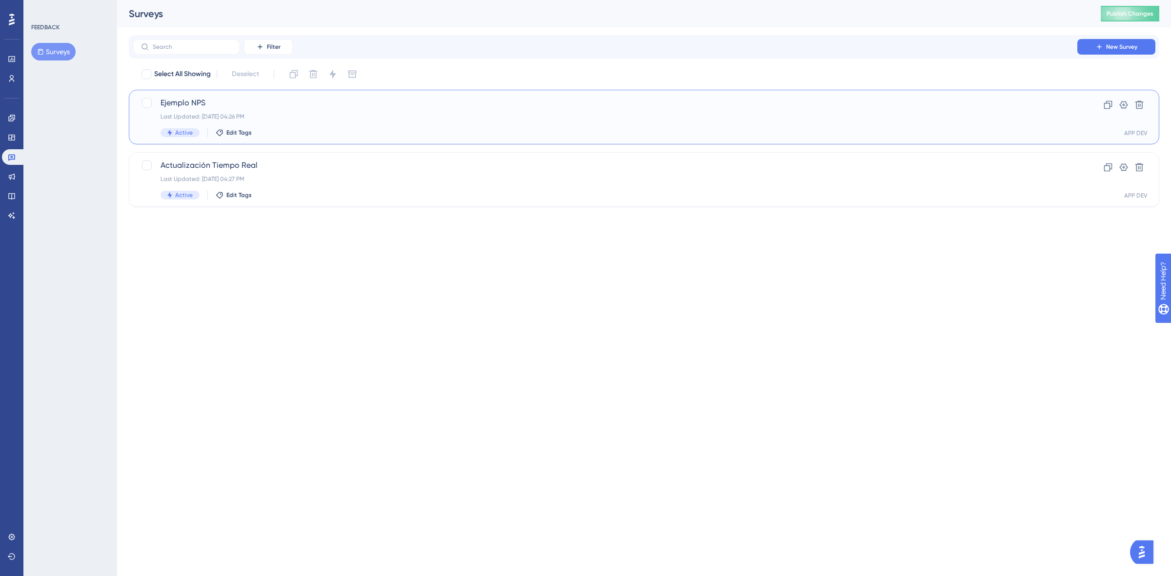
click at [449, 114] on div "Last Updated: Aug 05 2025, 04:26 PM" at bounding box center [604, 117] width 889 height 8
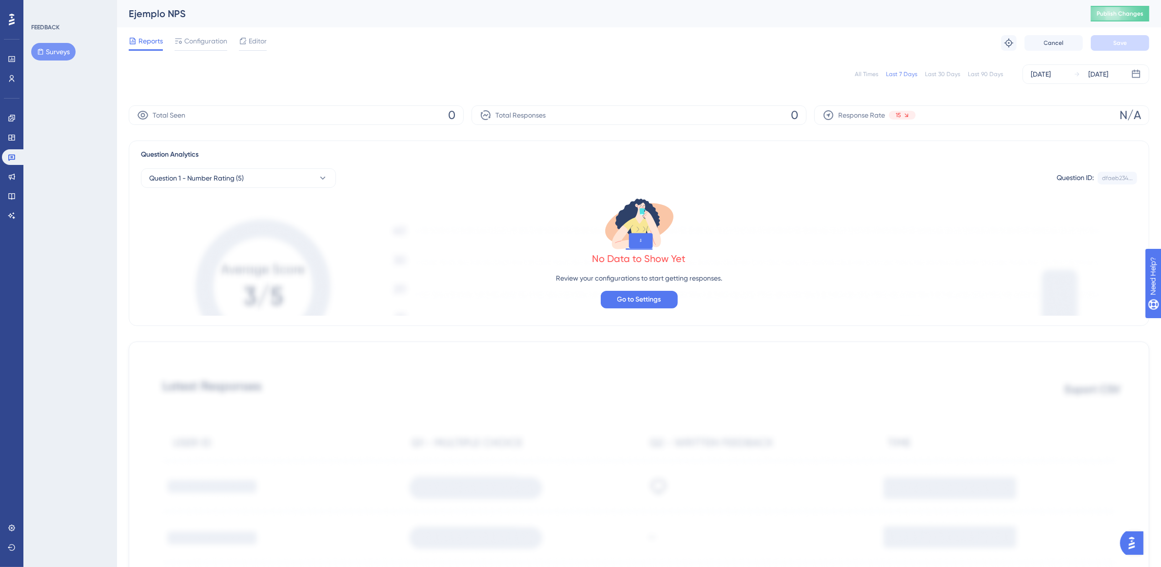
click at [247, 38] on div "Editor" at bounding box center [253, 41] width 28 height 12
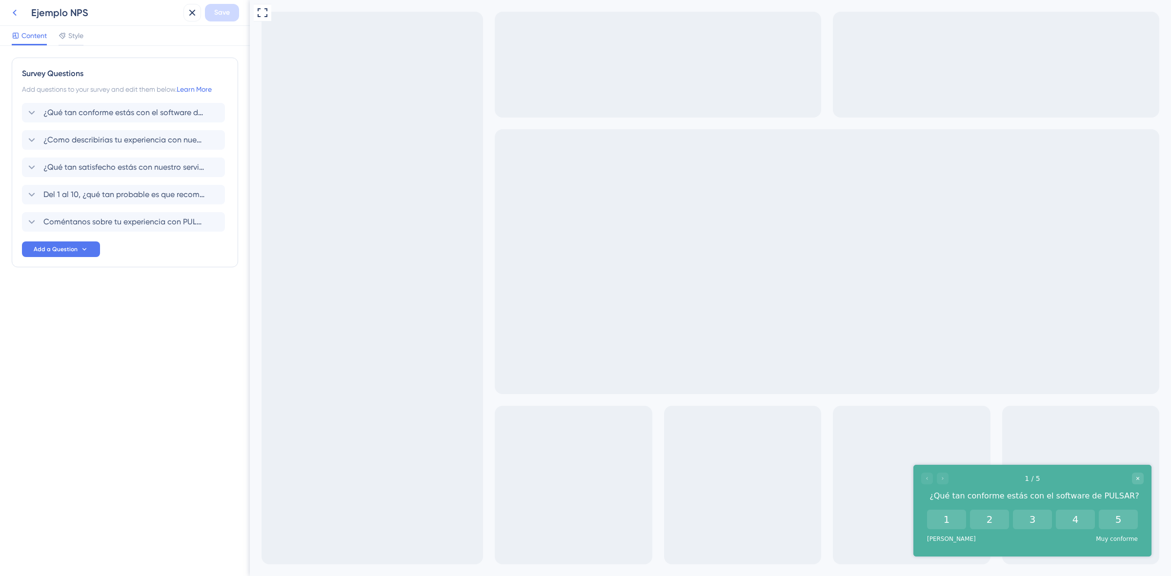
click at [6, 11] on button at bounding box center [15, 13] width 18 height 18
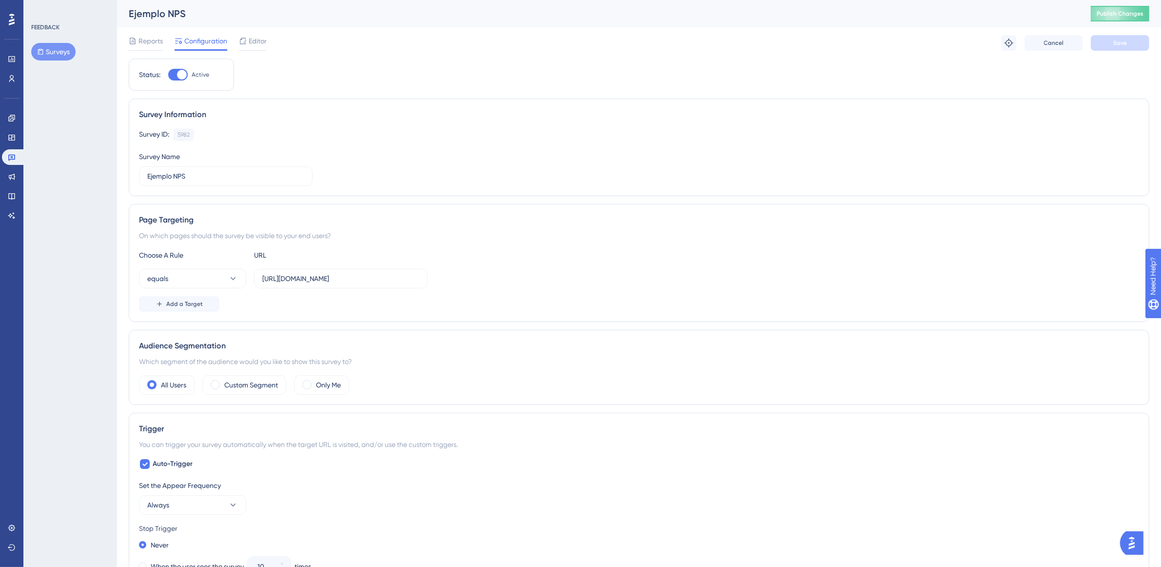
drag, startPoint x: 196, startPoint y: 80, endPoint x: 188, endPoint y: 76, distance: 9.0
click at [188, 76] on label "Active" at bounding box center [188, 75] width 41 height 12
click at [168, 75] on input "Active" at bounding box center [168, 75] width 0 height 0
click at [176, 72] on div at bounding box center [174, 75] width 10 height 10
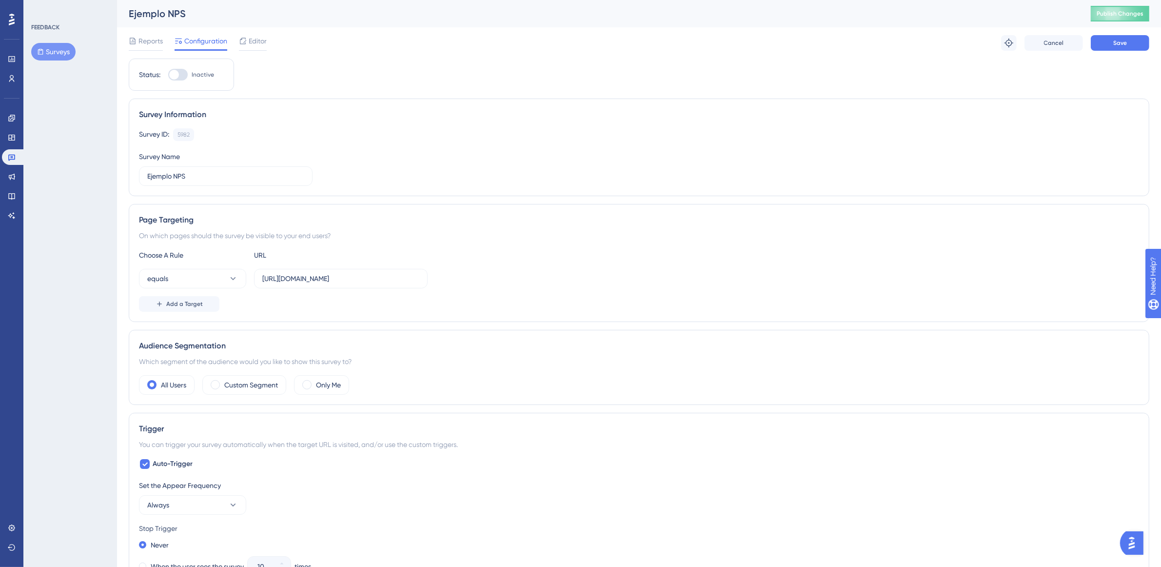
click at [168, 75] on input "Inactive" at bounding box center [168, 75] width 0 height 0
click at [184, 74] on div at bounding box center [182, 75] width 10 height 10
click at [168, 75] on input "Active" at bounding box center [168, 75] width 0 height 0
checkbox input "false"
click at [1101, 50] on button "Save" at bounding box center [1120, 43] width 59 height 16
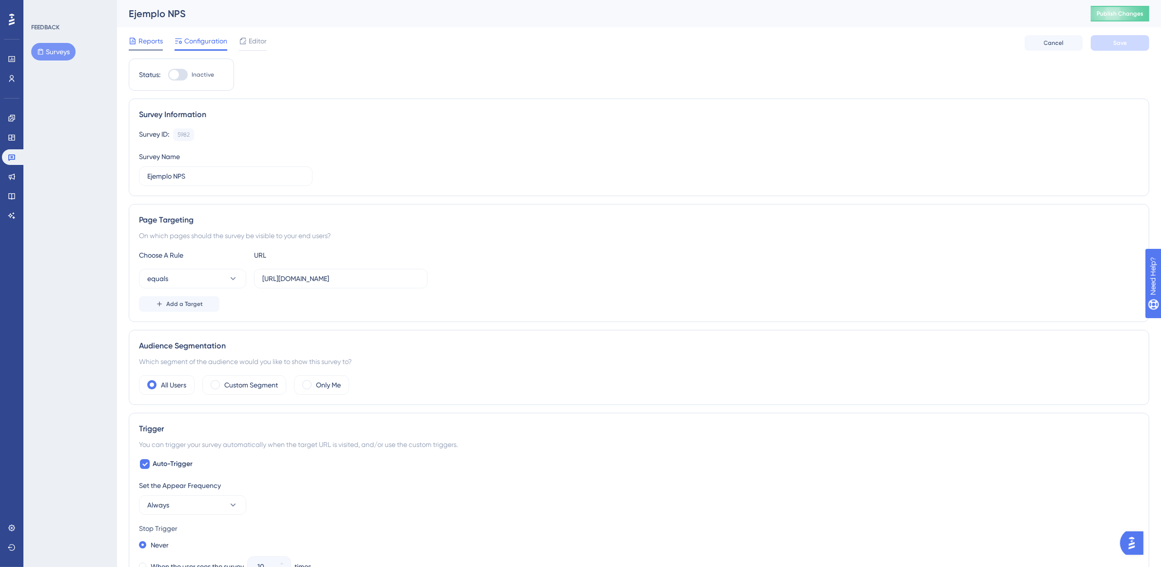
click at [152, 49] on div "Reports" at bounding box center [146, 43] width 34 height 16
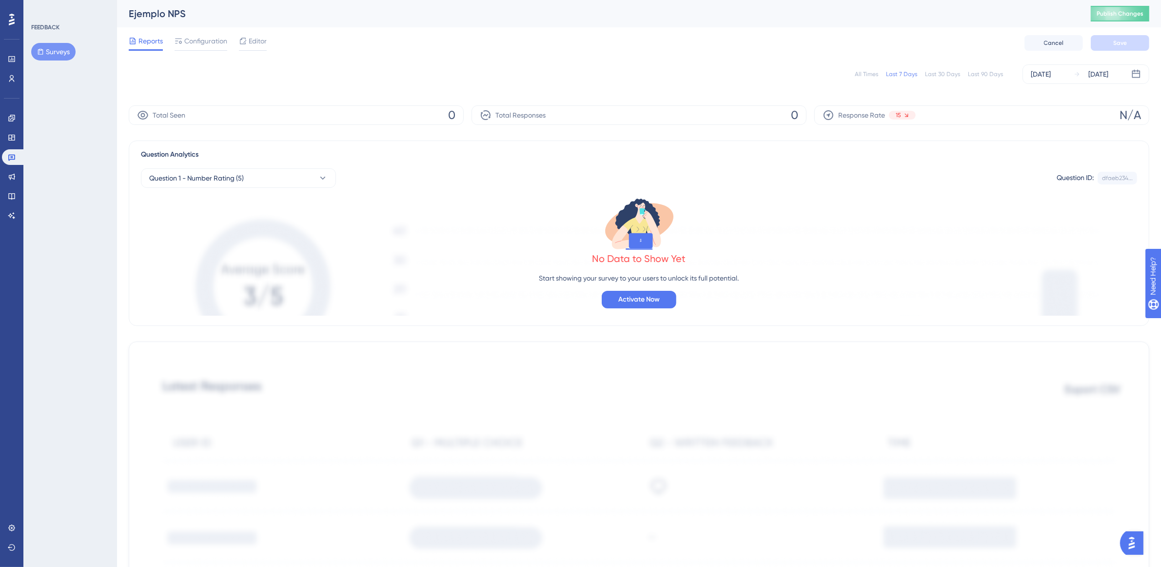
drag, startPoint x: 76, startPoint y: 50, endPoint x: 59, endPoint y: 59, distance: 18.8
click at [74, 52] on div "Surveys" at bounding box center [70, 52] width 79 height 18
click at [51, 60] on button "Surveys" at bounding box center [53, 52] width 44 height 18
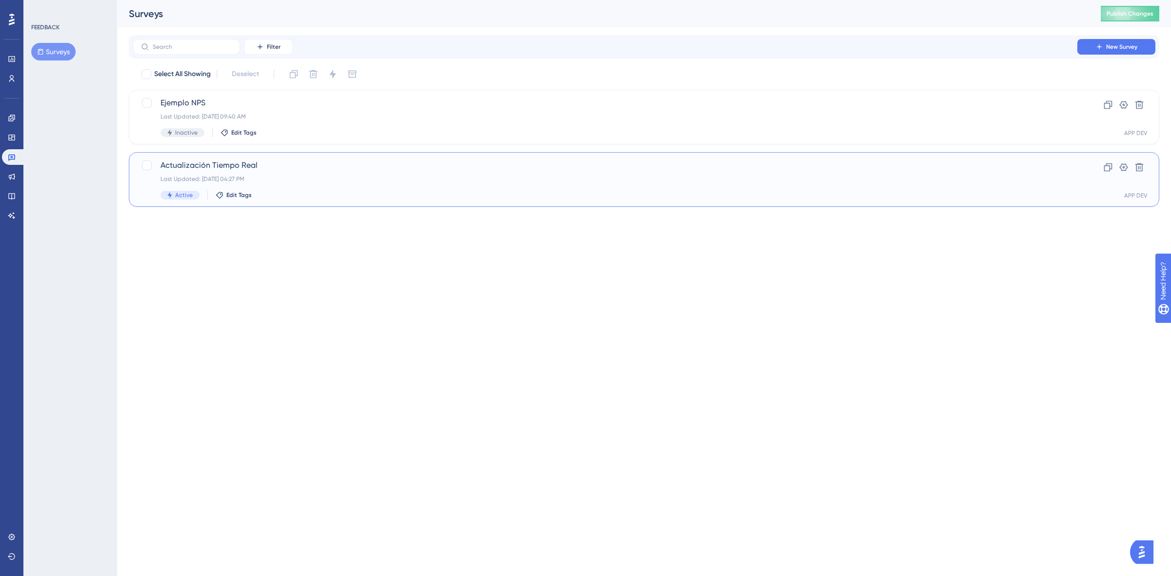
click at [362, 174] on div "Actualización Tiempo Real Last Updated: Aug 05 2025, 04:27 PM Active Edit Tags" at bounding box center [604, 180] width 889 height 40
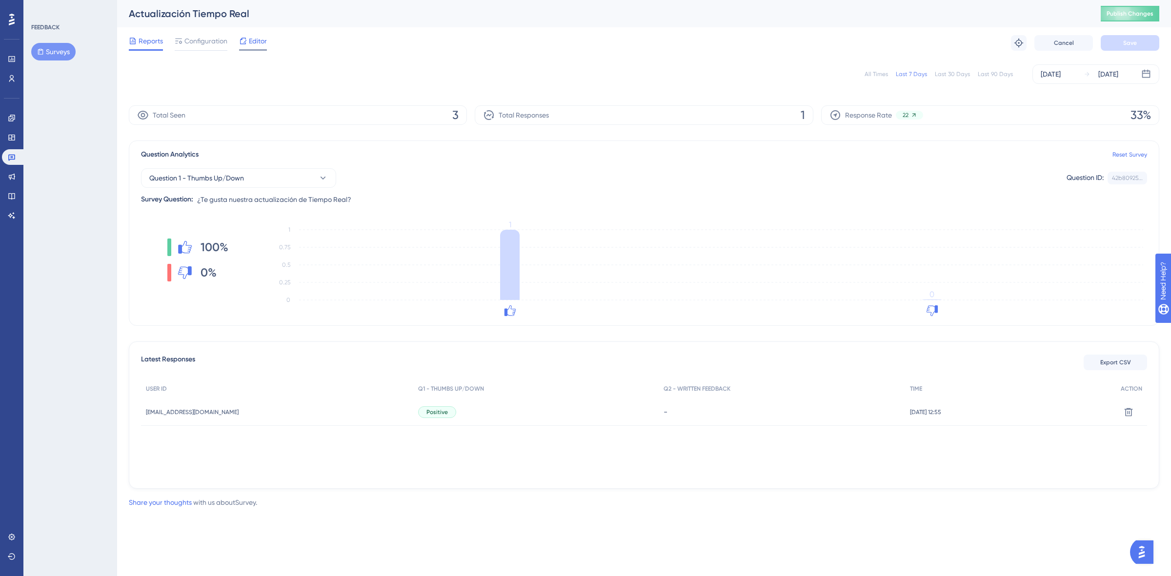
click at [255, 35] on span "Editor" at bounding box center [258, 41] width 18 height 12
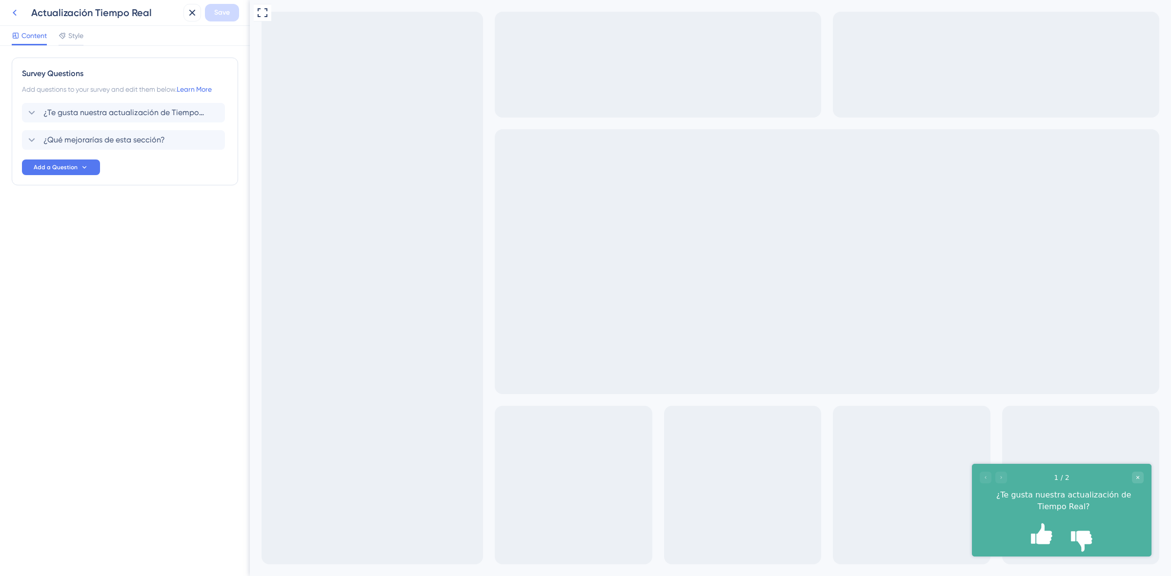
click at [18, 12] on icon at bounding box center [15, 13] width 12 height 12
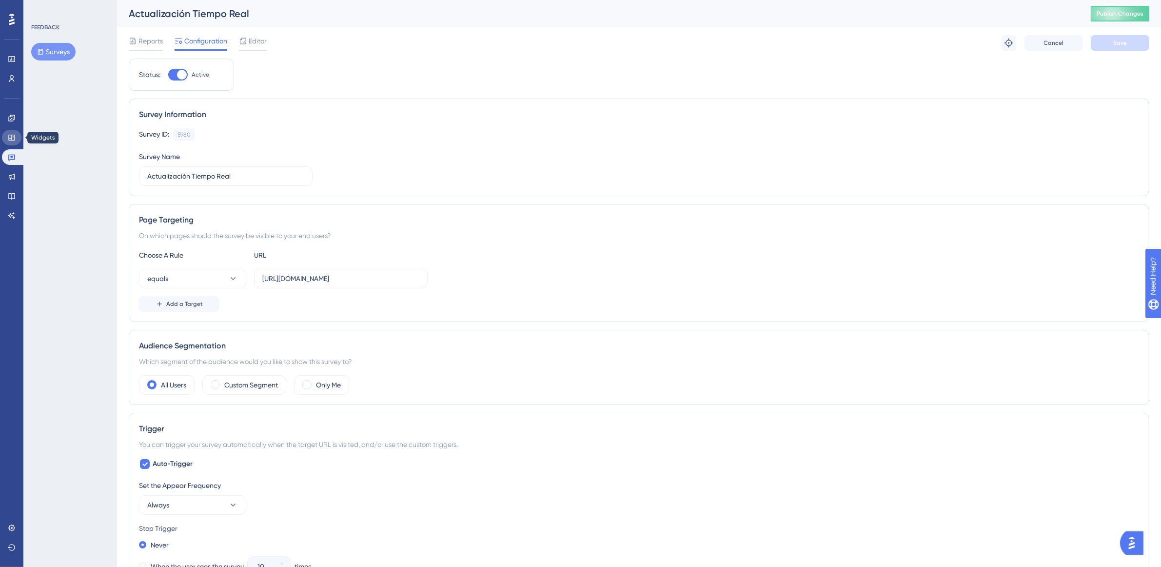
click at [15, 140] on icon at bounding box center [12, 138] width 8 height 8
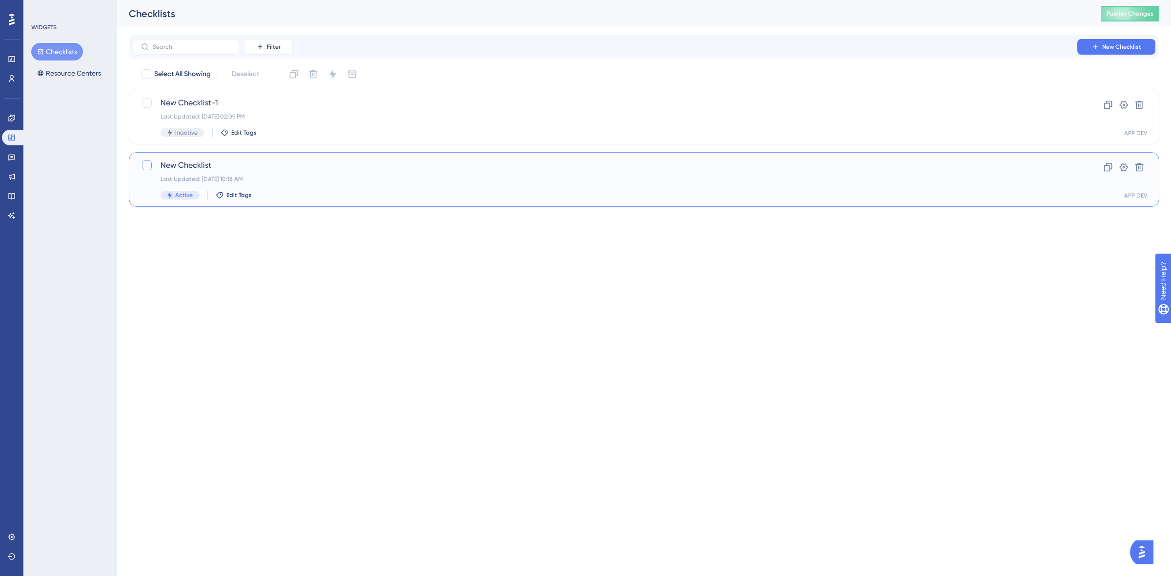
click at [145, 165] on div at bounding box center [147, 165] width 10 height 10
checkbox input "true"
click at [147, 110] on div "New Checklist-1 Last Updated: Sep 22 2025, 02:09 PM Inactive Edit Tags" at bounding box center [595, 117] width 908 height 40
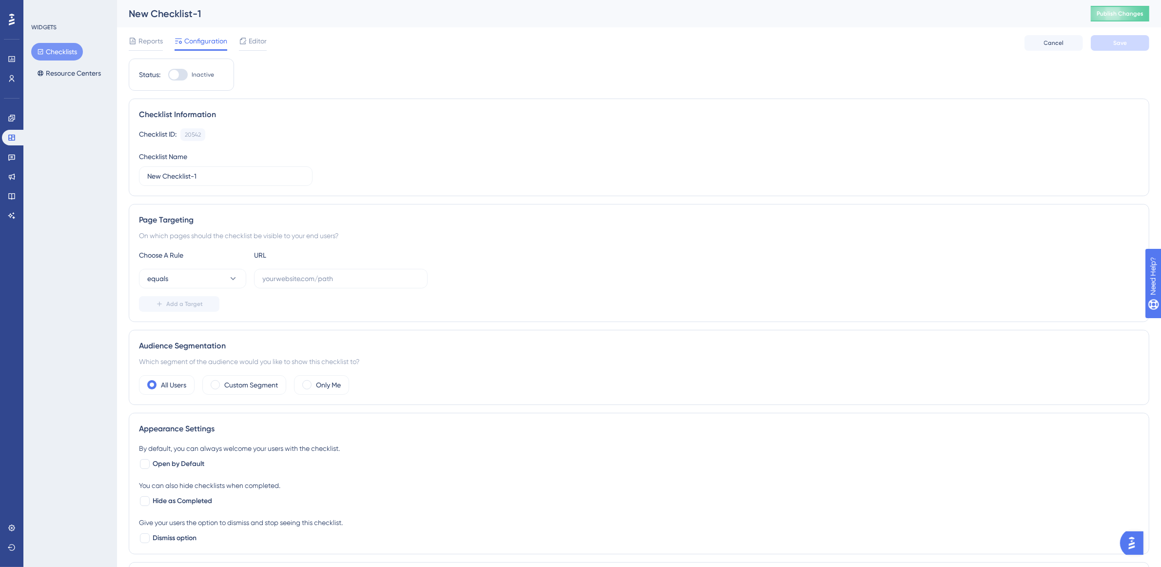
click at [61, 51] on button "Checklists" at bounding box center [57, 52] width 52 height 18
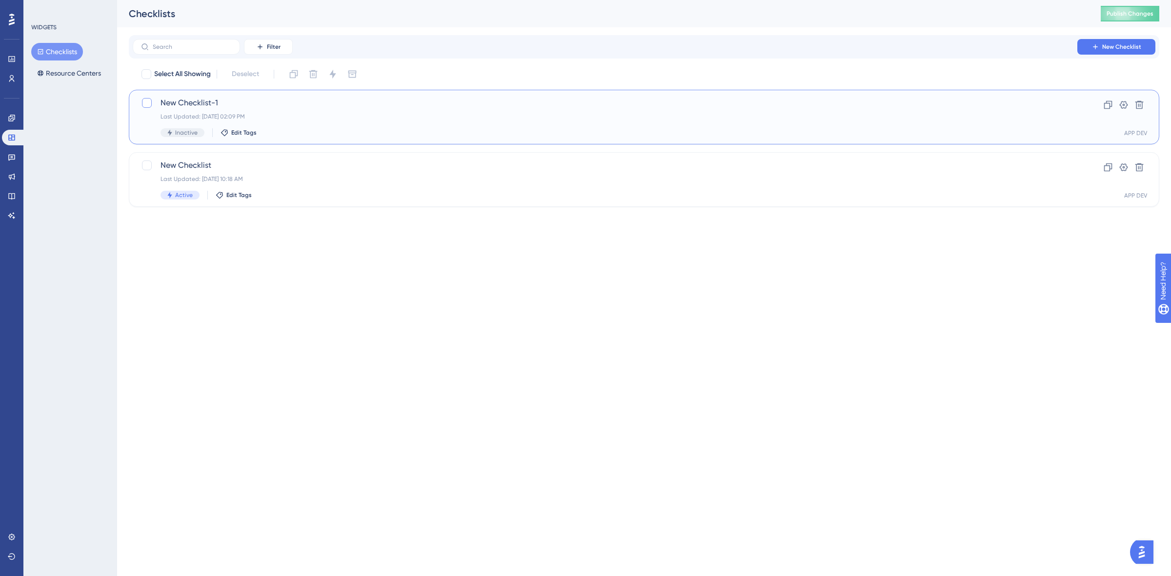
click at [149, 103] on div at bounding box center [147, 103] width 10 height 10
checkbox input "true"
click at [150, 166] on div at bounding box center [147, 165] width 10 height 10
checkbox input "true"
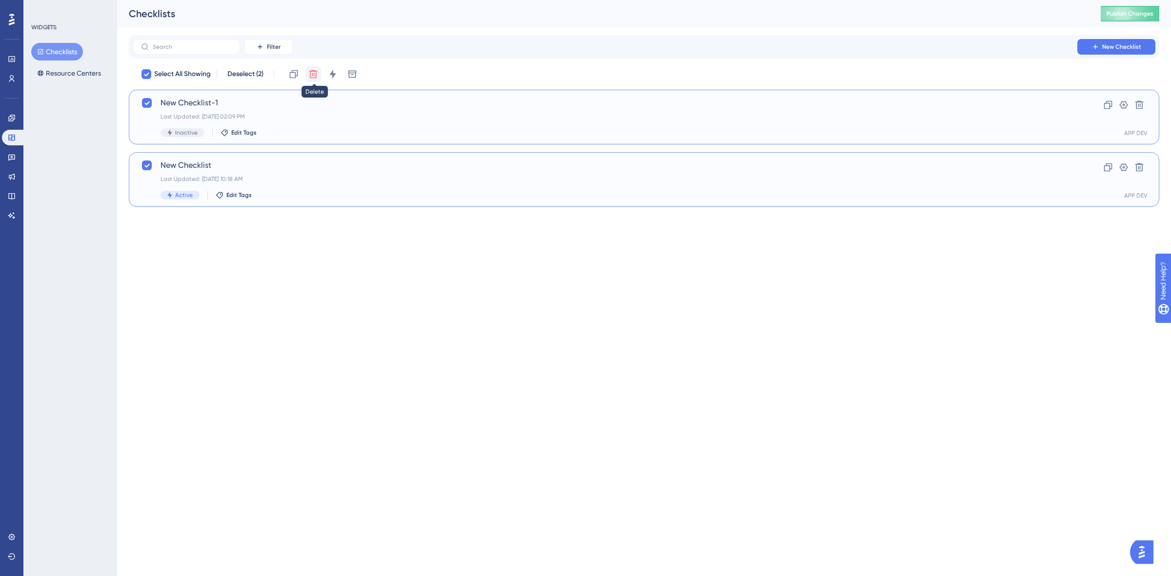
click at [311, 76] on icon at bounding box center [313, 74] width 8 height 8
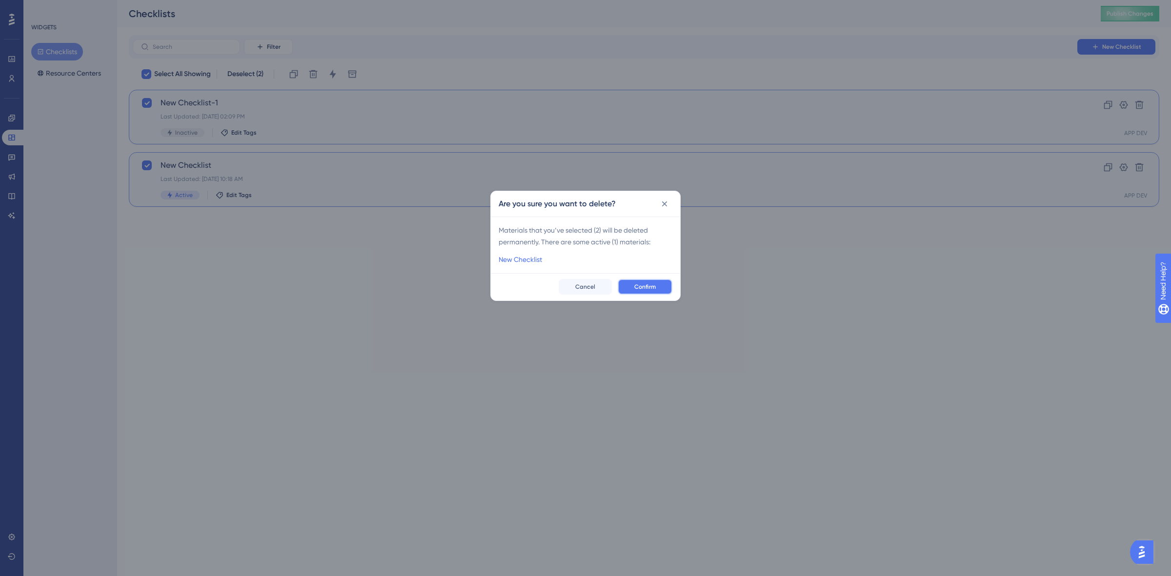
click at [647, 278] on div "Confirm Cancel" at bounding box center [585, 286] width 189 height 27
click at [649, 284] on span "Confirm" at bounding box center [644, 287] width 21 height 8
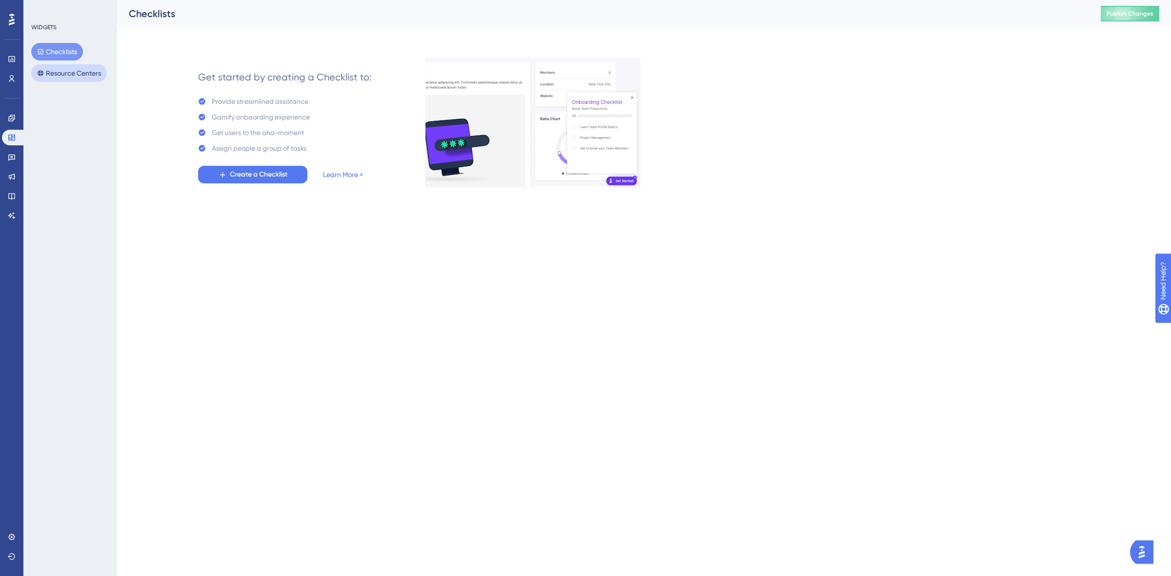
click at [101, 72] on button "Resource Centers" at bounding box center [69, 73] width 76 height 18
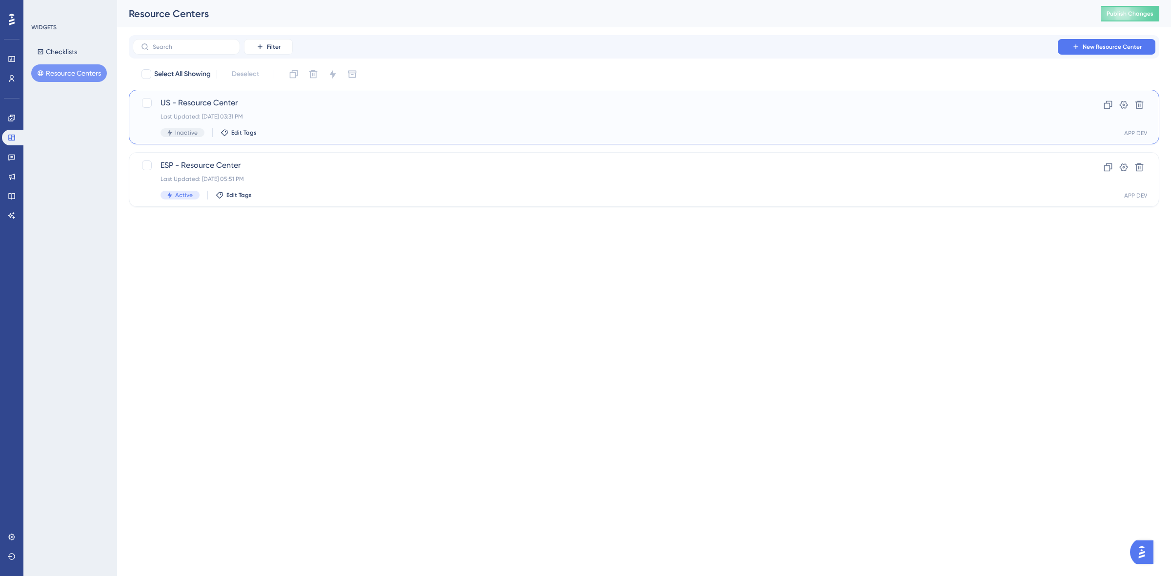
click at [298, 127] on div "US - Resource Center Last Updated: Aug 06 2025, 03:31 PM Inactive Edit Tags" at bounding box center [604, 117] width 889 height 40
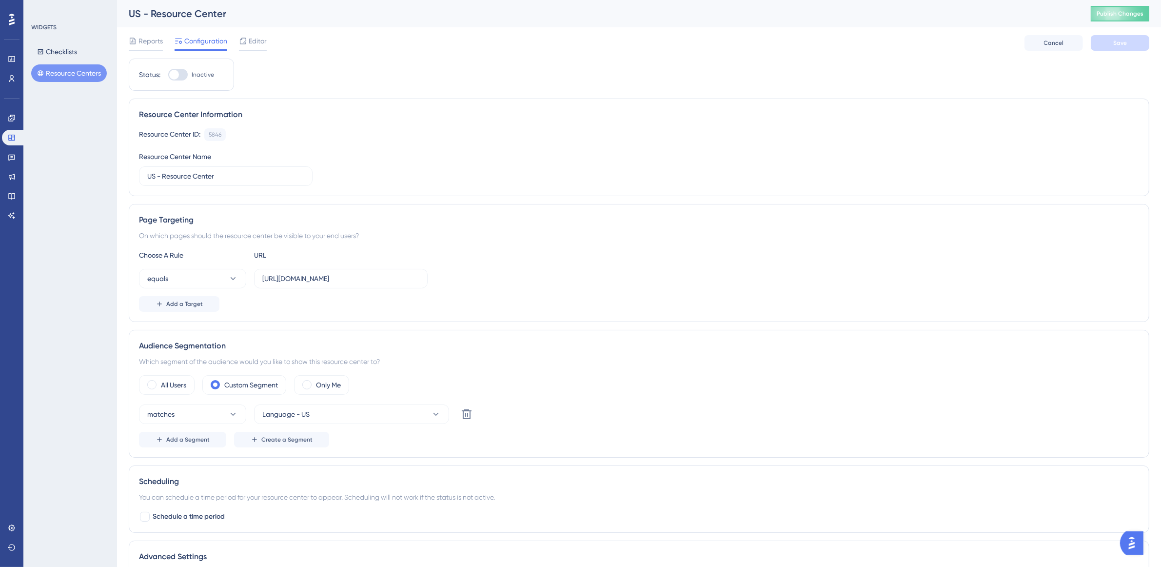
click at [179, 75] on div at bounding box center [174, 75] width 10 height 10
click at [168, 75] on input "Inactive" at bounding box center [168, 75] width 0 height 0
checkbox input "true"
click at [408, 283] on input "https://app.dev.pulsarml.com/dashboard" at bounding box center [340, 278] width 157 height 11
drag, startPoint x: 401, startPoint y: 283, endPoint x: 161, endPoint y: 268, distance: 240.5
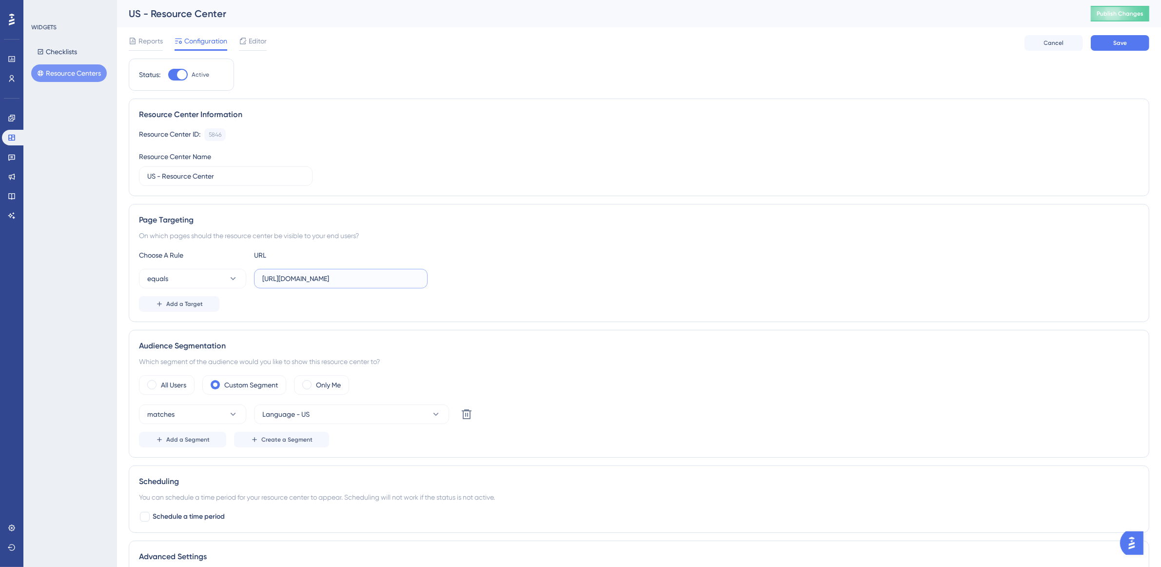
click at [161, 268] on div "Choose A Rule URL equals https://app.dev.pulsarml.com/dashboard Add a Target" at bounding box center [639, 280] width 1000 height 62
paste input "realtime"
type input "https://app.dev.pulsarml.com/realtime"
click at [1115, 39] on span "Save" at bounding box center [1121, 43] width 14 height 8
click at [79, 50] on button "Checklists" at bounding box center [57, 52] width 52 height 18
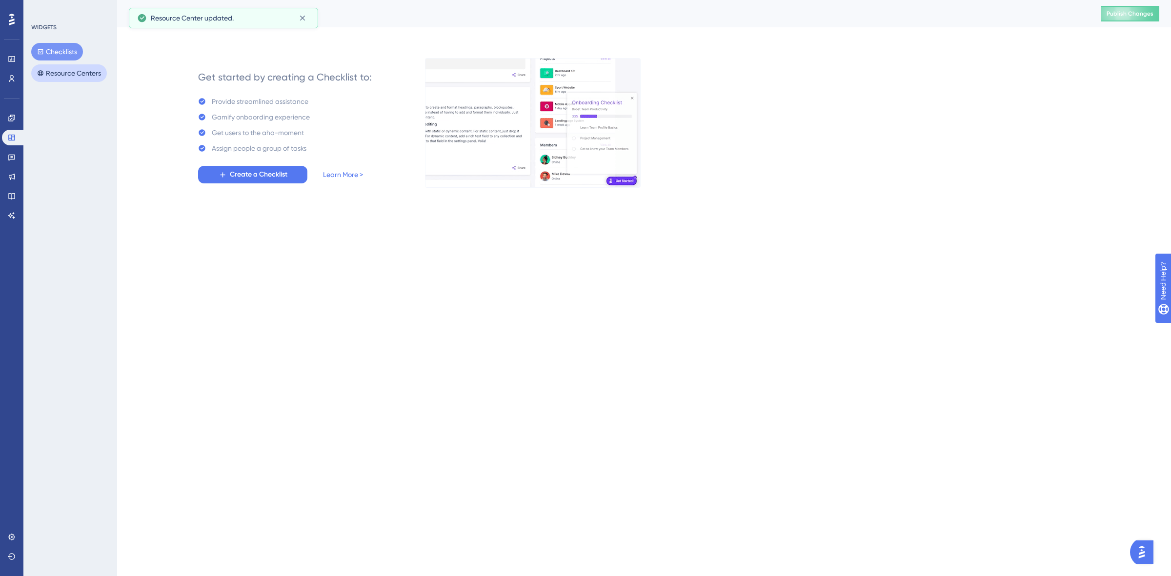
click at [81, 69] on button "Resource Centers" at bounding box center [69, 73] width 76 height 18
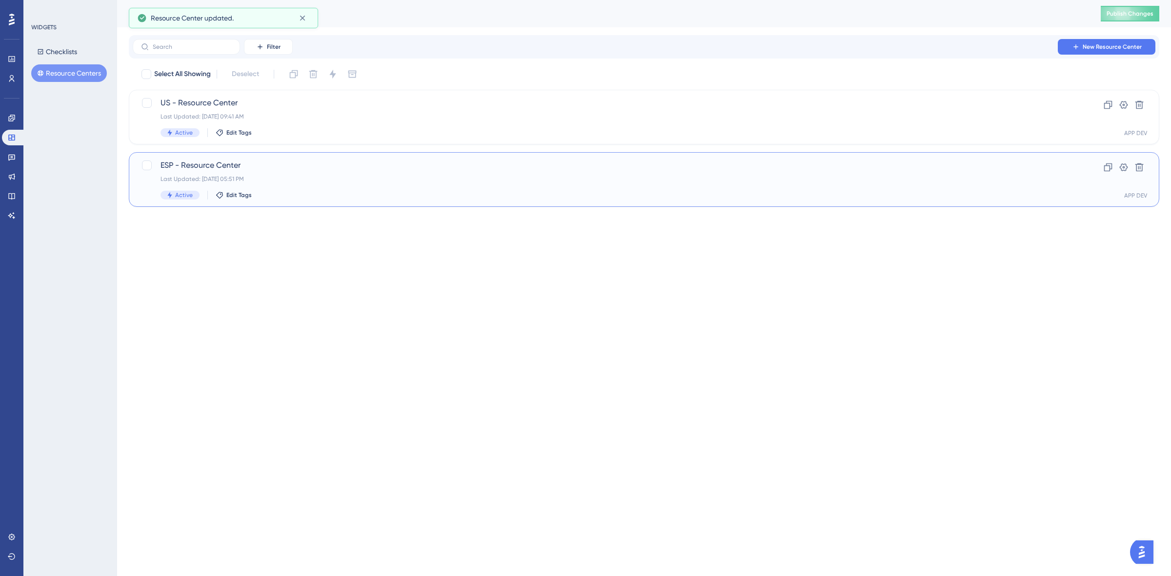
click at [325, 173] on div "ESP - Resource Center Last Updated: Aug 07 2025, 05:51 PM Active Edit Tags" at bounding box center [604, 180] width 889 height 40
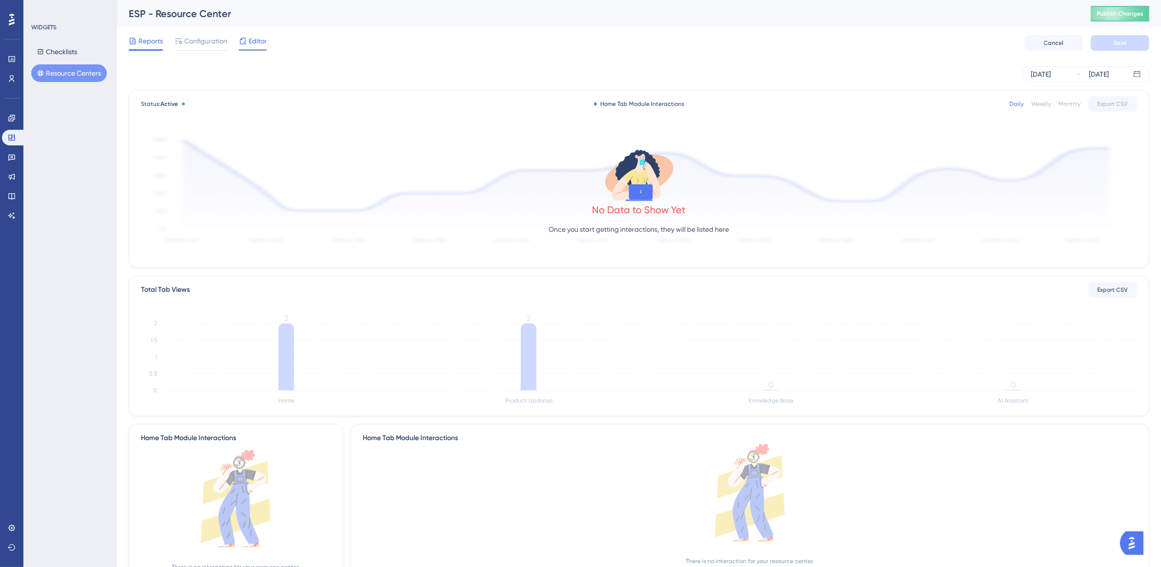
click at [260, 42] on span "Editor" at bounding box center [258, 41] width 18 height 12
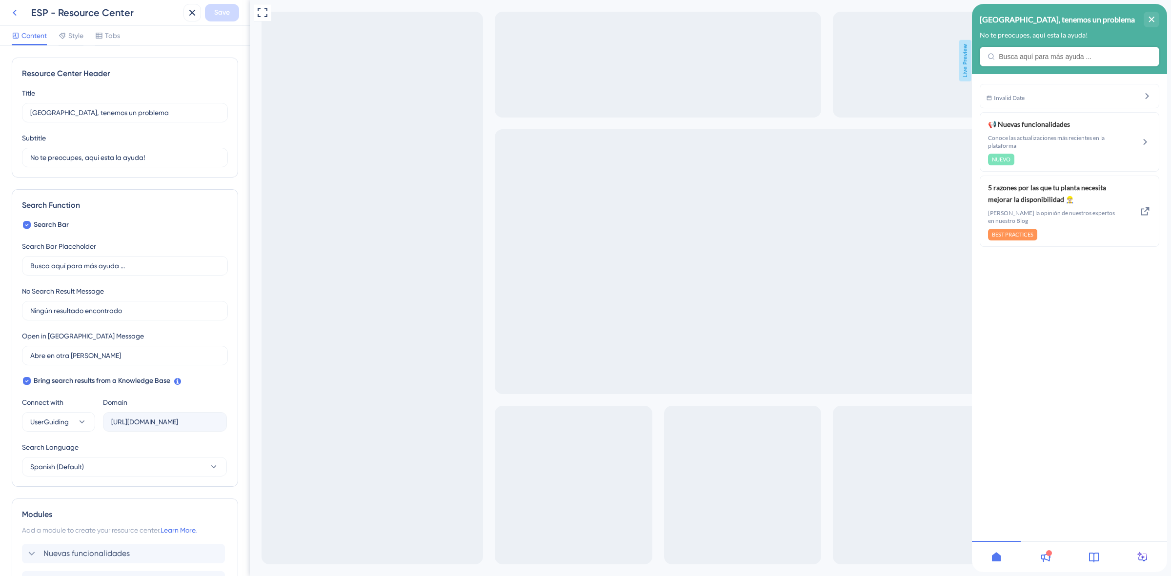
click at [15, 8] on icon at bounding box center [15, 13] width 12 height 12
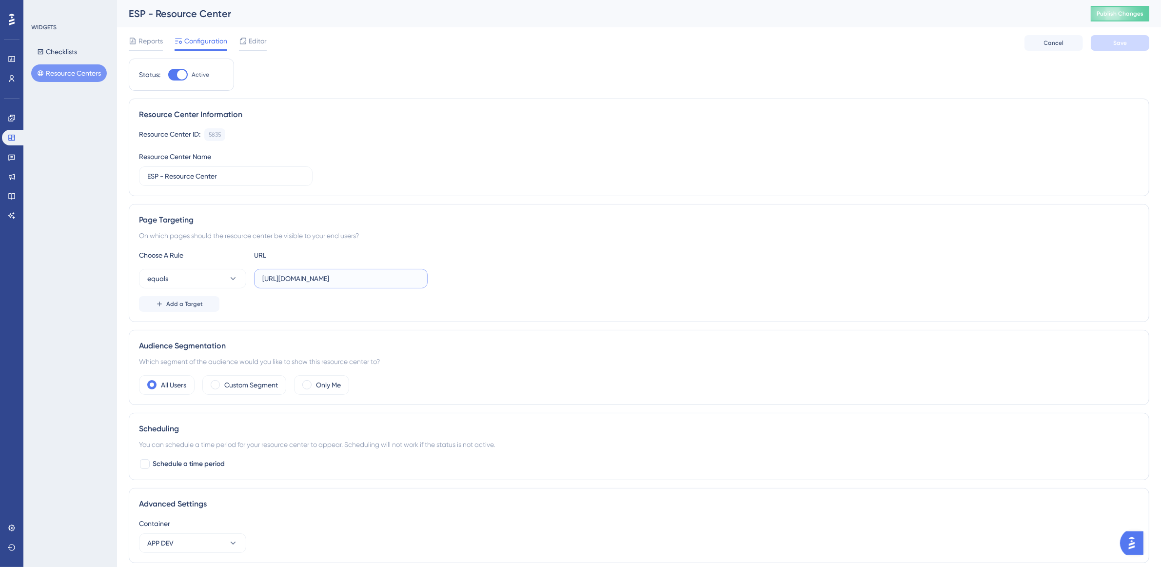
drag, startPoint x: 405, startPoint y: 280, endPoint x: 254, endPoint y: 261, distance: 152.0
click at [255, 261] on div "Choose A Rule URL equals https://app.dev.pulsarml.com/dashboard Add a Target" at bounding box center [639, 280] width 1000 height 62
paste input "realtime"
type input "https://app.dev.pulsarml.com/realtime"
click at [1128, 46] on button "Save" at bounding box center [1120, 43] width 59 height 16
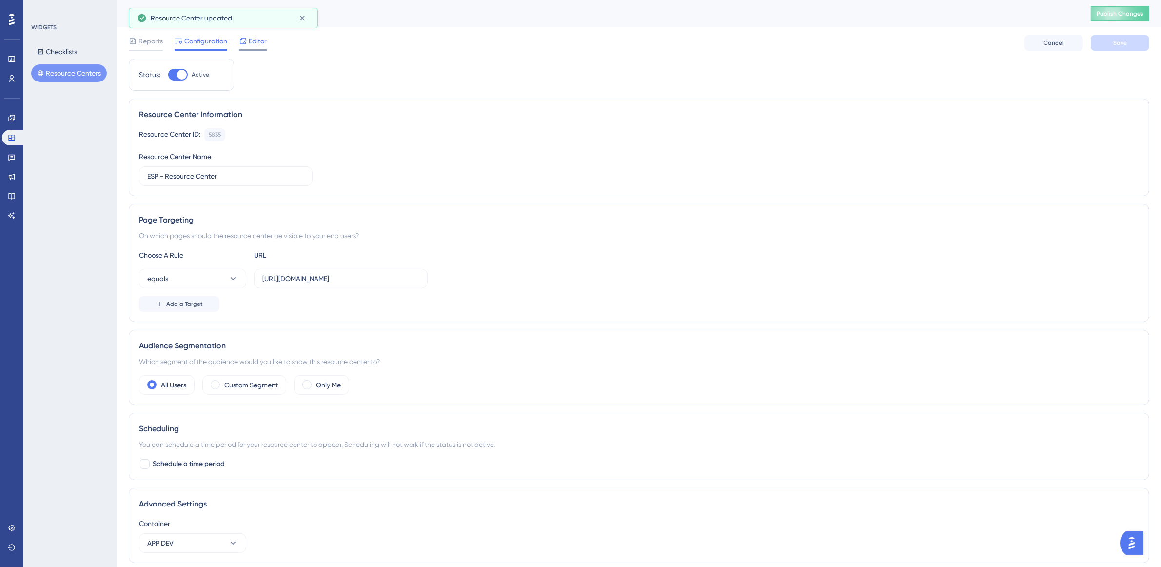
click at [252, 37] on span "Editor" at bounding box center [258, 41] width 18 height 12
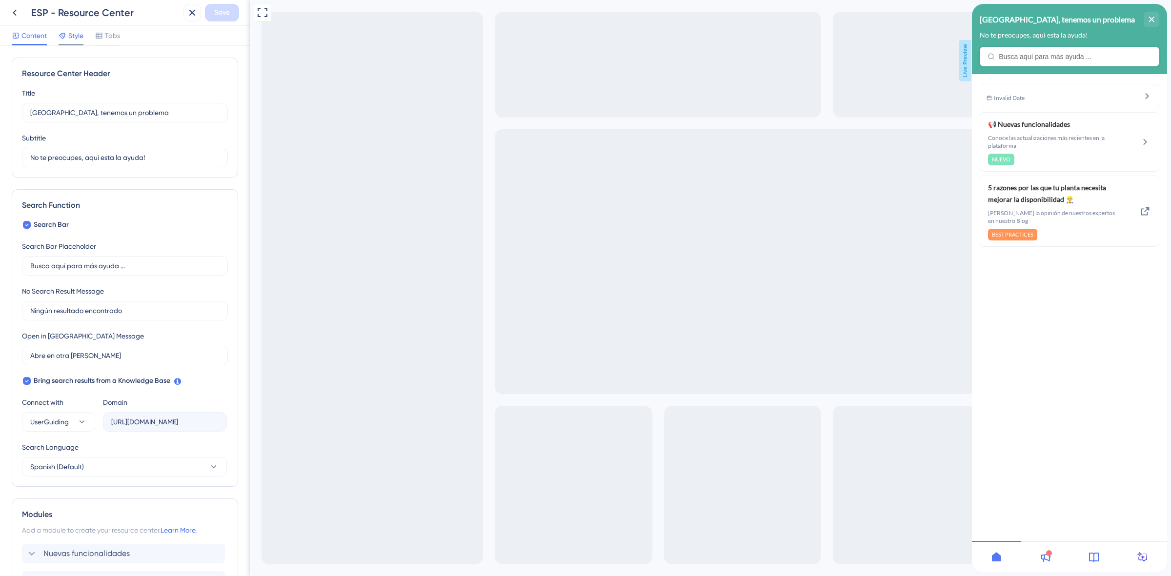
click at [73, 39] on span "Style" at bounding box center [75, 36] width 15 height 12
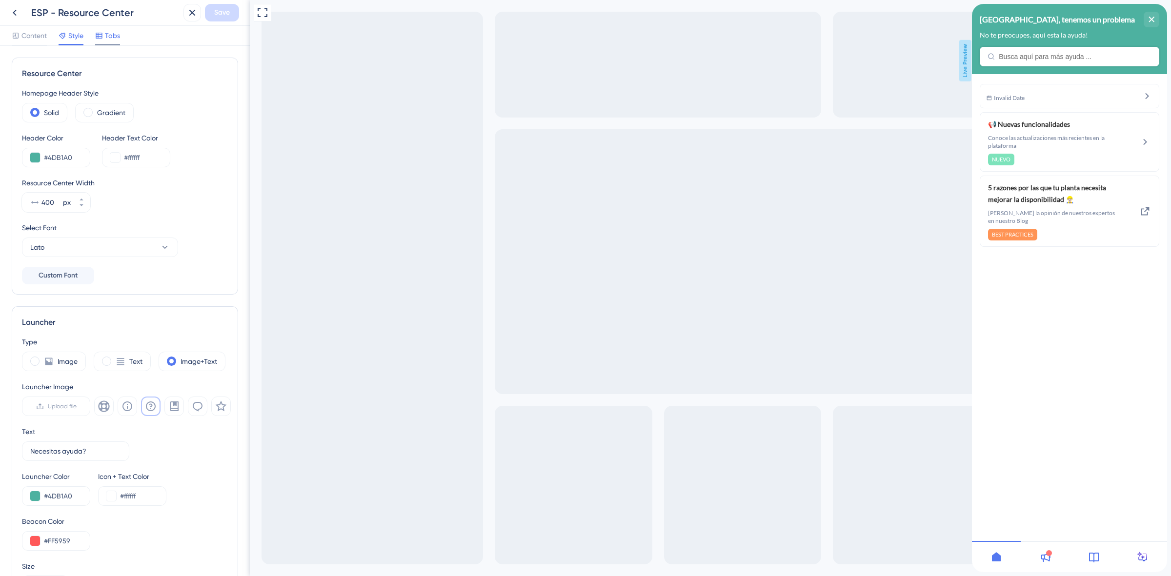
click at [118, 38] on span "Tabs" at bounding box center [112, 36] width 15 height 12
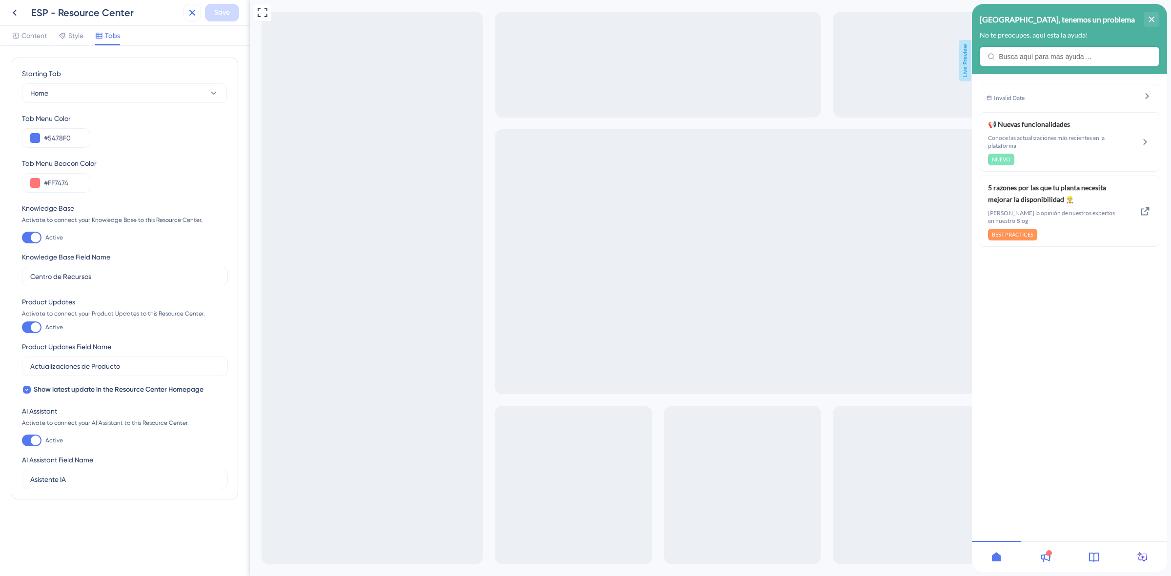
click at [195, 11] on icon at bounding box center [192, 13] width 12 height 12
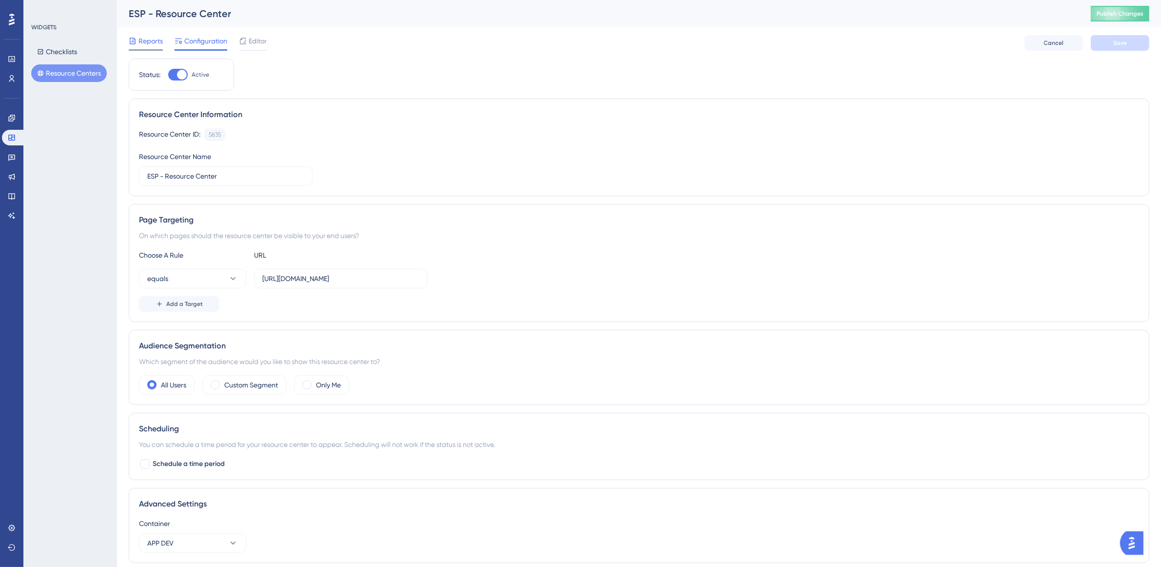
click at [154, 37] on span "Reports" at bounding box center [151, 41] width 24 height 12
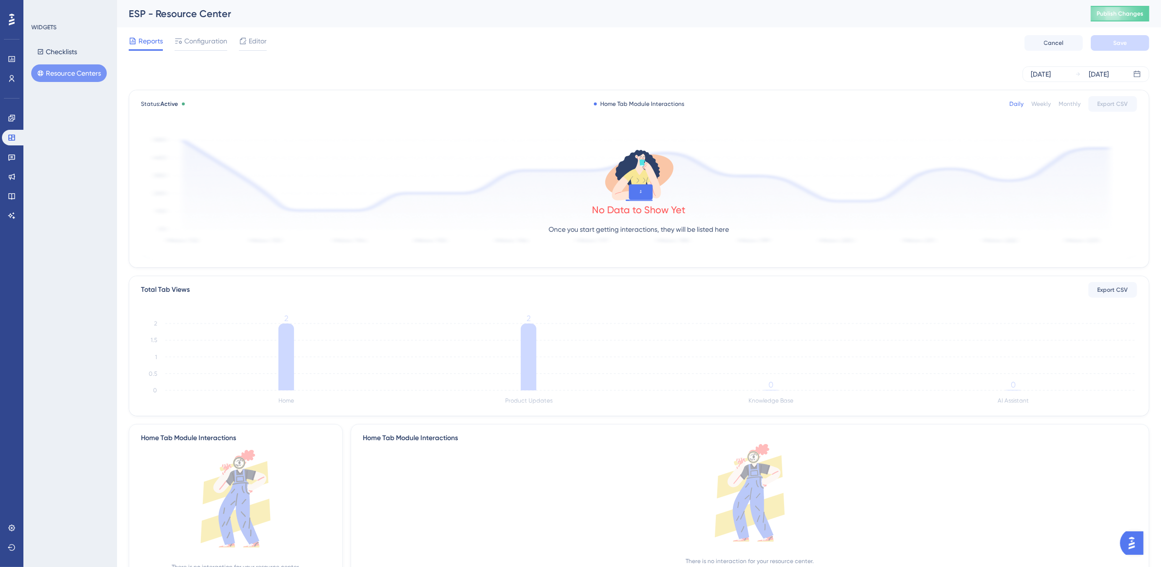
click at [73, 71] on button "Resource Centers" at bounding box center [69, 73] width 76 height 18
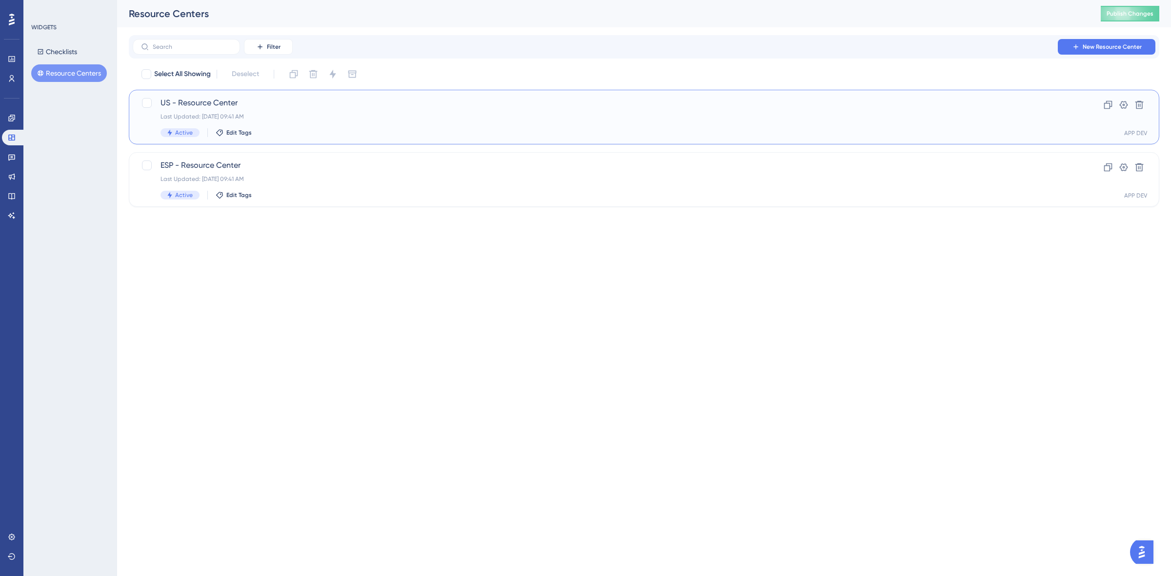
click at [345, 128] on div "Active Edit Tags" at bounding box center [604, 132] width 889 height 9
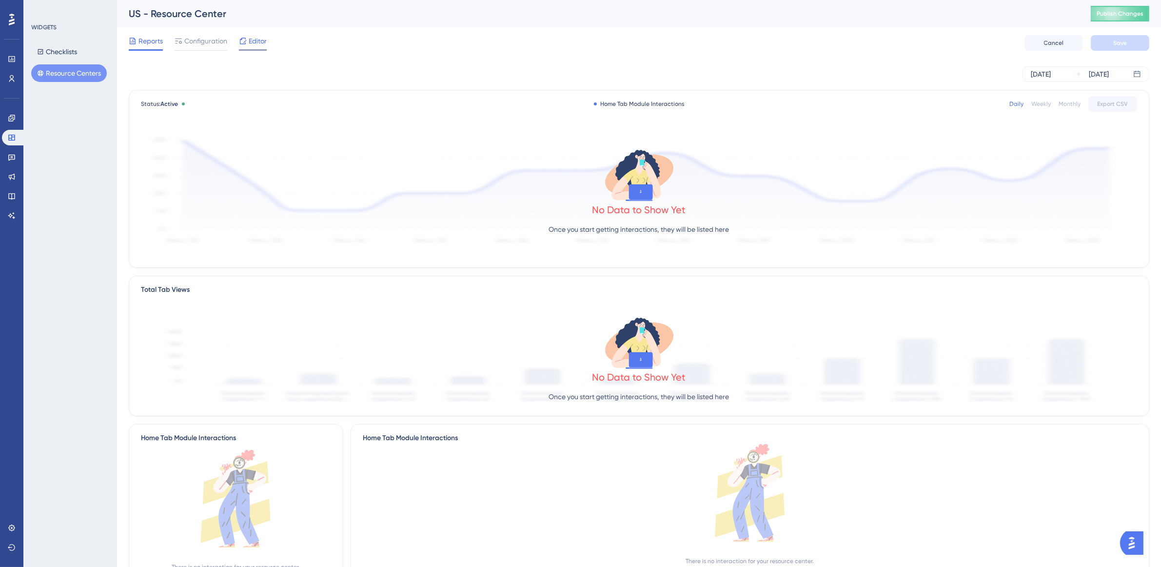
click at [263, 39] on span "Editor" at bounding box center [258, 41] width 18 height 12
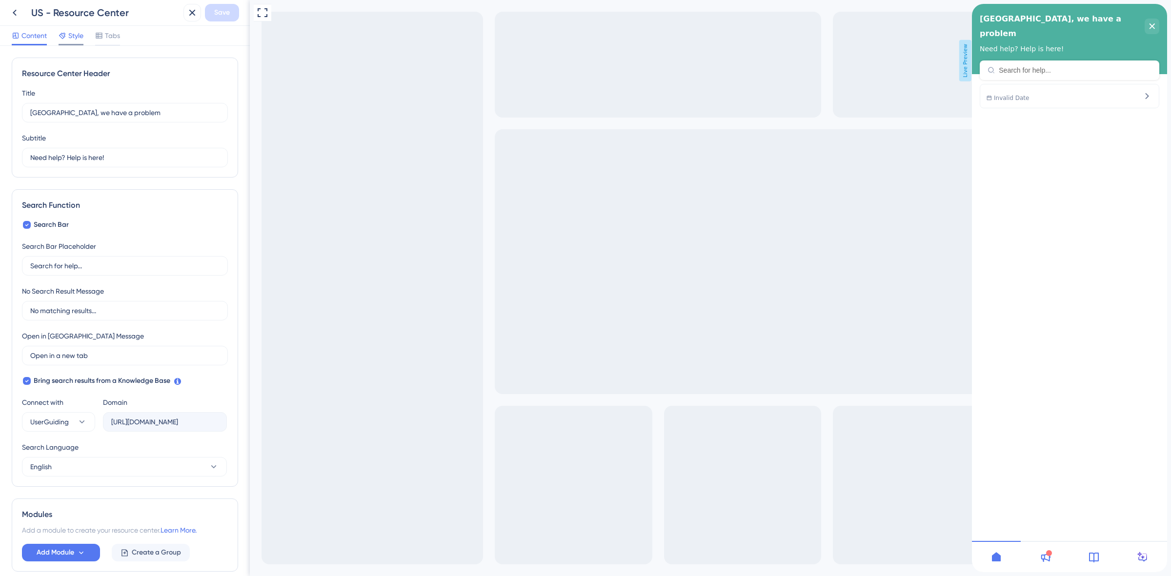
click at [77, 38] on span "Style" at bounding box center [75, 36] width 15 height 12
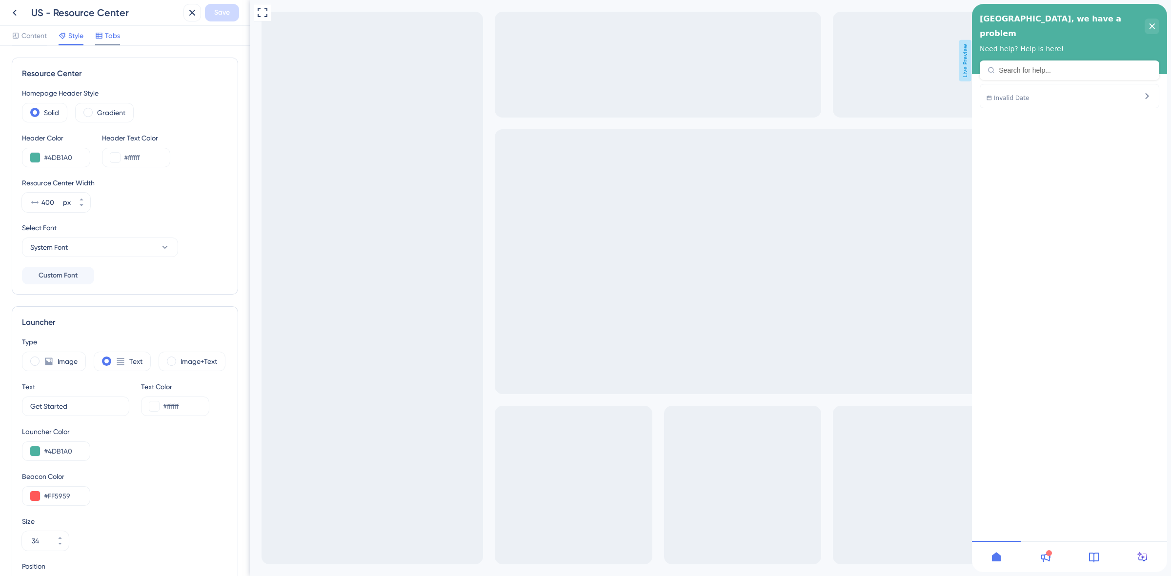
click at [111, 30] on span "Tabs" at bounding box center [112, 36] width 15 height 12
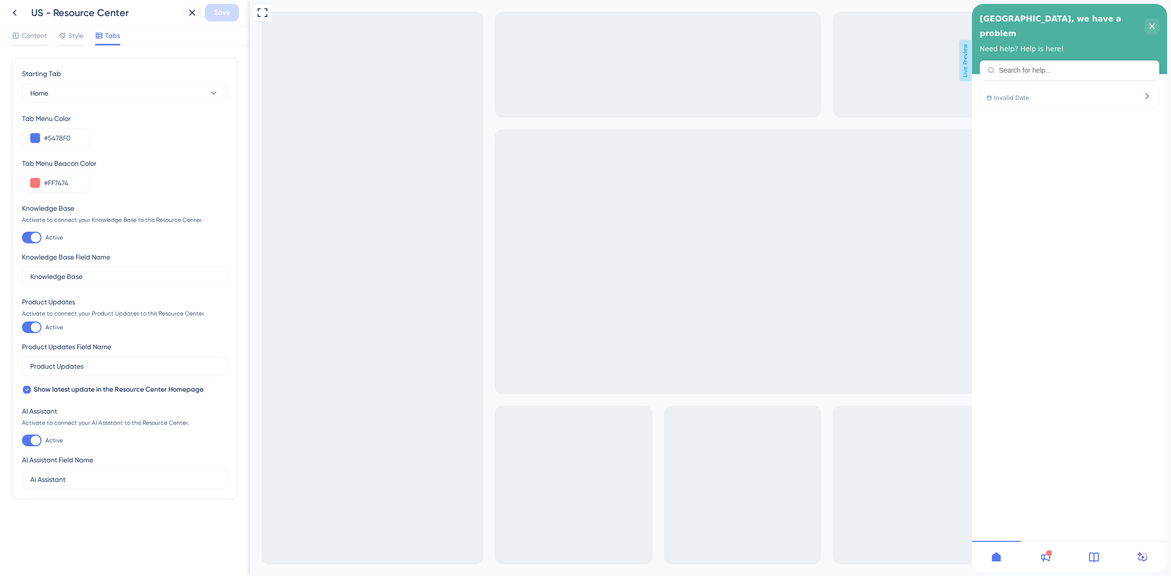
click at [34, 440] on div at bounding box center [36, 441] width 10 height 10
click at [22, 440] on input "Active" at bounding box center [21, 440] width 0 height 0
checkbox input "false"
click at [232, 6] on button "Save" at bounding box center [222, 13] width 34 height 18
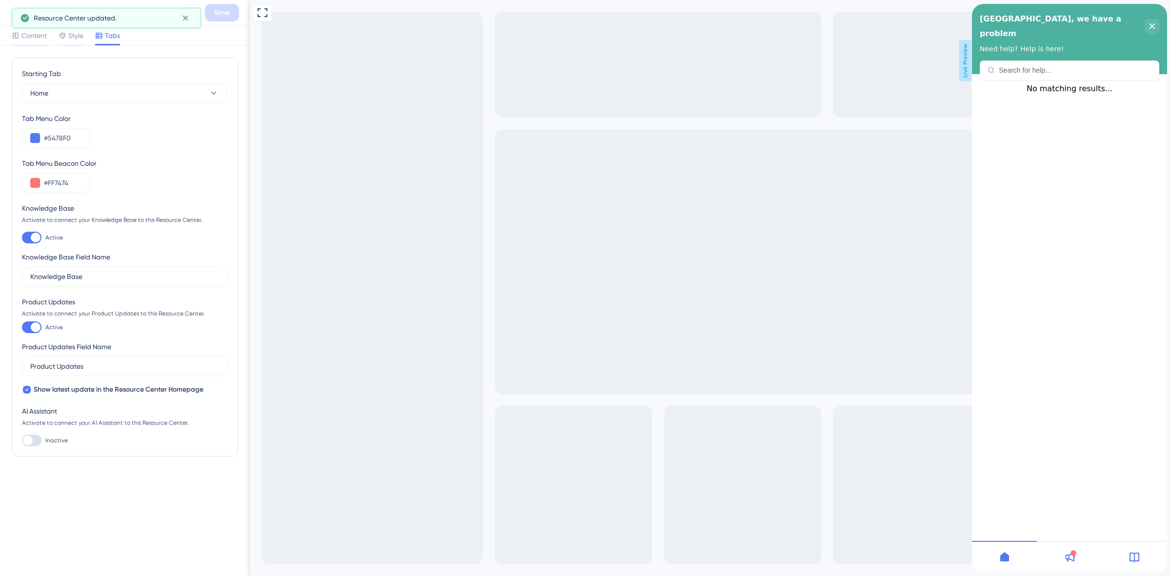
click at [9, 11] on icon at bounding box center [15, 13] width 12 height 12
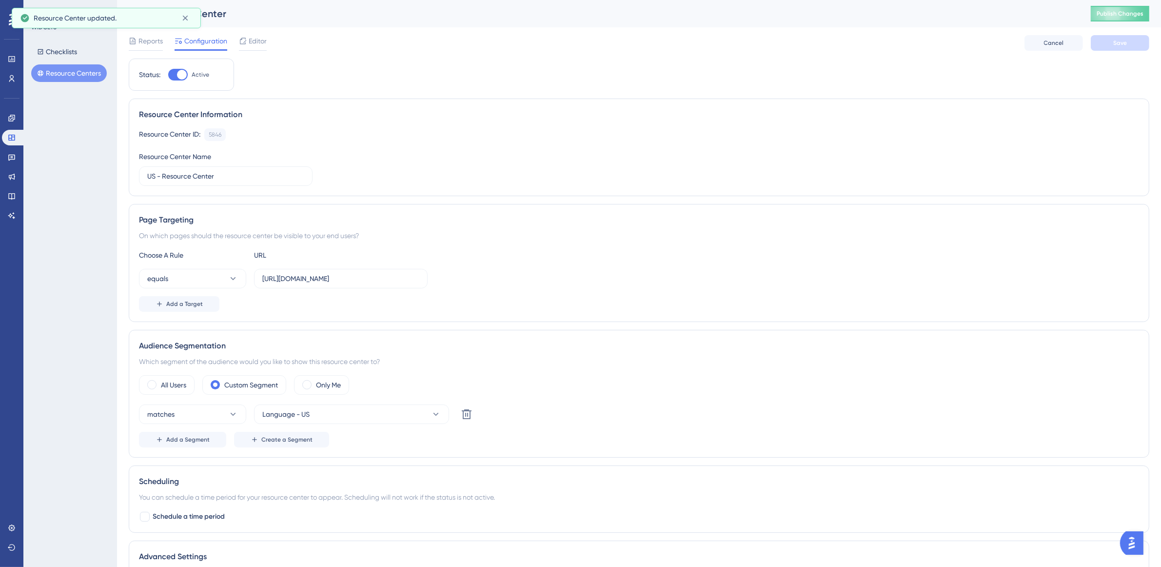
click at [62, 67] on button "Resource Centers" at bounding box center [69, 73] width 76 height 18
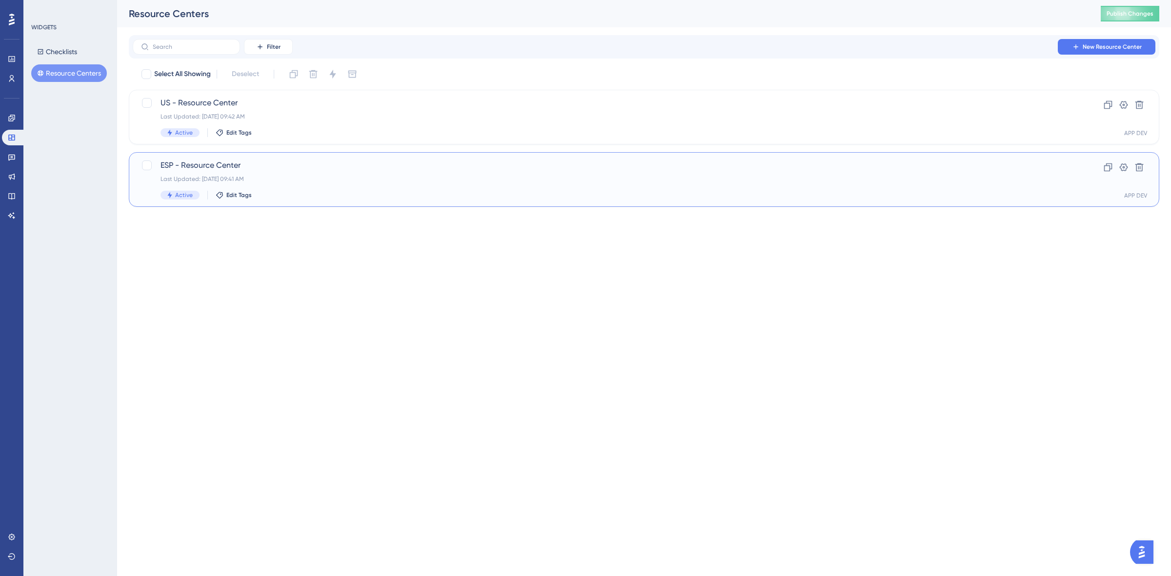
click at [322, 174] on div "ESP - Resource Center Last Updated: Sep 23 2025, 09:41 AM Active Edit Tags" at bounding box center [604, 180] width 889 height 40
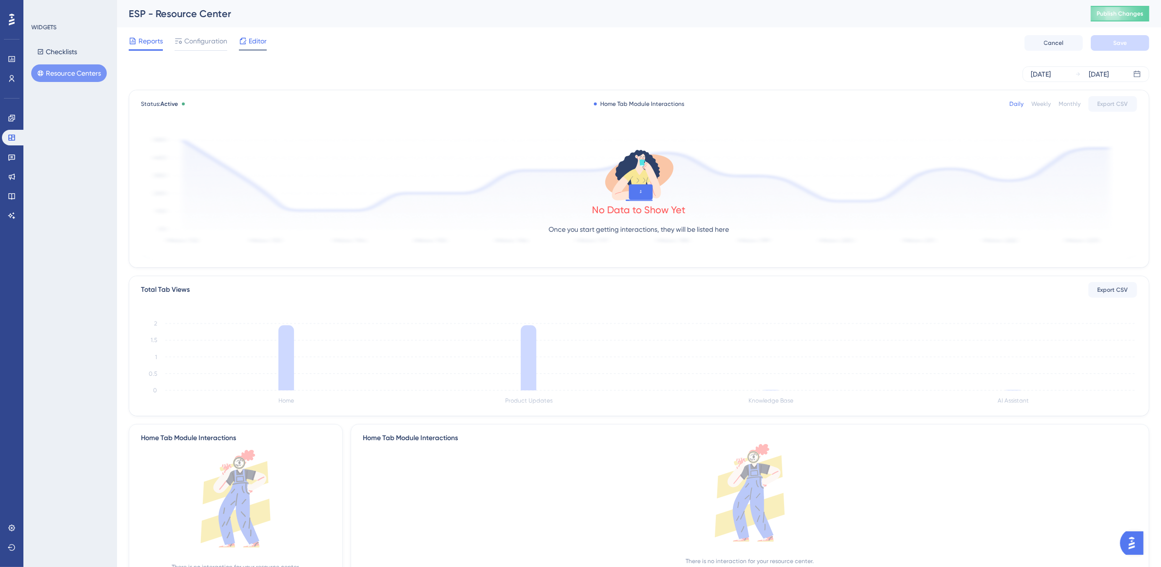
click at [261, 42] on span "Editor" at bounding box center [258, 41] width 18 height 12
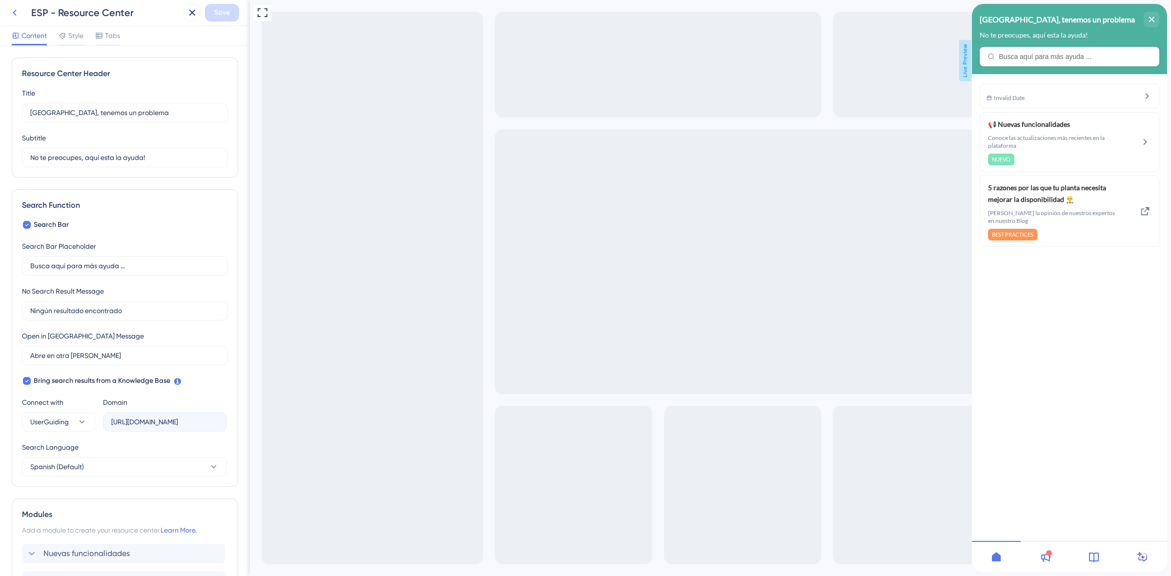
click at [9, 10] on icon at bounding box center [15, 13] width 12 height 12
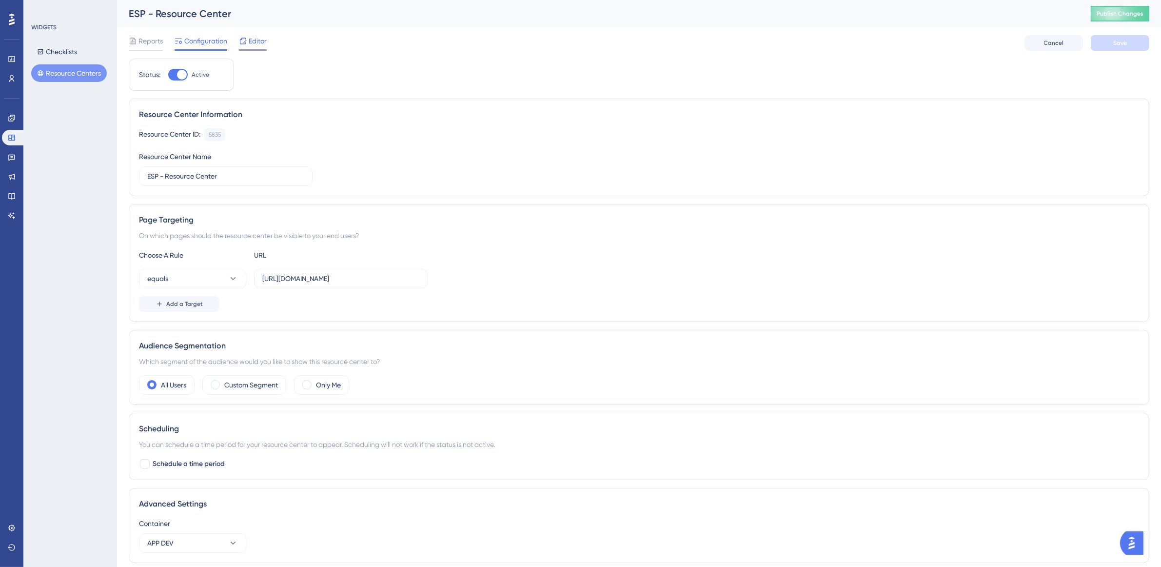
click at [257, 41] on span "Editor" at bounding box center [258, 41] width 18 height 12
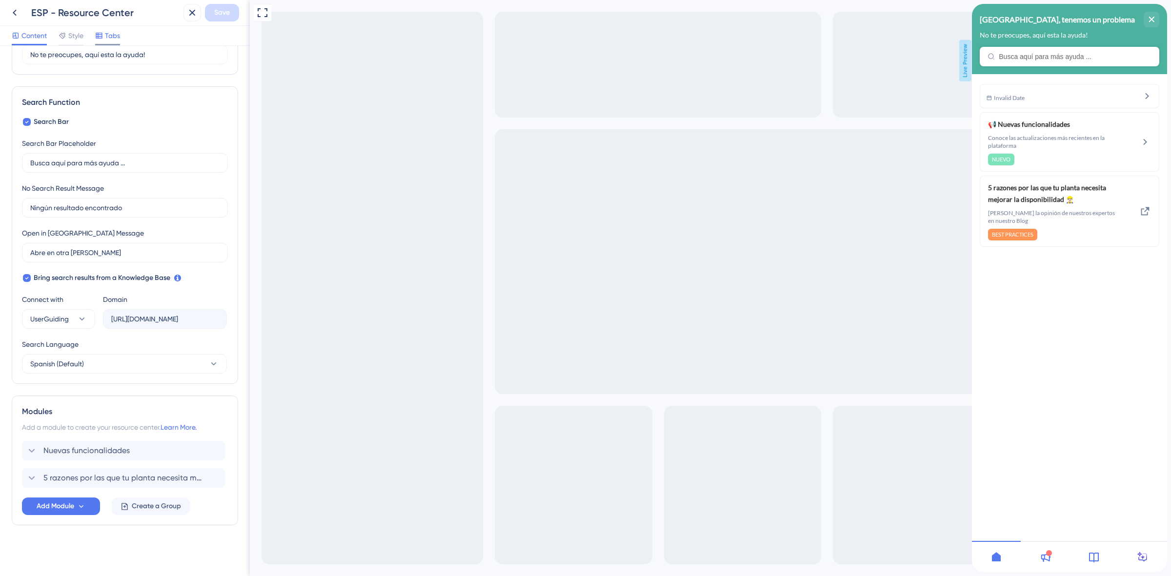
click at [118, 37] on span "Tabs" at bounding box center [112, 36] width 15 height 12
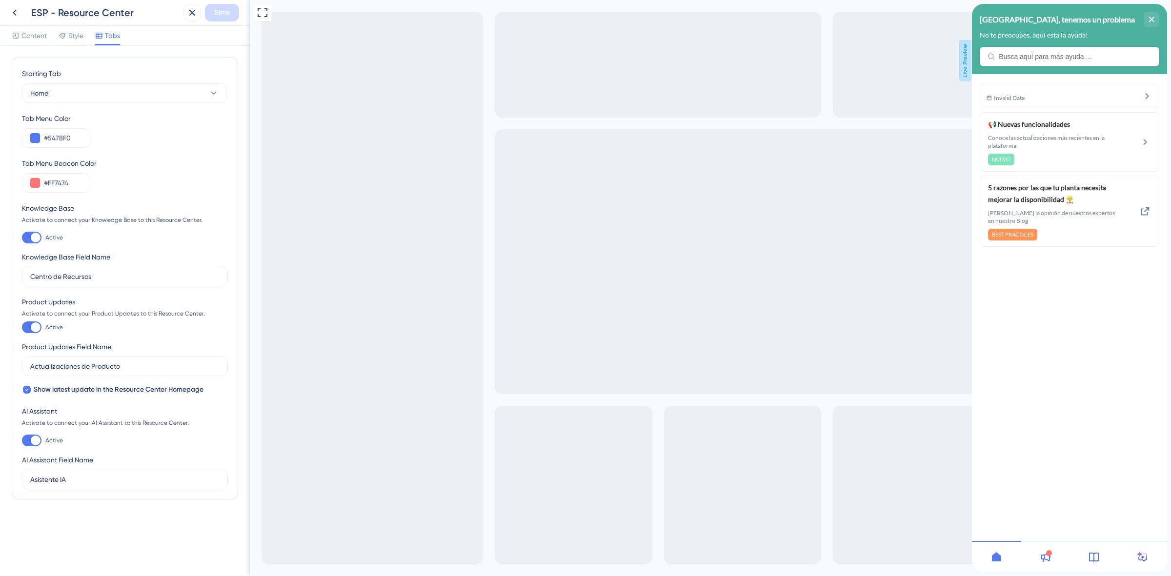
click at [25, 442] on div at bounding box center [32, 441] width 20 height 12
click at [22, 441] on input "Active" at bounding box center [21, 440] width 0 height 0
checkbox input "false"
click at [220, 12] on span "Save" at bounding box center [222, 13] width 16 height 12
click at [13, 10] on icon at bounding box center [15, 13] width 12 height 12
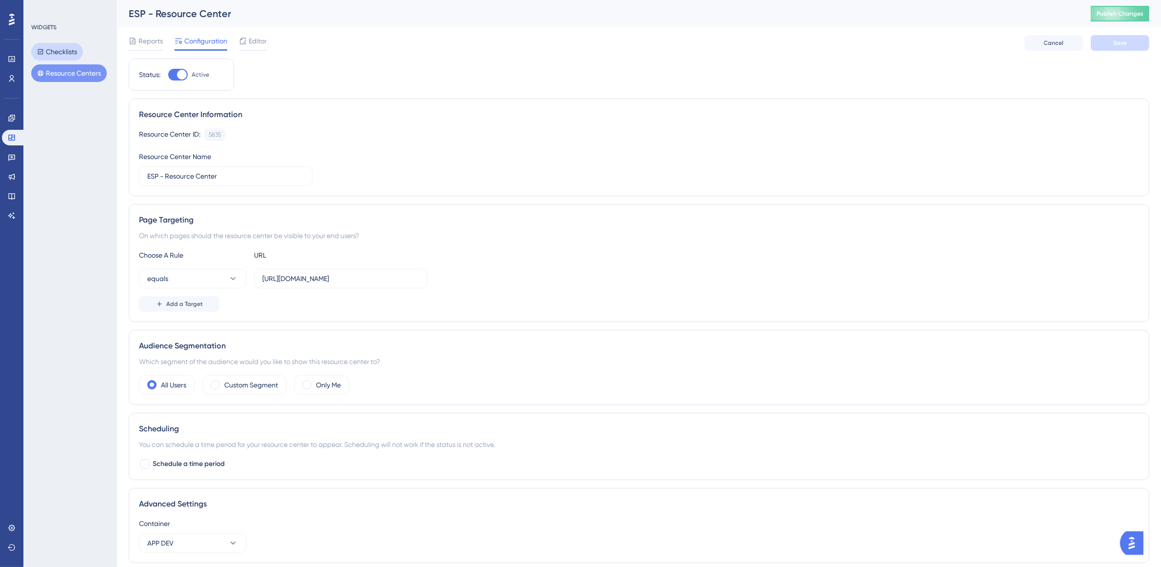
click at [60, 57] on button "Checklists" at bounding box center [57, 52] width 52 height 18
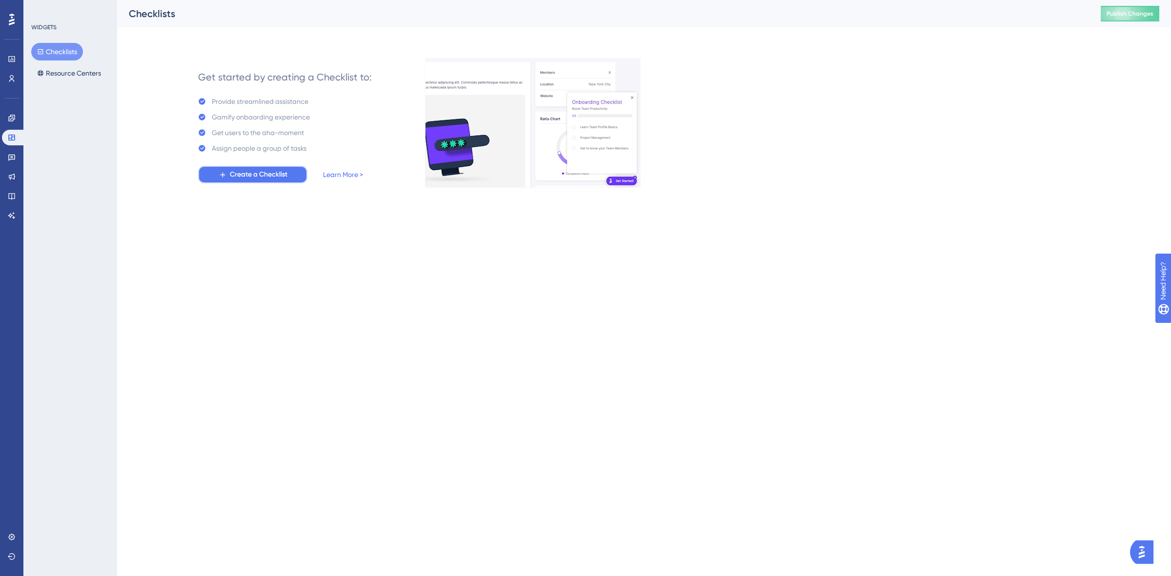
click at [271, 171] on span "Create a Checklist" at bounding box center [259, 175] width 58 height 12
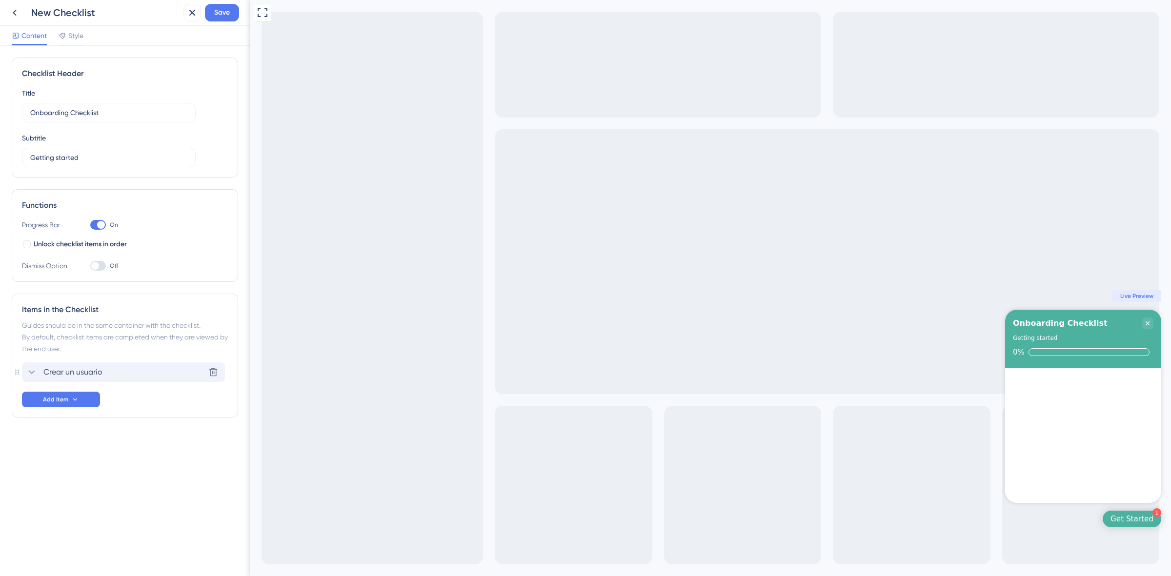
click at [33, 373] on icon at bounding box center [32, 372] width 6 height 4
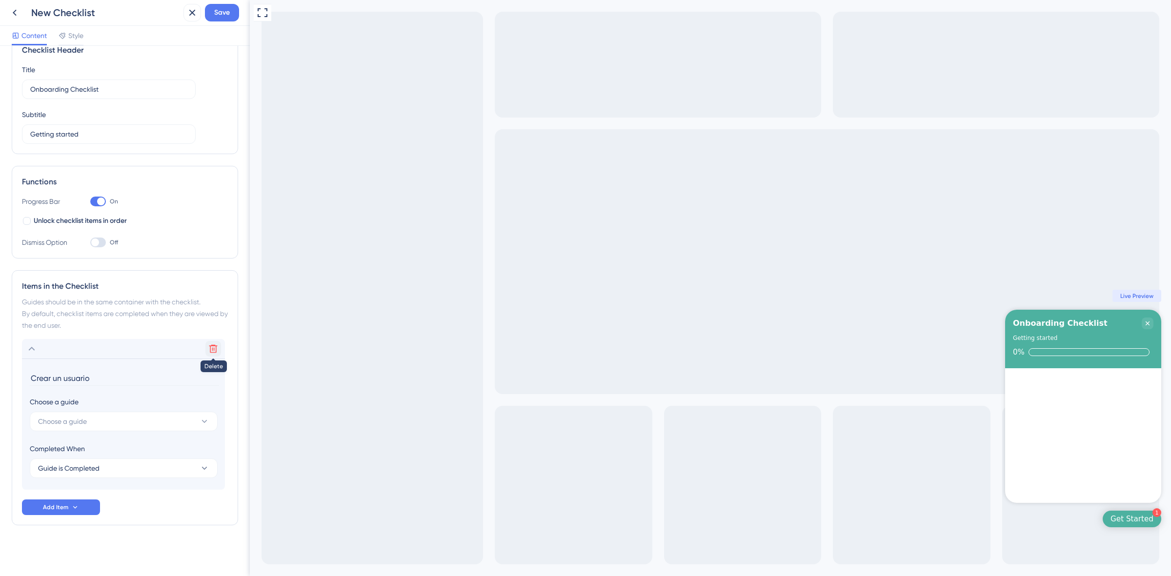
drag, startPoint x: 206, startPoint y: 345, endPoint x: 203, endPoint y: 363, distance: 18.3
click at [206, 347] on button at bounding box center [213, 349] width 16 height 16
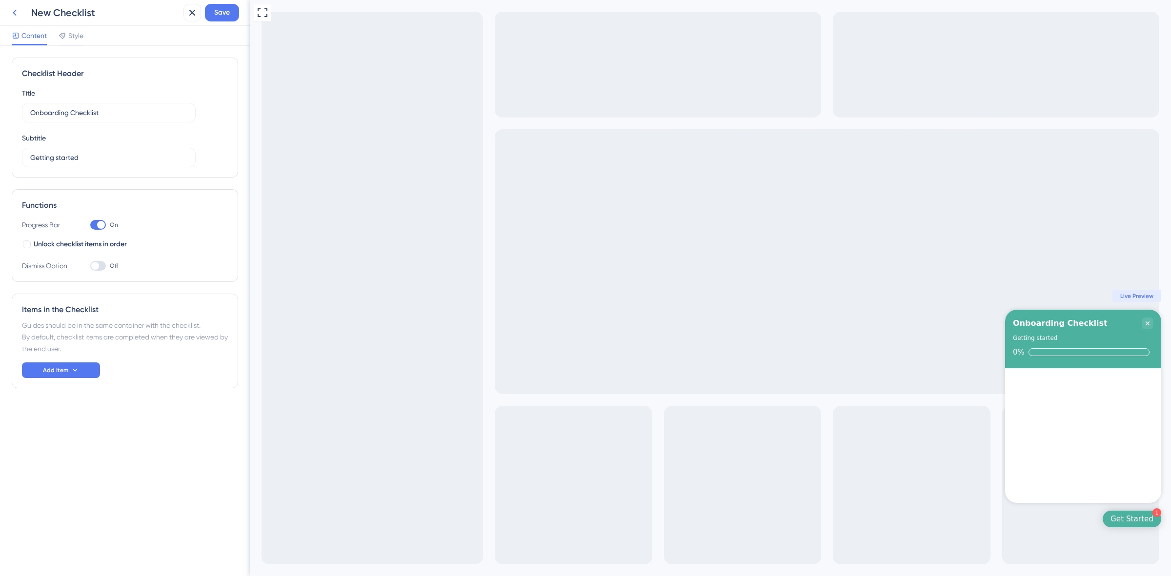
click at [9, 8] on icon at bounding box center [15, 13] width 12 height 12
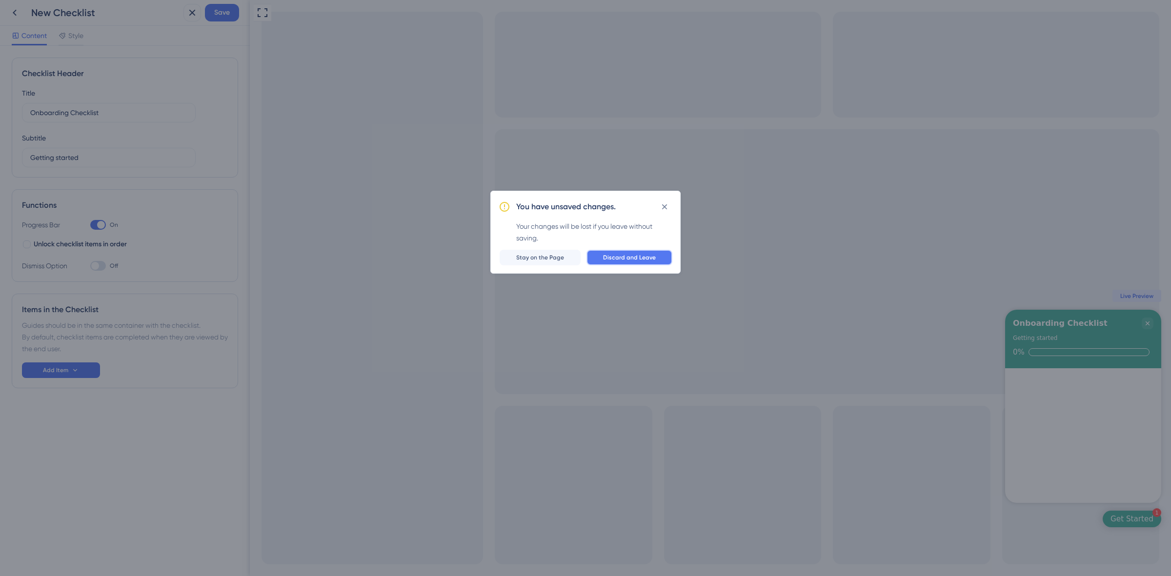
click at [640, 261] on span "Discard and Leave" at bounding box center [629, 258] width 53 height 8
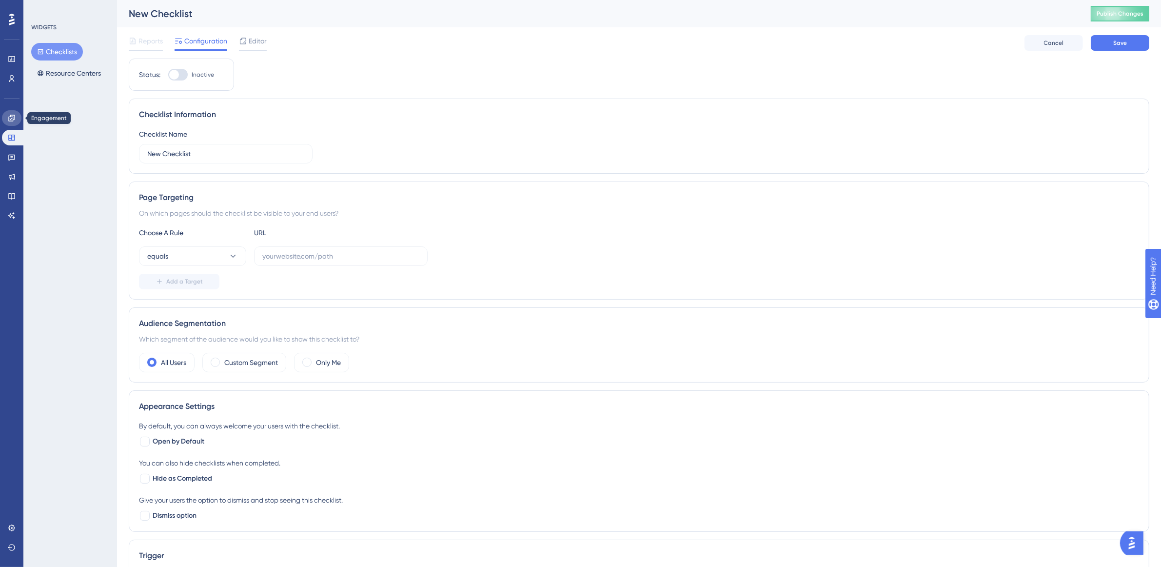
click at [9, 115] on icon at bounding box center [12, 118] width 8 height 8
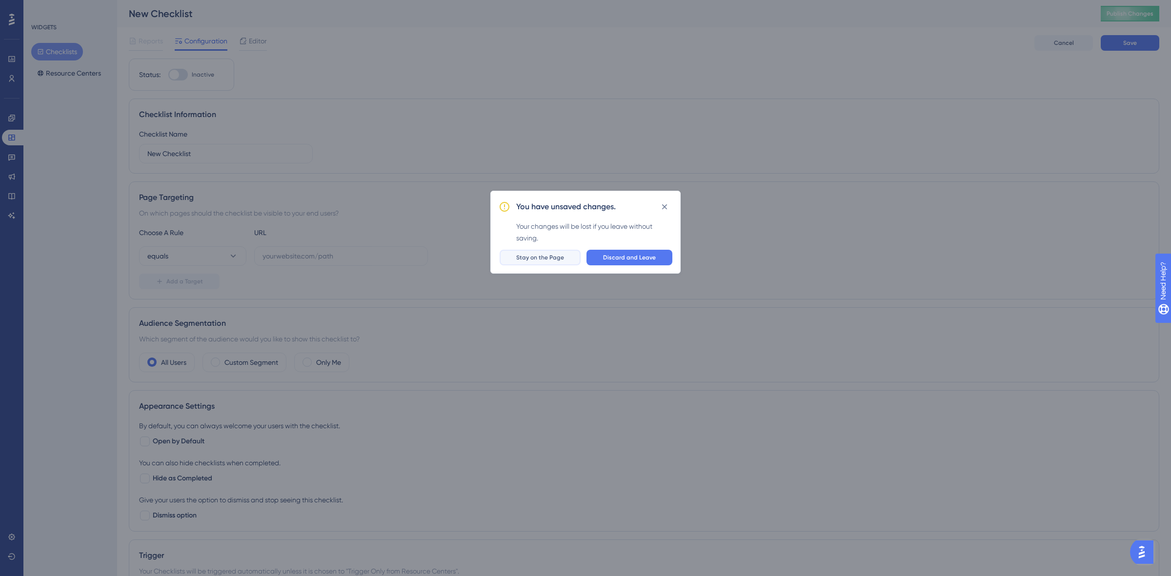
click at [557, 258] on span "Stay on the Page" at bounding box center [540, 258] width 48 height 8
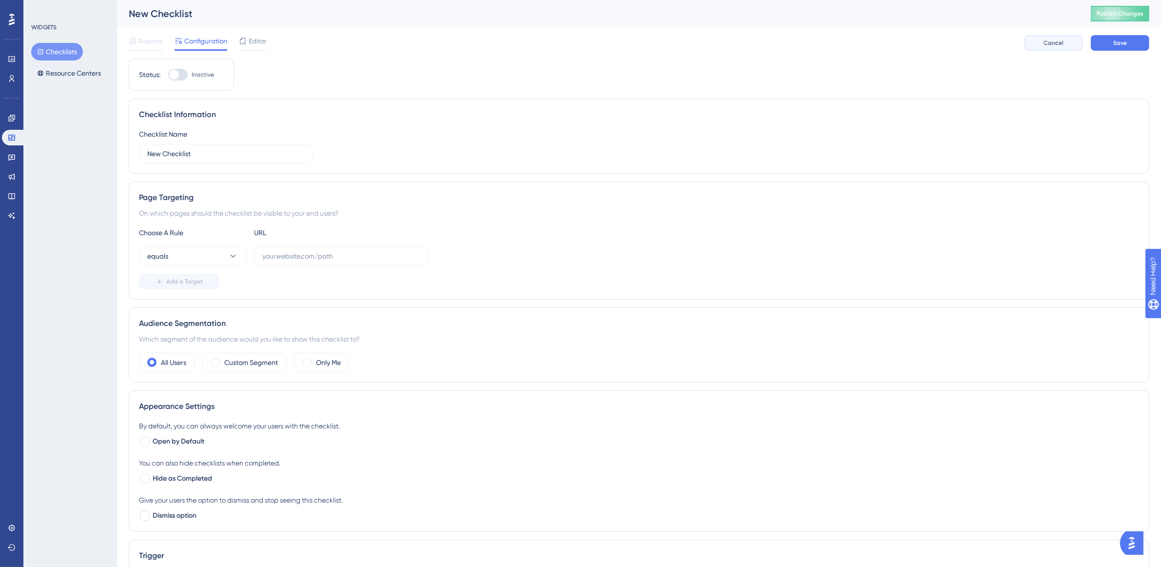
click at [1061, 47] on button "Cancel" at bounding box center [1054, 43] width 59 height 16
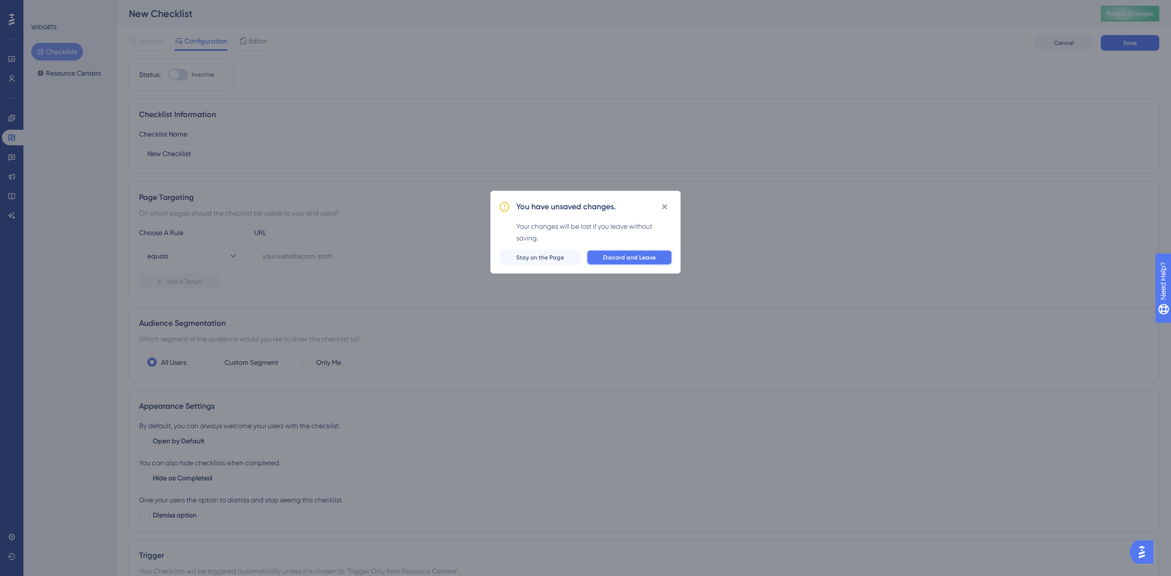
click at [619, 252] on button "Discard and Leave" at bounding box center [629, 258] width 86 height 16
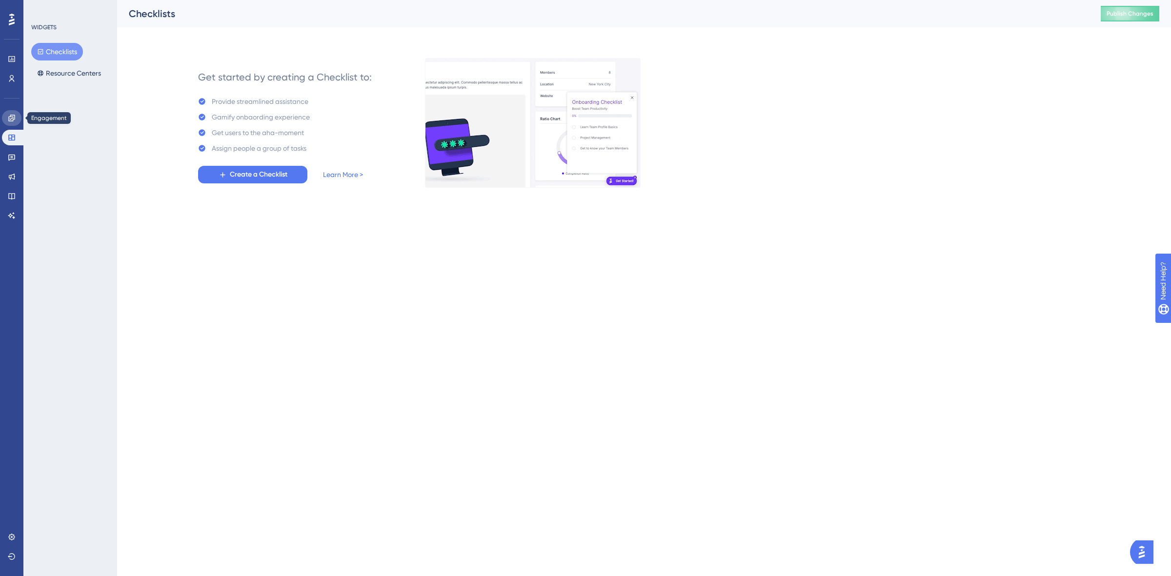
click at [4, 119] on link at bounding box center [12, 118] width 20 height 16
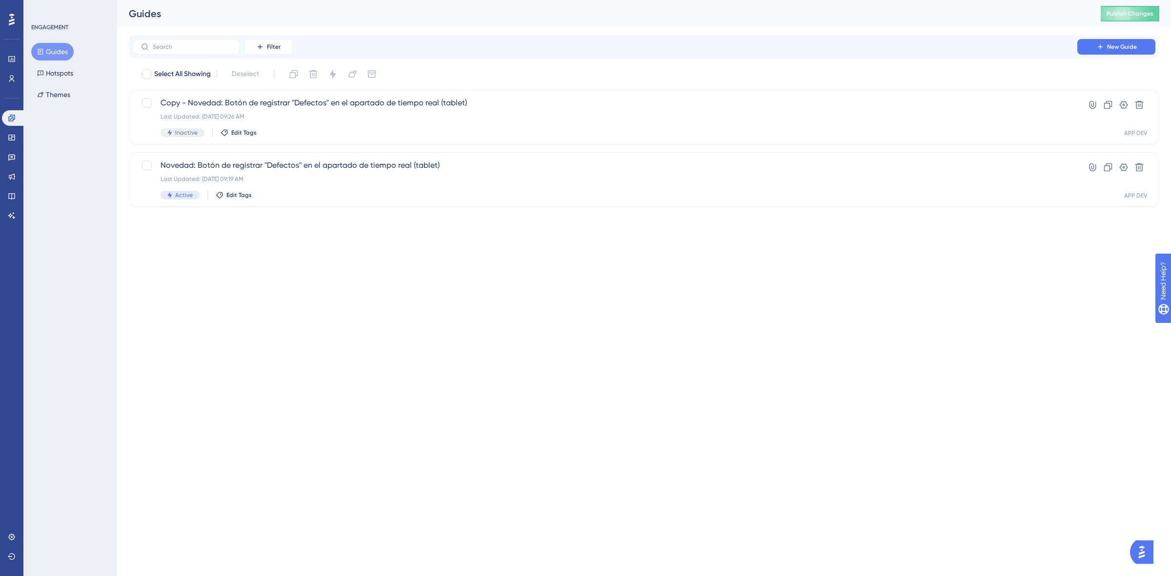
drag, startPoint x: 423, startPoint y: 218, endPoint x: 427, endPoint y: 236, distance: 18.4
click at [423, 217] on div "Performance Users Engagement Widgets Feedback Product Updates Knowledge Base AI…" at bounding box center [644, 111] width 1054 height 222
click at [1100, 38] on div "Filter New Guide" at bounding box center [644, 46] width 1030 height 23
click at [1101, 42] on button "New Guide" at bounding box center [1116, 47] width 78 height 16
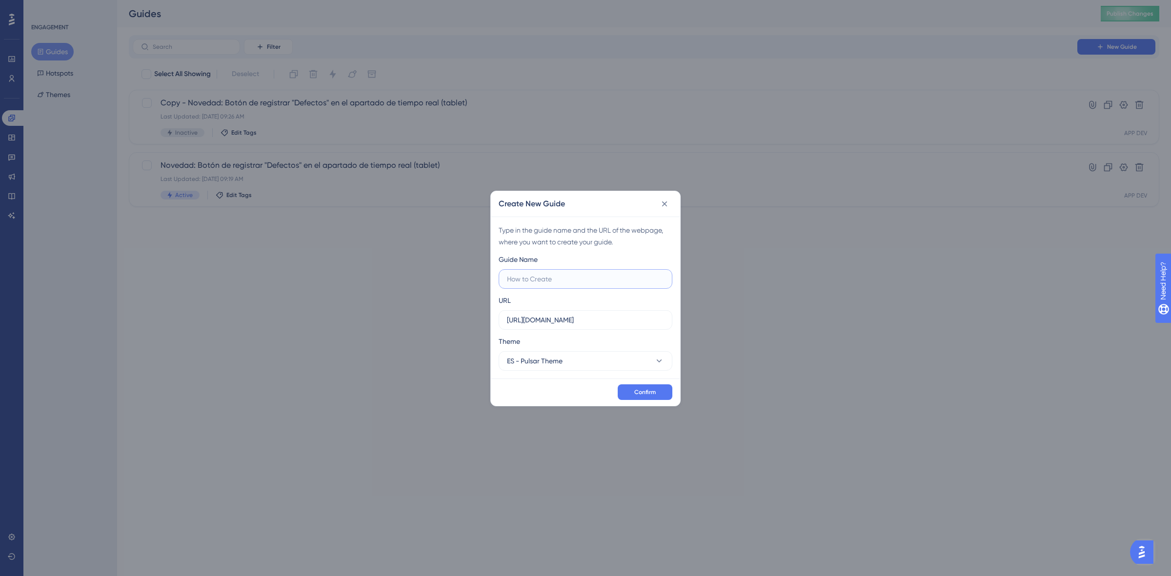
click at [573, 279] on input "text" at bounding box center [585, 279] width 157 height 11
click at [617, 288] on label at bounding box center [586, 279] width 174 height 20
click at [617, 284] on input "text" at bounding box center [585, 279] width 157 height 11
type input "Crea tu primer usuario"
click at [621, 400] on div "Confirm" at bounding box center [585, 392] width 189 height 27
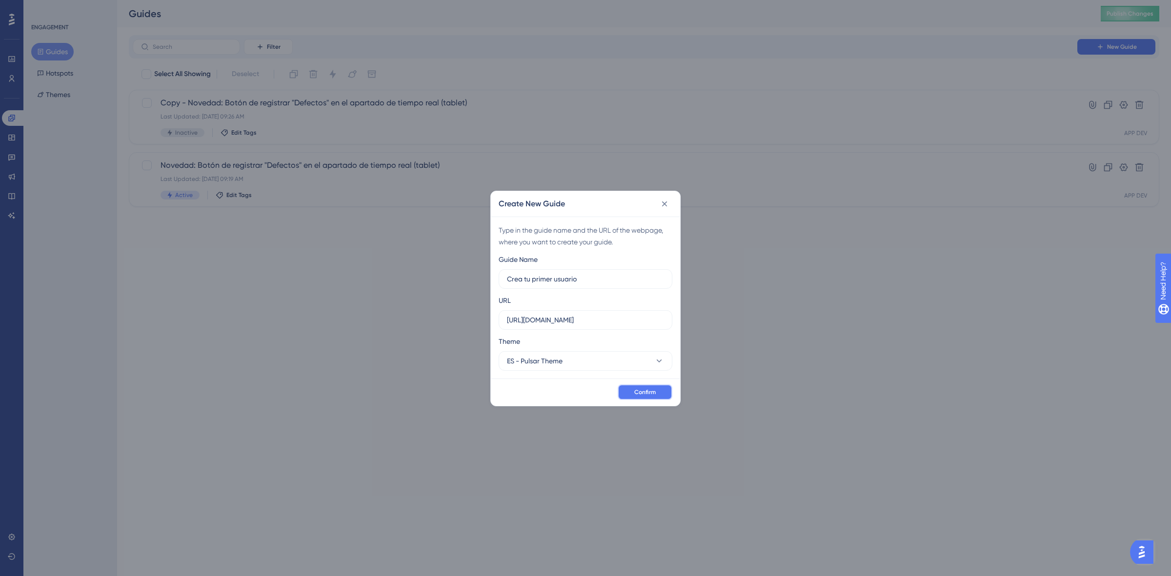
click at [631, 394] on button "Confirm" at bounding box center [645, 392] width 55 height 16
